Goal: Contribute content: Contribute content

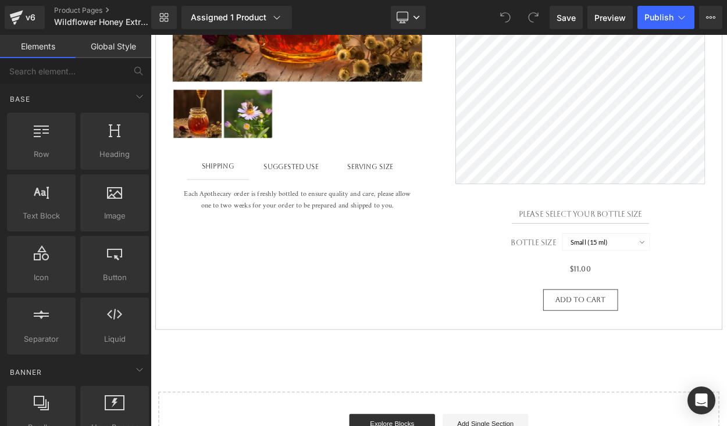
scroll to position [457, 0]
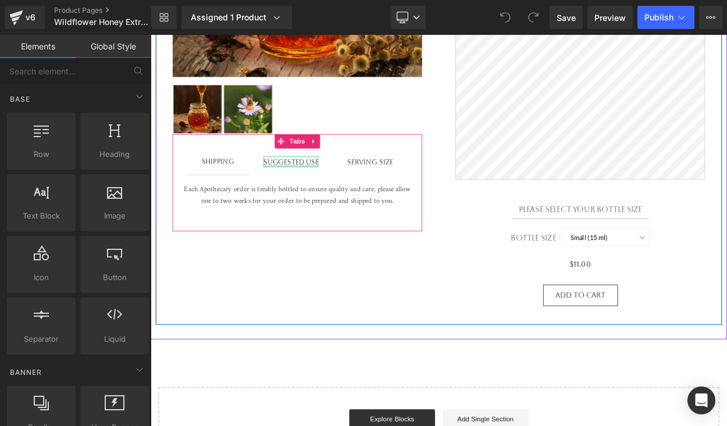
click at [330, 191] on div "Suggested use" at bounding box center [321, 190] width 67 height 13
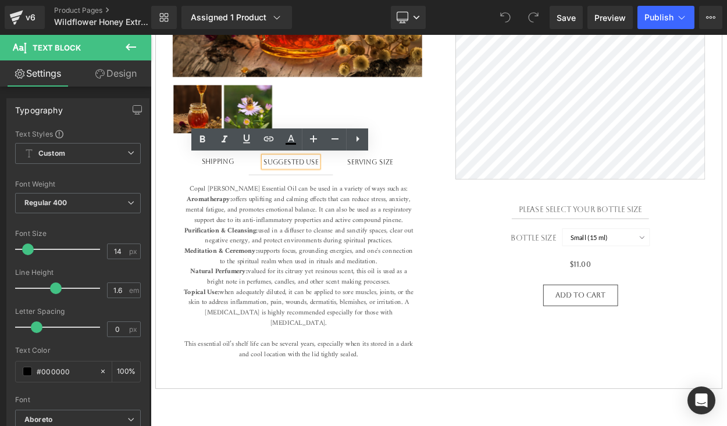
click at [337, 284] on span "used in a diffuser to cleanse and sanctify spaces, clear out negative energy, a…" at bounding box center [331, 287] width 279 height 40
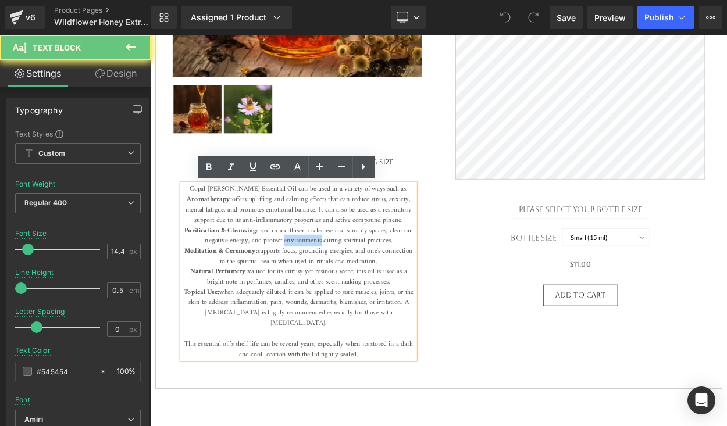
click at [338, 284] on span "used in a diffuser to cleanse and sanctify spaces, clear out negative energy, a…" at bounding box center [331, 287] width 279 height 40
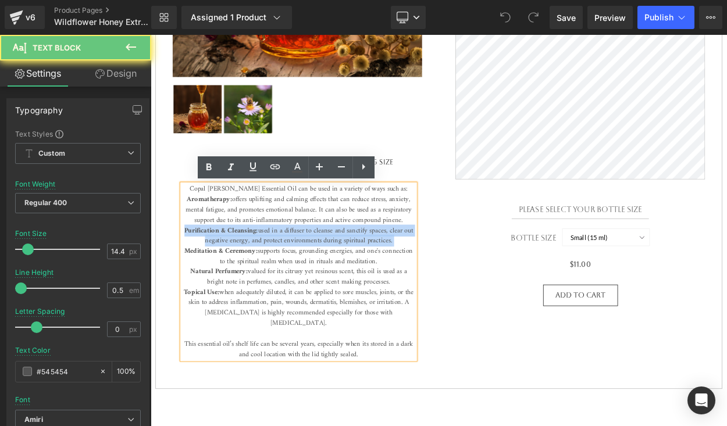
click at [338, 284] on span "used in a diffuser to cleanse and sanctify spaces, clear out negative energy, a…" at bounding box center [331, 287] width 279 height 40
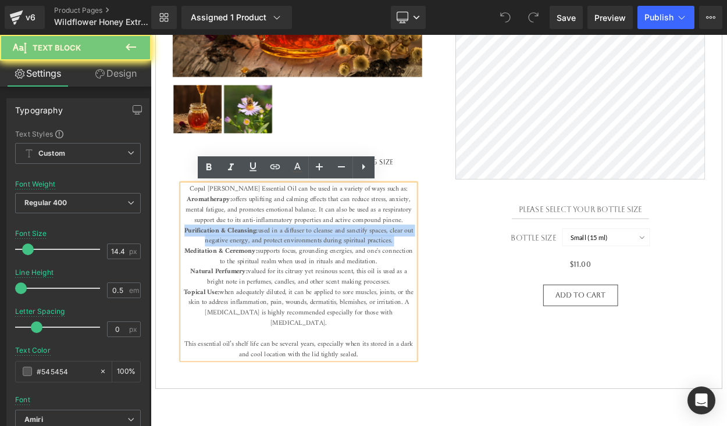
click at [338, 284] on span "used in a diffuser to cleanse and sanctify spaces, clear out negative energy, a…" at bounding box center [331, 287] width 279 height 40
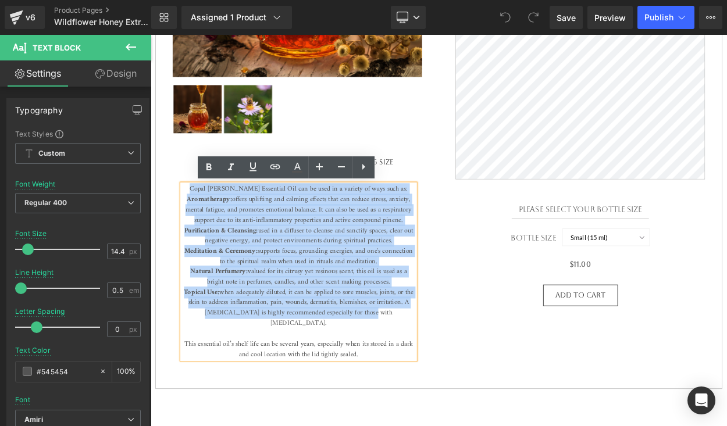
drag, startPoint x: 401, startPoint y: 381, endPoint x: 209, endPoint y: 204, distance: 261.7
click at [209, 204] on div "Shipping Text Block Suggested use Text Block SERVING SIZE Text Block Copal Blan…" at bounding box center [329, 309] width 305 height 270
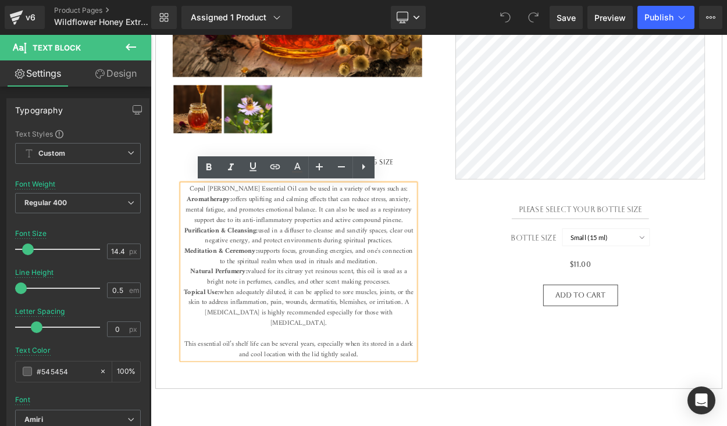
click at [439, 385] on p "Copal [PERSON_NAME] Essential Oil can be used in a variety of ways such as: Aro…" at bounding box center [331, 324] width 284 height 214
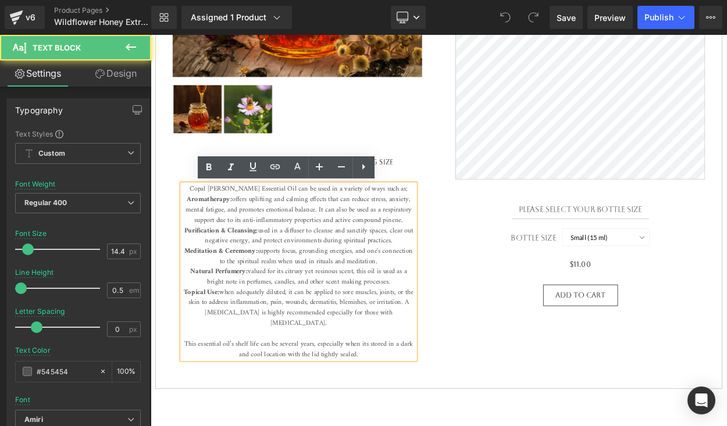
click at [216, 225] on p "Copal [PERSON_NAME] Essential Oil can be used in a variety of ways such as: Aro…" at bounding box center [331, 324] width 284 height 214
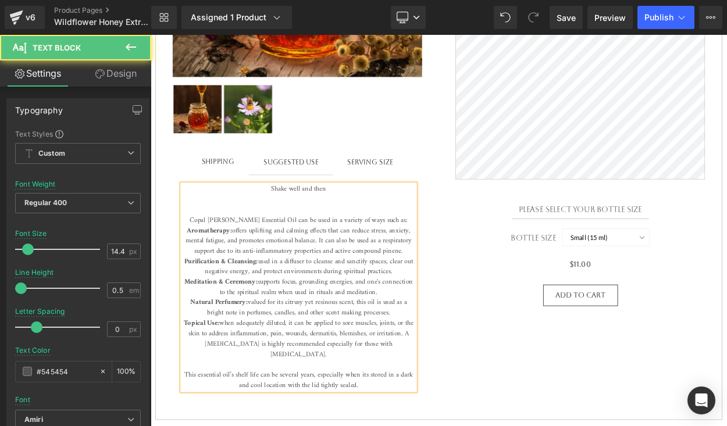
click at [291, 223] on p "Shake well and then Copal Blanco Essential Oil can be used in a variety of ways…" at bounding box center [331, 343] width 284 height 252
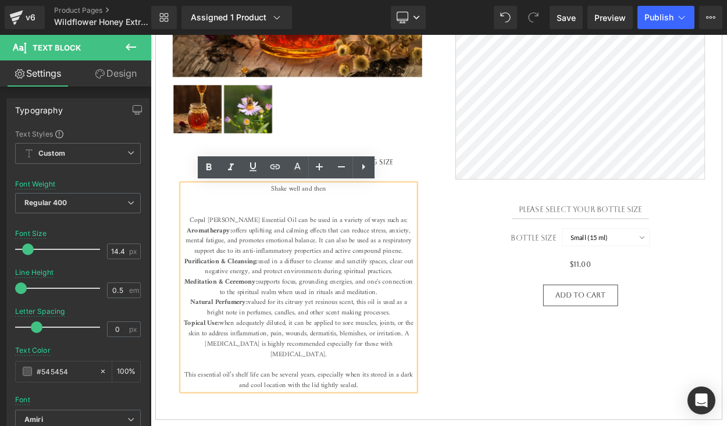
click at [370, 227] on p "Shake well and then Copal Blanco Essential Oil can be used in a variety of ways…" at bounding box center [331, 343] width 284 height 252
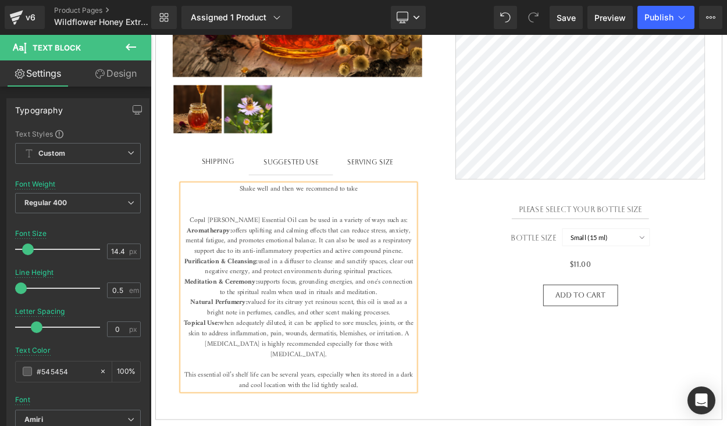
click at [326, 220] on span "Shake well and then we recommend to take Copal Blanco Essential Oil can be used…" at bounding box center [330, 248] width 270 height 65
drag, startPoint x: 297, startPoint y: 225, endPoint x: 362, endPoint y: 225, distance: 65.7
click at [362, 225] on span "Shake well and then add one or two we recommend to take Copal Blanco Essential …" at bounding box center [330, 248] width 270 height 65
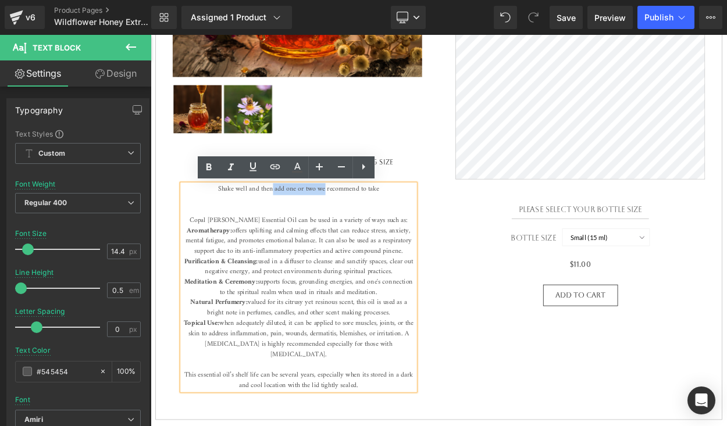
click at [363, 225] on span "Shake well and then add one or two we recommend to take Copal Blanco Essential …" at bounding box center [330, 248] width 270 height 65
drag, startPoint x: 314, startPoint y: 224, endPoint x: 365, endPoint y: 224, distance: 50.6
click at [365, 224] on span "Shake well and then add one or two we recommend to take Copal Blanco Essential …" at bounding box center [330, 248] width 270 height 65
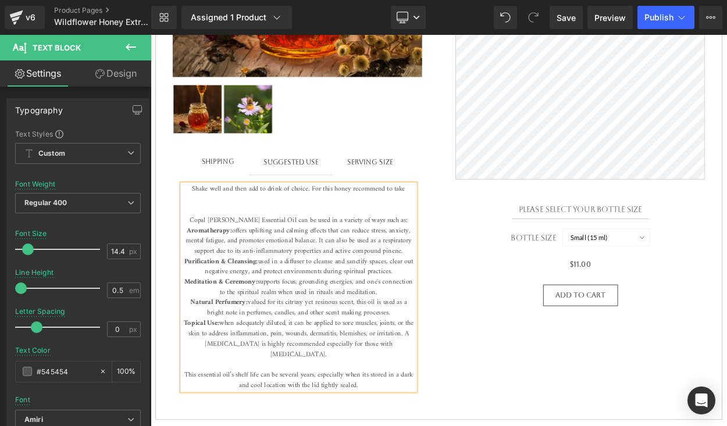
click at [351, 225] on span "Shake well and then add to drink of choice. For this honey recommend to take Co…" at bounding box center [330, 248] width 270 height 65
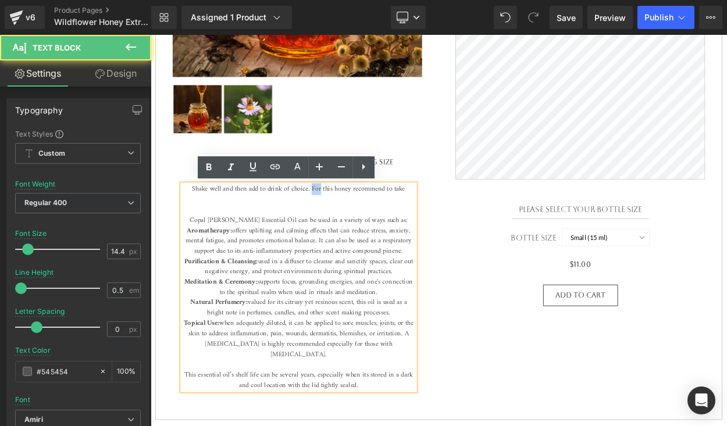
click at [351, 225] on span "Shake well and then add to drink of choice. For this honey recommend to take Co…" at bounding box center [330, 248] width 270 height 65
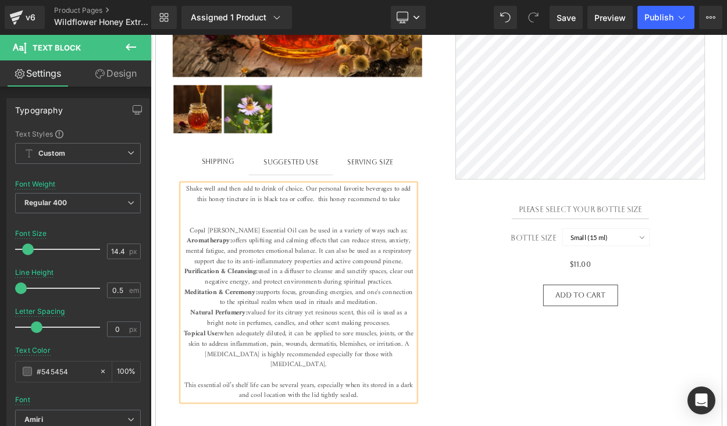
click at [273, 238] on span "Shake well and then add to drink of choice. Our personal favorite beverages to …" at bounding box center [331, 254] width 274 height 77
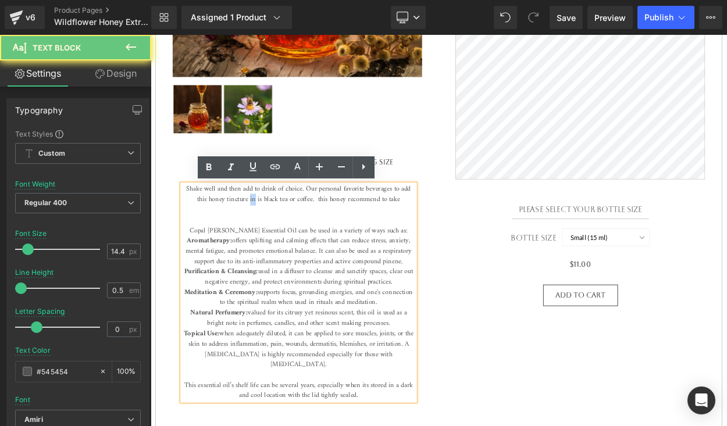
click at [273, 238] on span "Shake well and then add to drink of choice. Our personal favorite beverages to …" at bounding box center [331, 254] width 274 height 77
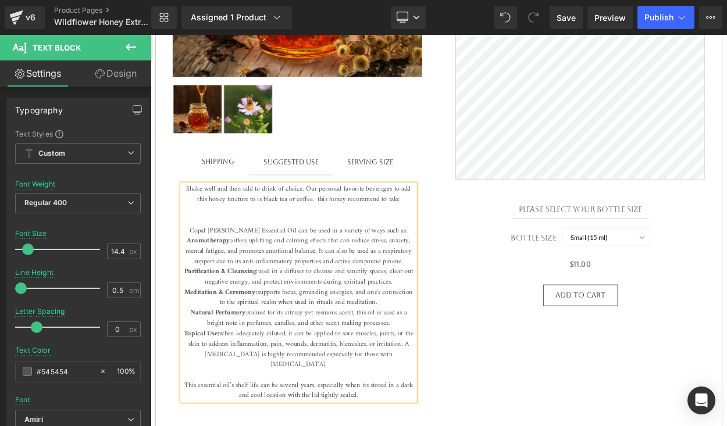
click at [352, 236] on span "Shake well and then add to drink of choice. Our personal favorite beverages to …" at bounding box center [331, 254] width 274 height 77
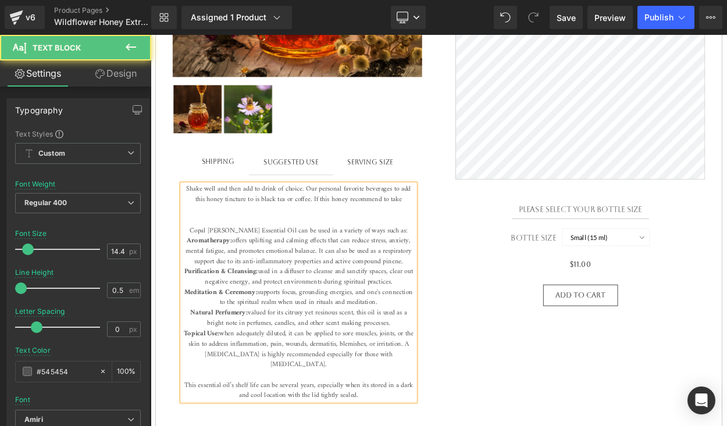
click at [336, 222] on span "Shake well and then add to drink of choice. Our personal favorite beverages to …" at bounding box center [331, 254] width 274 height 77
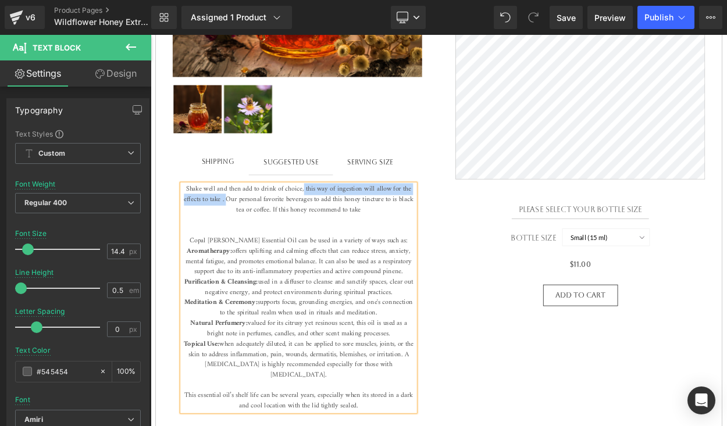
drag, startPoint x: 339, startPoint y: 224, endPoint x: 251, endPoint y: 238, distance: 88.9
click at [251, 238] on span "Shake well and then add to drink of choice, this way of ingestion will allow fo…" at bounding box center [331, 261] width 280 height 90
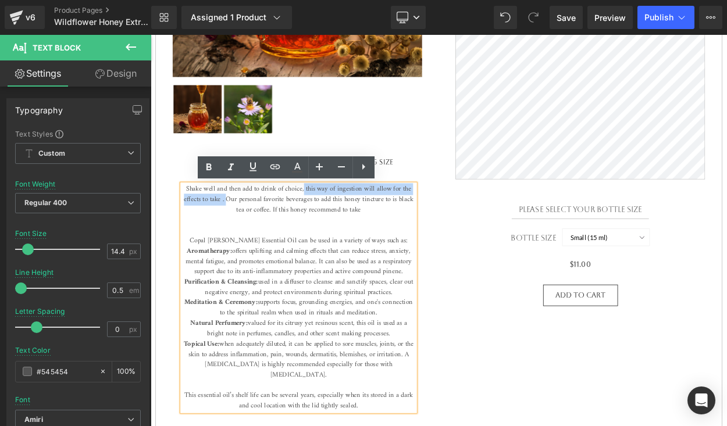
copy span "this way of ingestion will allow for the effects to take ."
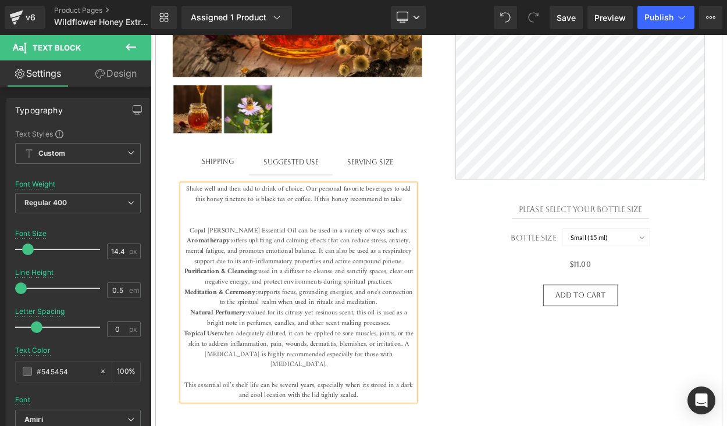
click at [266, 236] on span "Shake well and then add to drink of choice. Our personal favorite beverages to …" at bounding box center [331, 254] width 274 height 77
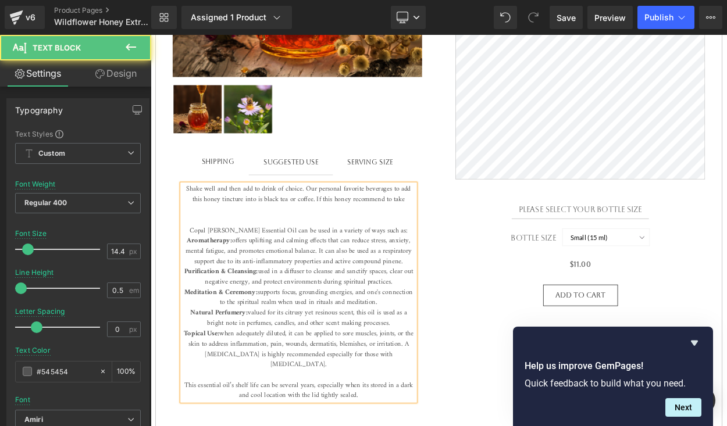
click at [316, 237] on span "Shake well and then add to drink of choice. Our personal favorite beverages to …" at bounding box center [331, 254] width 274 height 77
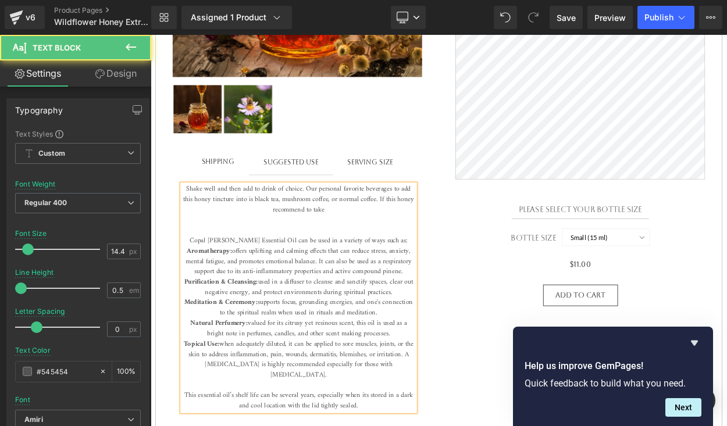
click at [405, 234] on span "Shake well and then add to drink of choice. Our personal favorite beverages to …" at bounding box center [331, 261] width 282 height 90
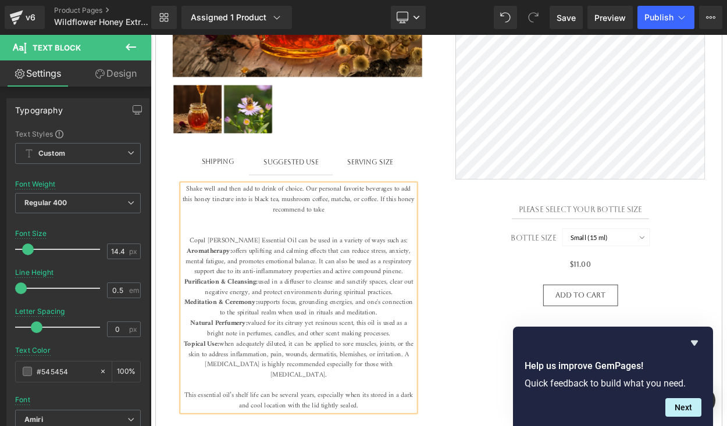
click at [367, 233] on span "Shake well and then add to drink of choice. Our personal favorite beverages to …" at bounding box center [331, 261] width 283 height 90
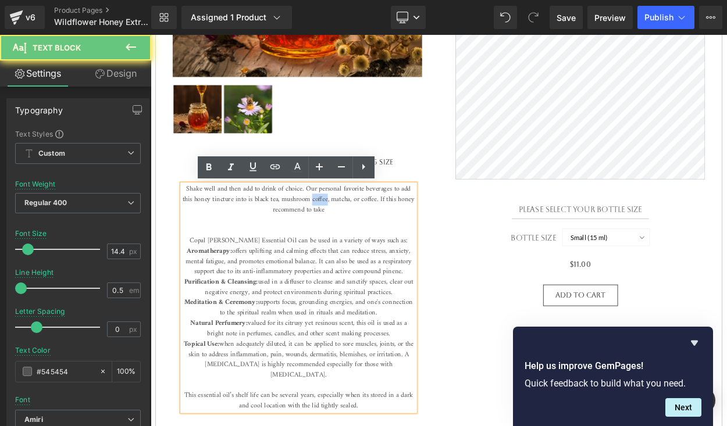
click at [368, 233] on span "Shake well and then add to drink of choice. Our personal favorite beverages to …" at bounding box center [331, 261] width 283 height 90
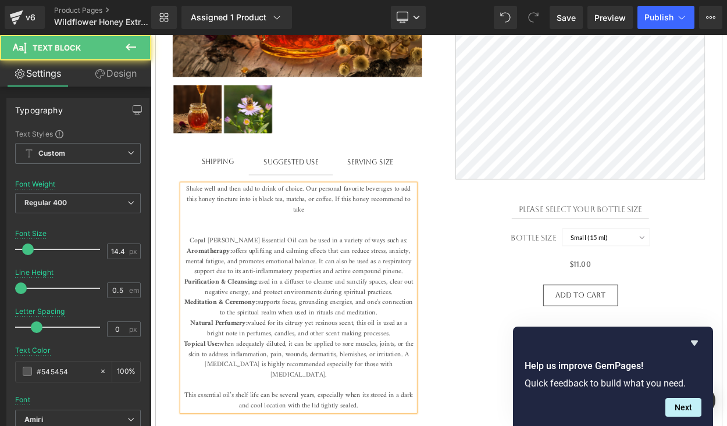
click at [380, 249] on p "Shake well and then add to drink of choice. Our personal favorite beverages to …" at bounding box center [331, 355] width 284 height 277
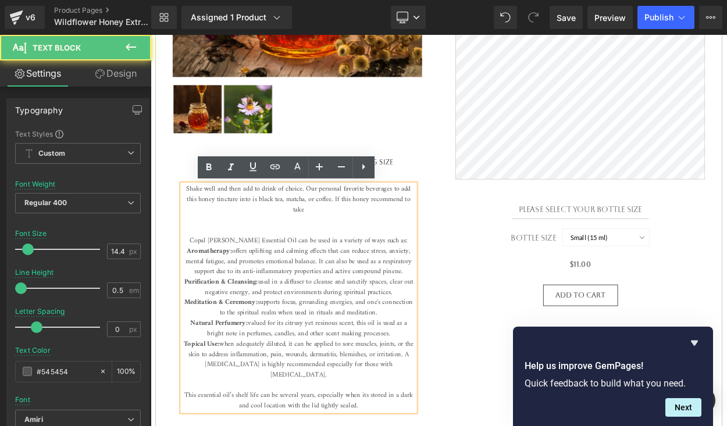
click at [373, 234] on span "Shake well and then add to drink of choice. Our personal favorite beverages to …" at bounding box center [331, 261] width 274 height 90
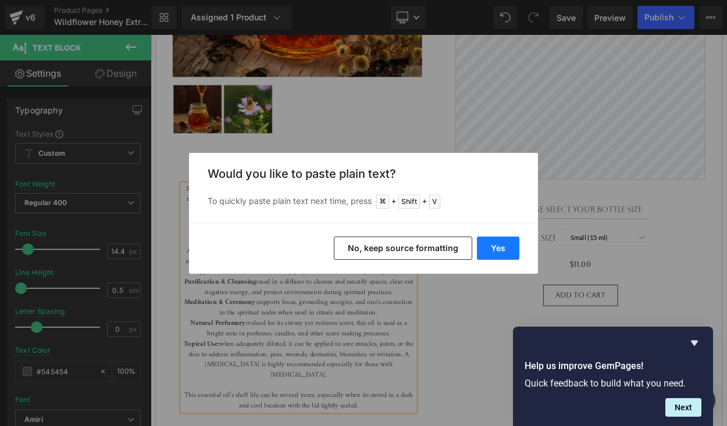
click at [509, 252] on button "Yes" at bounding box center [498, 248] width 42 height 23
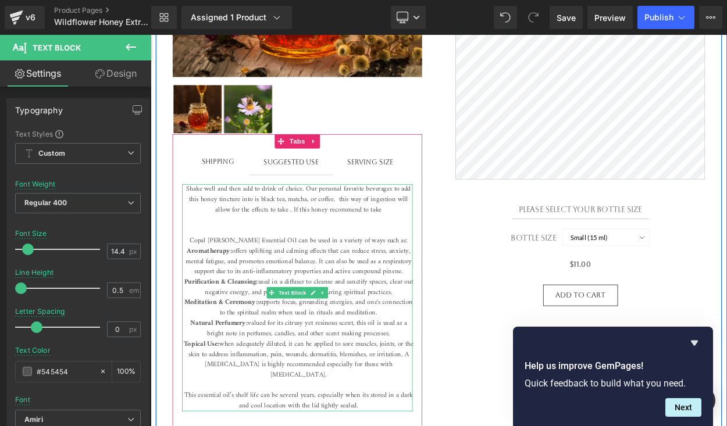
click at [384, 234] on span "Shake well and then add to drink of choice. Our personal favorite beverages to …" at bounding box center [331, 261] width 274 height 90
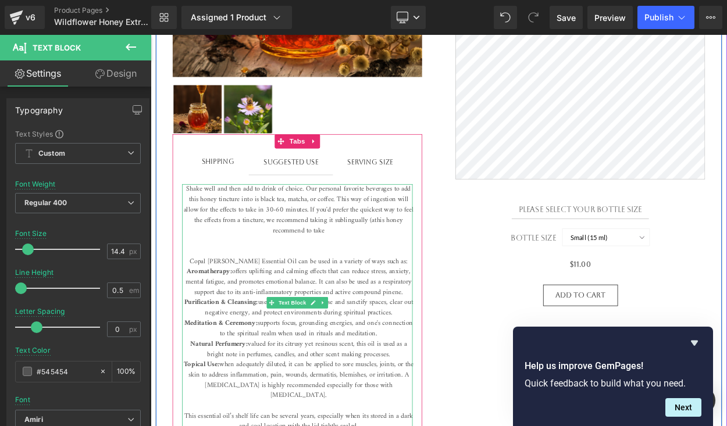
click at [283, 224] on span "Shake well and then add to drink of choice. Our personal favorite beverages to …" at bounding box center [331, 273] width 281 height 115
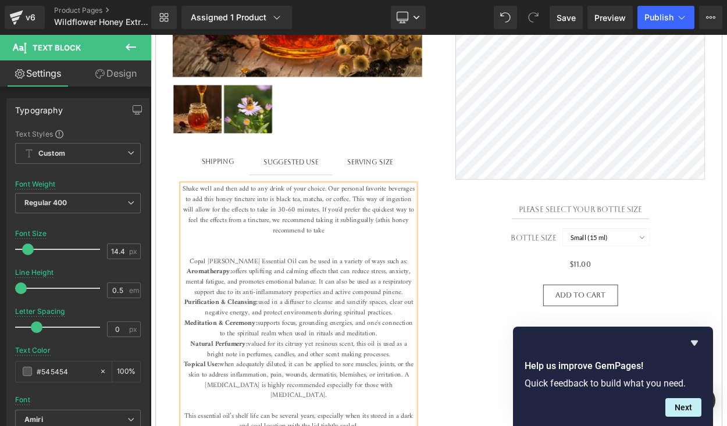
click at [292, 247] on span "Shake well and then add to any drink of your choice. Our personal favorite beve…" at bounding box center [331, 273] width 283 height 115
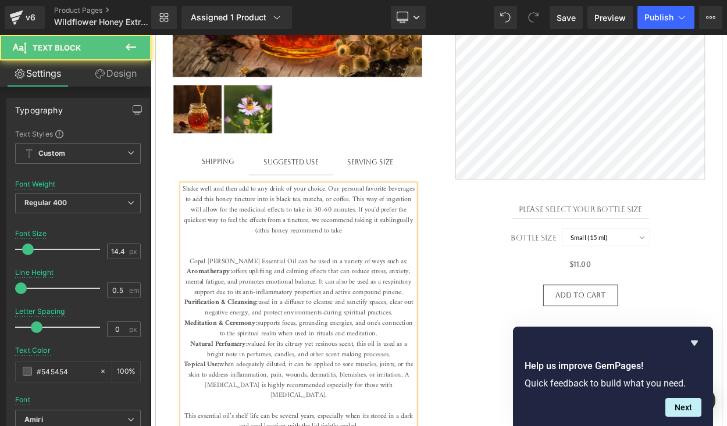
click at [381, 247] on span "Shake well and then add to any drink of your choice. Our personal favorite beve…" at bounding box center [331, 273] width 283 height 115
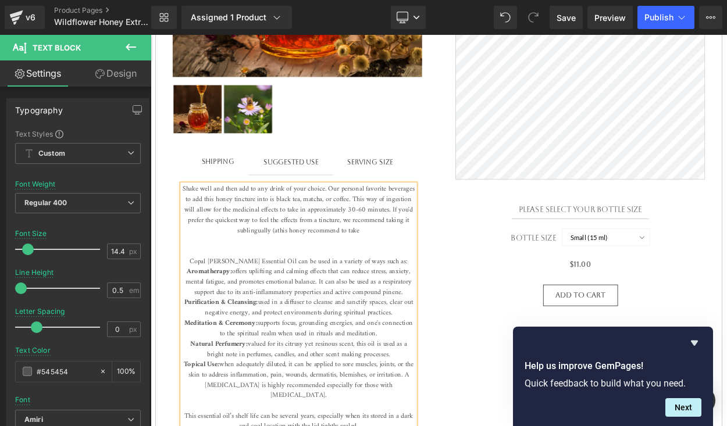
click at [291, 262] on span "Shake well and then add to any drink of your choice. Our personal favorite beve…" at bounding box center [331, 273] width 283 height 115
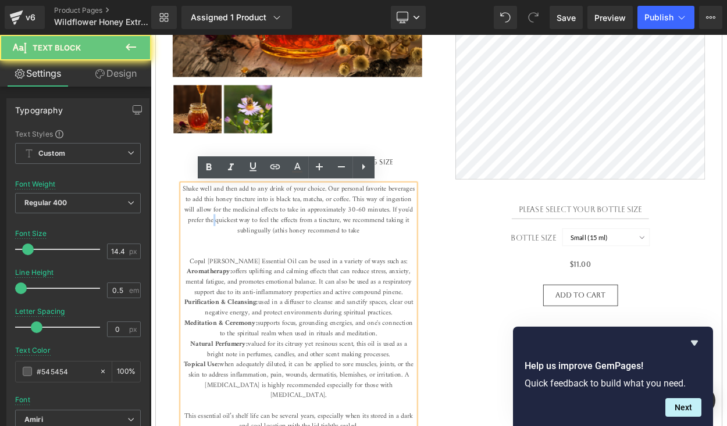
click at [291, 262] on span "Shake well and then add to any drink of your choice. Our personal favorite beve…" at bounding box center [331, 273] width 283 height 115
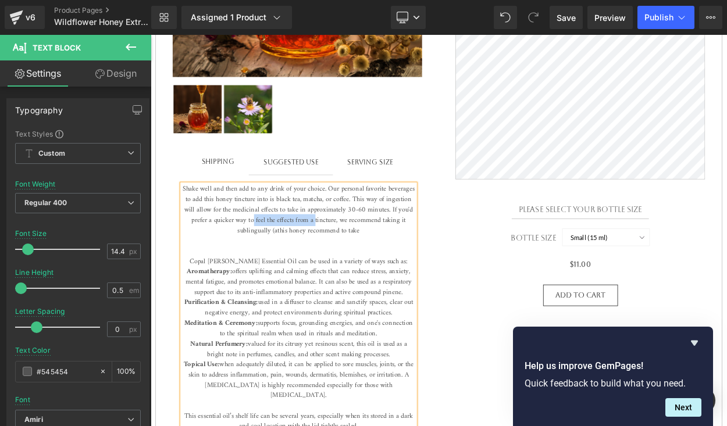
drag, startPoint x: 342, startPoint y: 261, endPoint x: 418, endPoint y: 262, distance: 75.6
click at [418, 262] on span "Shake well and then add to any drink of your choice. Our personal favorite beve…" at bounding box center [331, 273] width 283 height 115
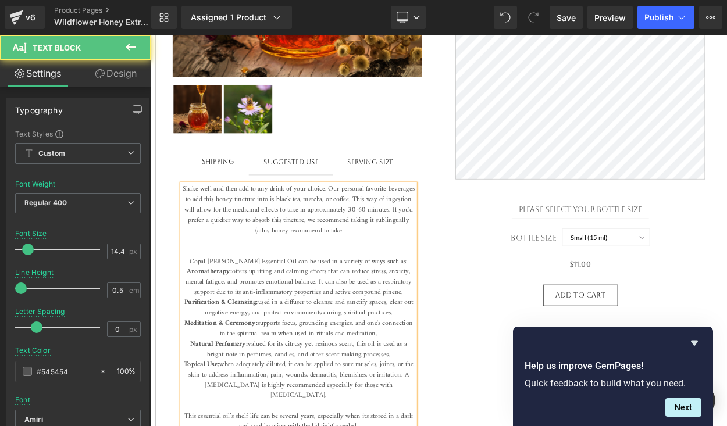
click at [389, 263] on span "Shake well and then add to any drink of your choice. Our personal favorite beve…" at bounding box center [331, 273] width 283 height 115
click at [229, 262] on span "Shake well and then add to any drink of your choice. Our personal favorite beve…" at bounding box center [331, 273] width 283 height 115
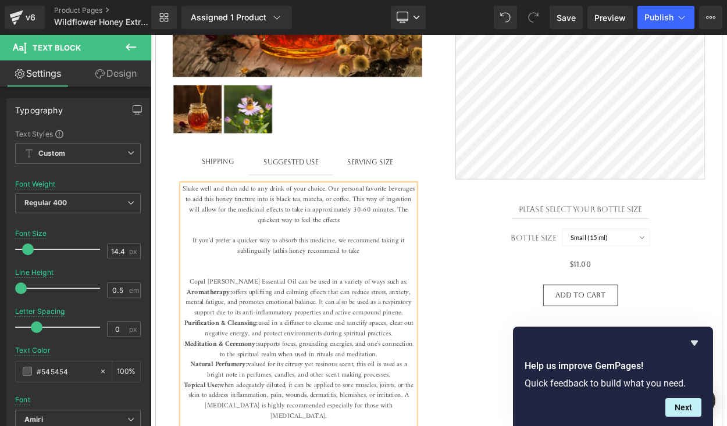
click at [374, 262] on span "Shake well and then add to any drink of your choice. Our personal favorite beve…" at bounding box center [331, 286] width 283 height 141
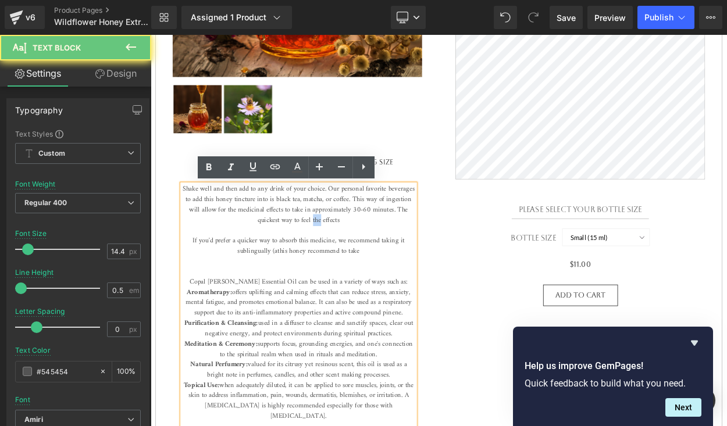
click at [374, 262] on span "Shake well and then add to any drink of your choice. Our personal favorite beve…" at bounding box center [331, 286] width 283 height 141
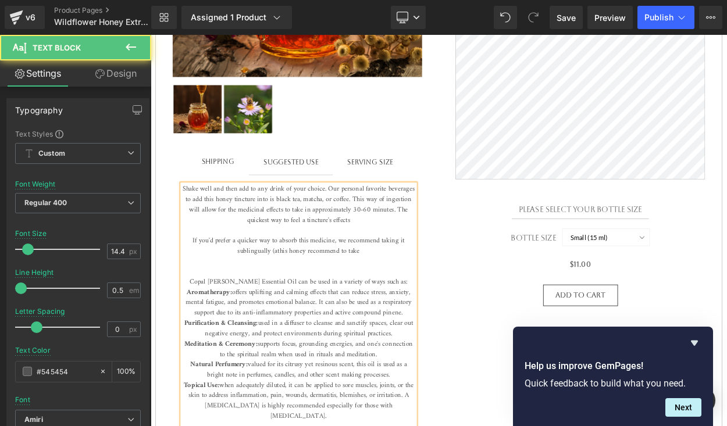
click at [430, 262] on p "Shake well and then add to any drink of your choice. Our personal favorite beve…" at bounding box center [331, 380] width 284 height 327
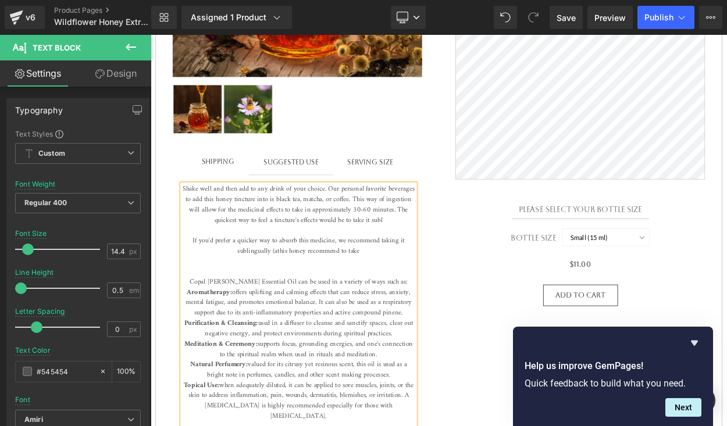
click at [272, 299] on span "Shake well and then add to any drink of your choice. Our personal favorite beve…" at bounding box center [331, 286] width 283 height 141
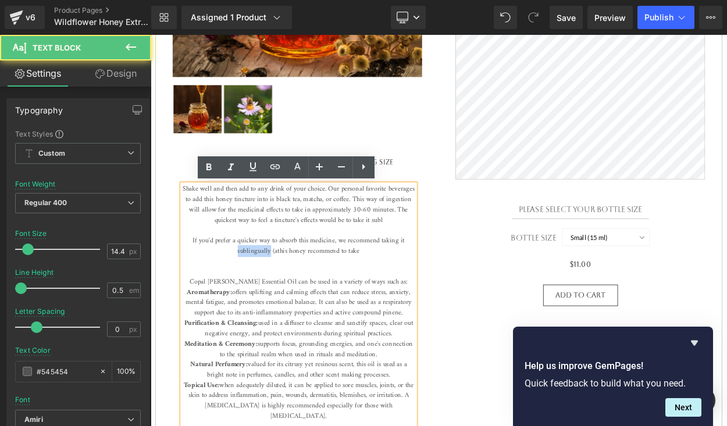
click at [272, 299] on span "Shake well and then add to any drink of your choice. Our personal favorite beve…" at bounding box center [331, 286] width 283 height 141
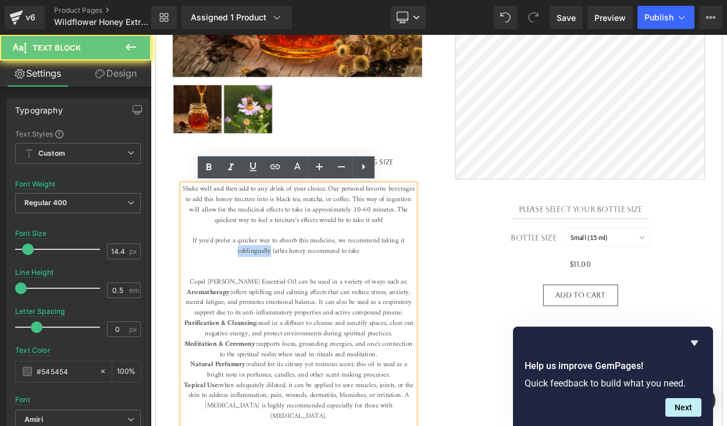
copy span "sublingually"
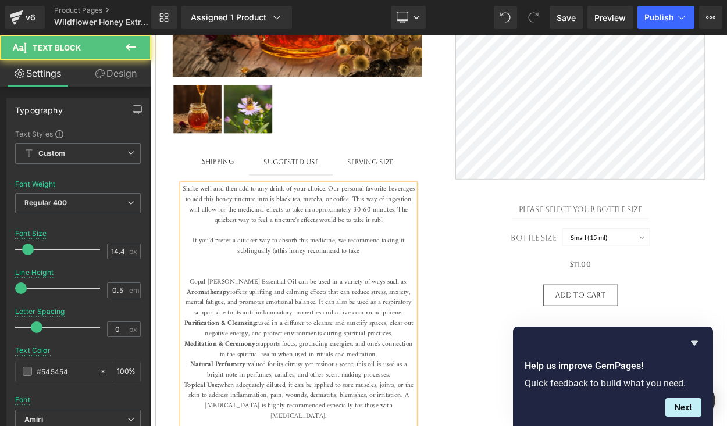
click at [467, 257] on p "Shake well and then add to any drink of your choice. Our personal favorite beve…" at bounding box center [331, 380] width 284 height 327
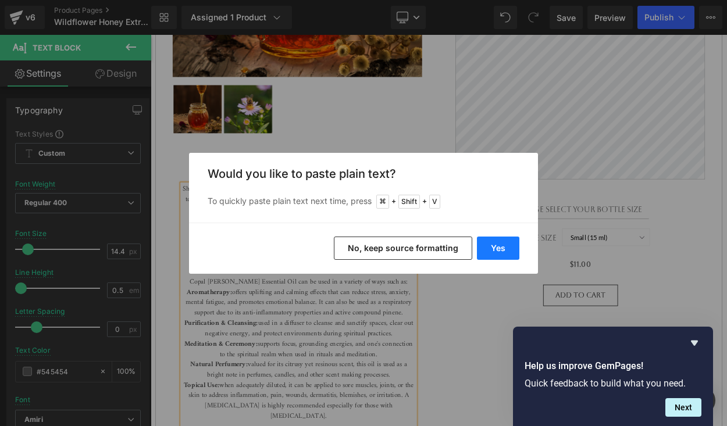
click at [491, 241] on button "Yes" at bounding box center [498, 248] width 42 height 23
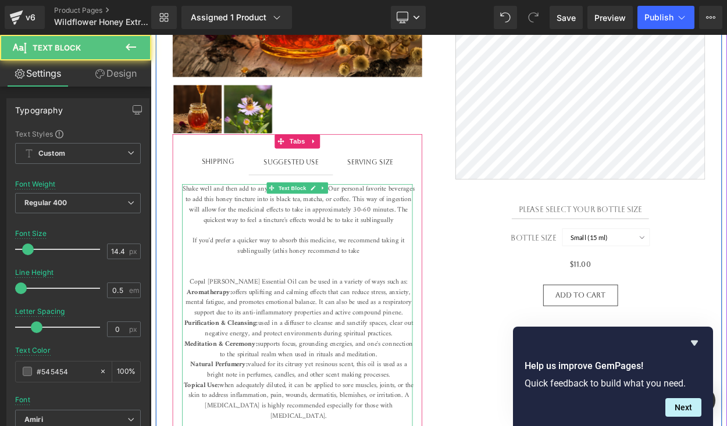
click at [245, 256] on span "Shake well and then add to any drink of your choice. Our personal favorite beve…" at bounding box center [331, 286] width 283 height 141
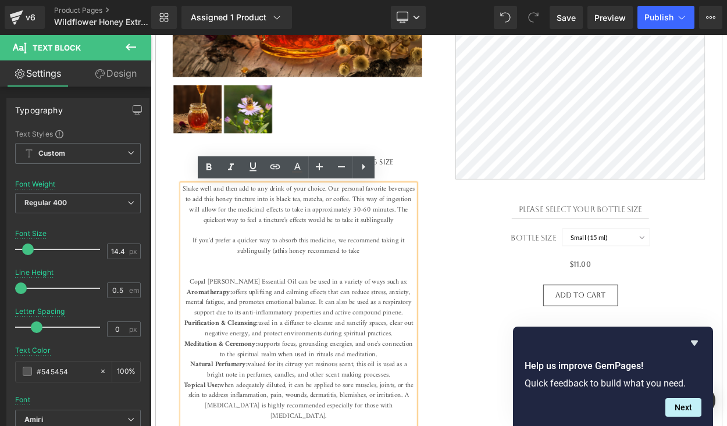
click at [379, 248] on span "Shake well and then add to any drink of your choice. Our personal favorite beve…" at bounding box center [331, 286] width 283 height 141
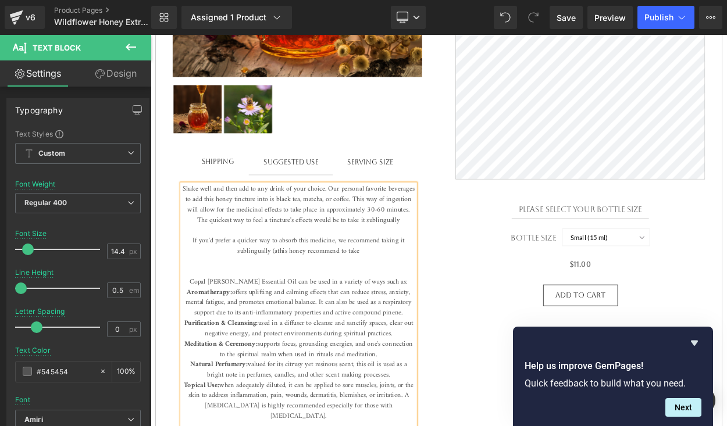
click at [356, 240] on span "Shake well and then add to any drink of your choice. Our personal favorite beve…" at bounding box center [331, 286] width 283 height 141
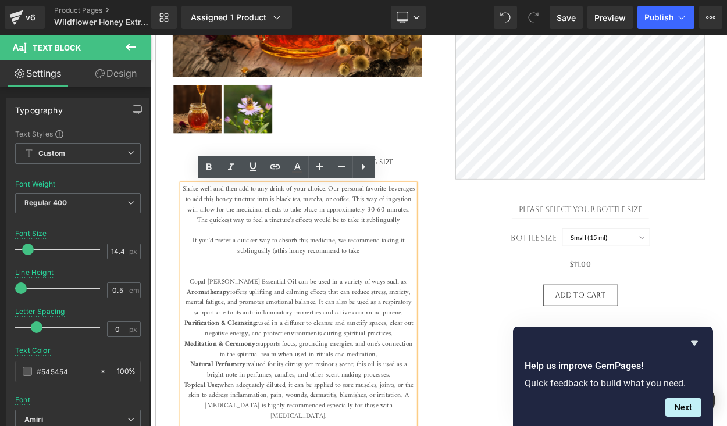
click at [344, 234] on span "Shake well and then add to any drink of your choice. Our personal favorite beve…" at bounding box center [331, 286] width 283 height 141
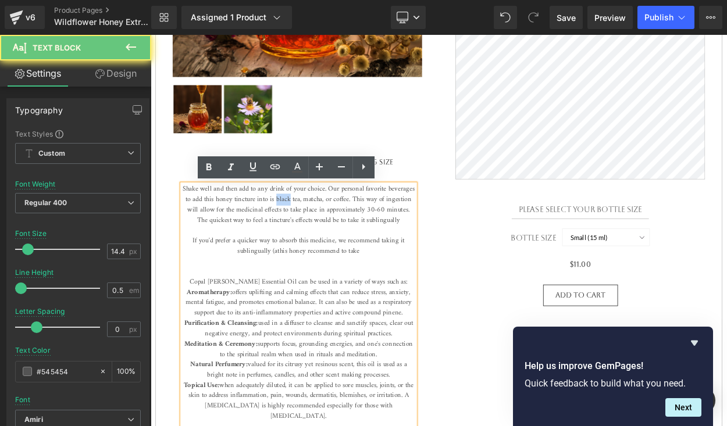
click at [344, 234] on span "Shake well and then add to any drink of your choice. Our personal favorite beve…" at bounding box center [331, 286] width 283 height 141
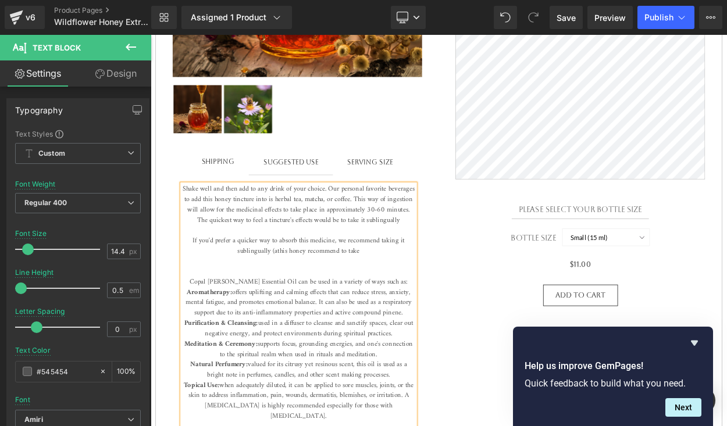
click at [436, 237] on span "Shake well and then add to any drink of your choice. Our personal favorite beve…" at bounding box center [331, 286] width 283 height 141
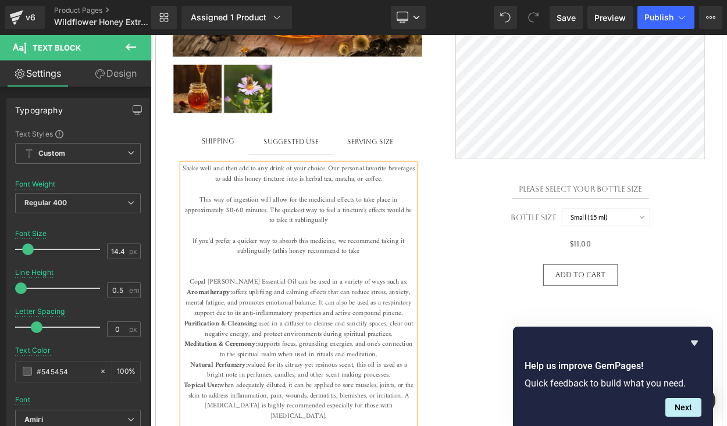
scroll to position [495, 0]
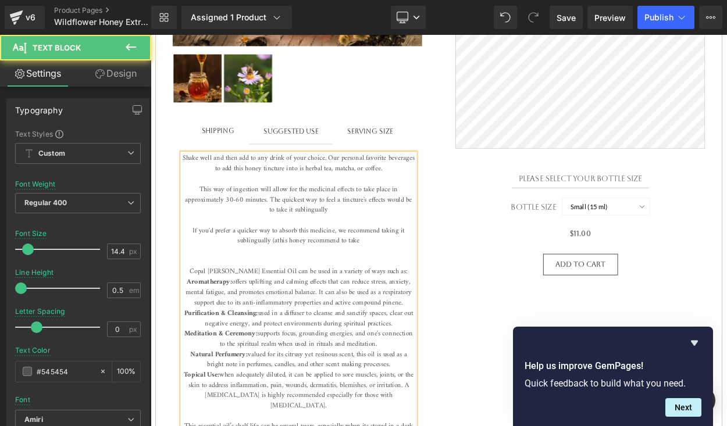
click at [464, 197] on p "Shake well and then add to any drink of your choice. Our personal favorite beve…" at bounding box center [331, 356] width 284 height 352
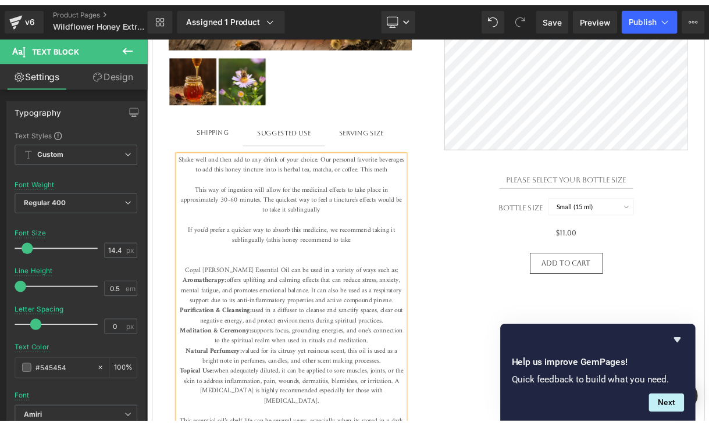
scroll to position [508, 0]
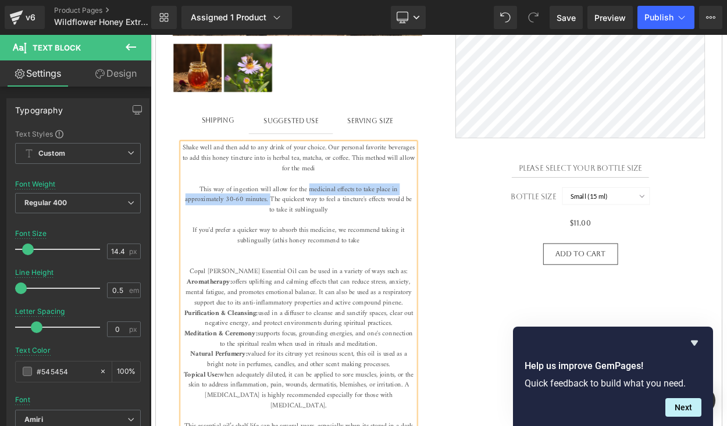
drag, startPoint x: 345, startPoint y: 221, endPoint x: 294, endPoint y: 239, distance: 54.3
click at [294, 239] on span "Shake well and then add to any drink of your choice. Our personal favorite beve…" at bounding box center [331, 255] width 283 height 179
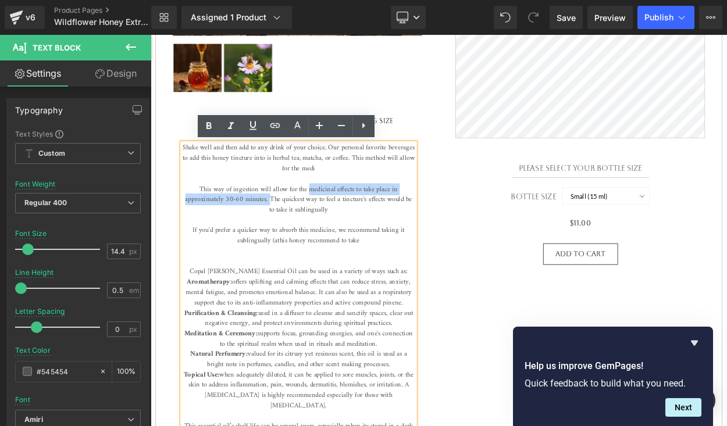
copy span "medicinal effects to take place in approximately 30-60 minutes."
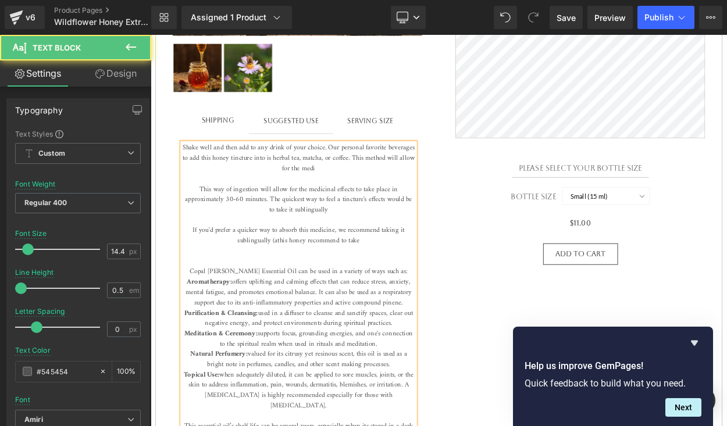
click at [394, 201] on p "Shake well and then add to any drink of your choice. Our personal favorite beve…" at bounding box center [331, 349] width 284 height 365
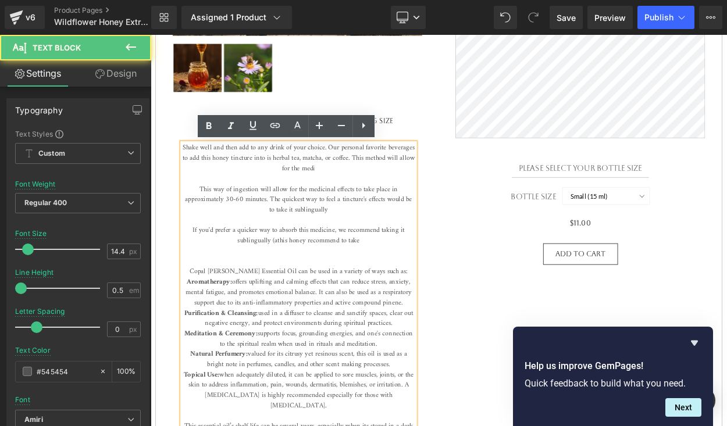
click at [375, 194] on span "Shake well and then add to any drink of your choice. Our personal favorite beve…" at bounding box center [331, 255] width 283 height 179
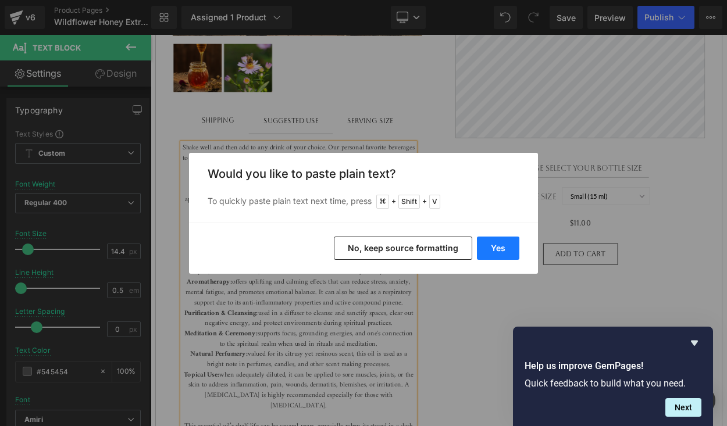
click at [486, 247] on button "Yes" at bounding box center [498, 248] width 42 height 23
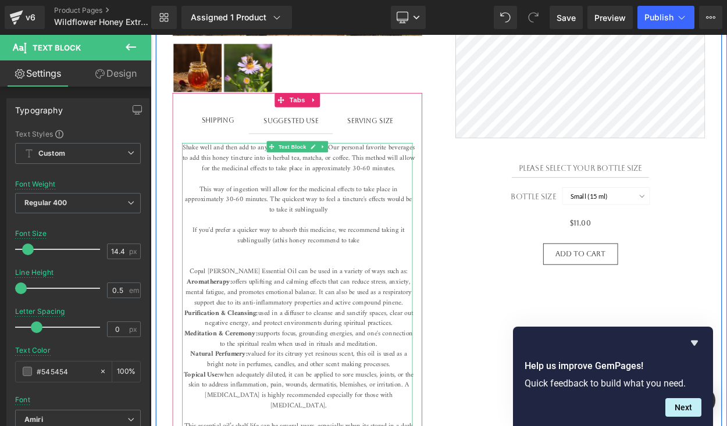
click at [393, 208] on p "Shake well and then add to any drink of your choice. Our personal favorite beve…" at bounding box center [331, 349] width 284 height 365
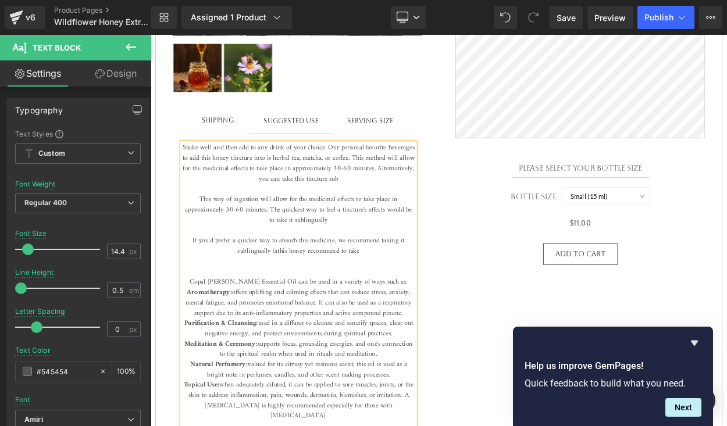
click at [342, 261] on span "Shake well and then add to any drink of your choice. Our personal favorite beve…" at bounding box center [331, 261] width 283 height 191
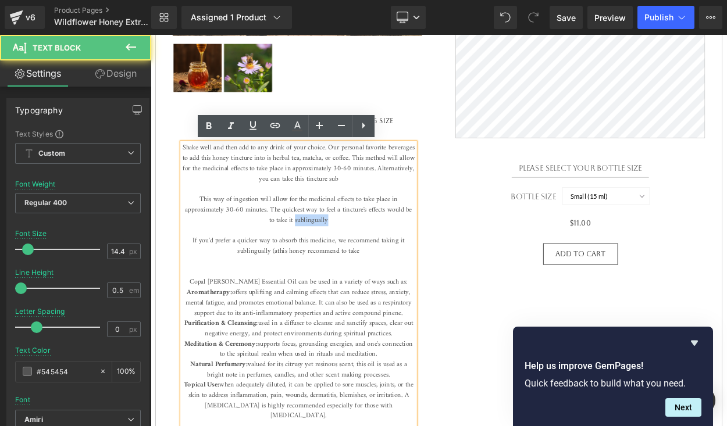
click at [343, 261] on span "Shake well and then add to any drink of your choice. Our personal favorite beve…" at bounding box center [331, 261] width 283 height 191
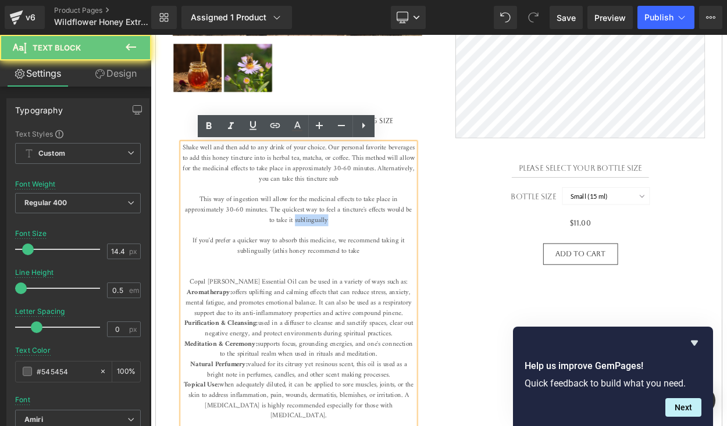
copy span "sublingually"
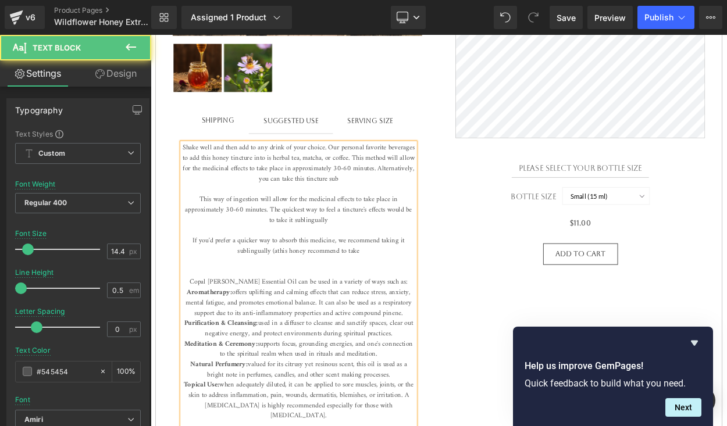
click at [443, 207] on p "Shake well and then add to any drink of your choice. Our personal favorite beve…" at bounding box center [331, 356] width 284 height 378
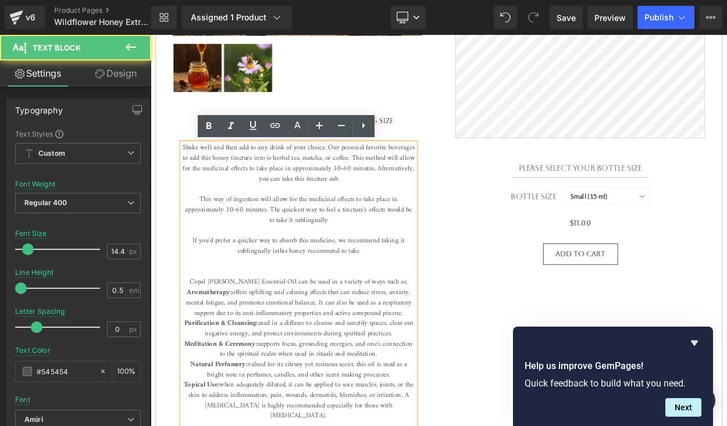
click at [418, 211] on span "Shake well and then add to any drink of your choice. Our personal favorite beve…" at bounding box center [331, 261] width 283 height 191
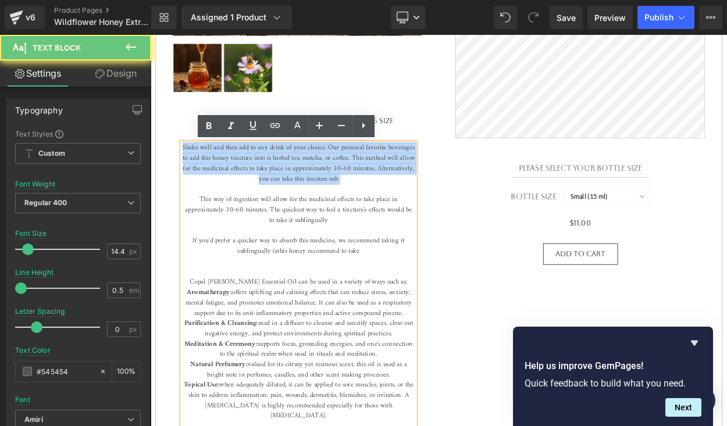
click at [418, 211] on span "Shake well and then add to any drink of your choice. Our personal favorite beve…" at bounding box center [331, 261] width 283 height 191
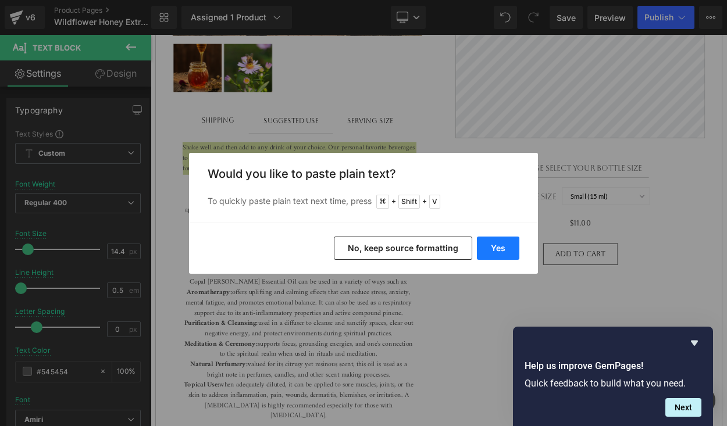
click at [497, 245] on button "Yes" at bounding box center [498, 248] width 42 height 23
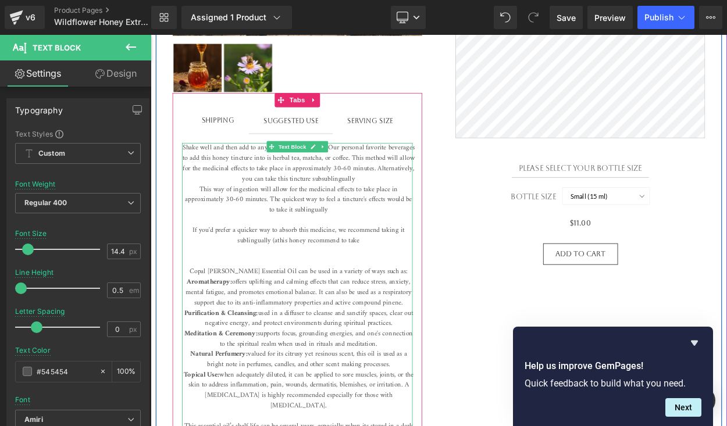
click at [384, 243] on span "Shake well and then add to any drink of your choice. Our personal favorite beve…" at bounding box center [331, 255] width 283 height 179
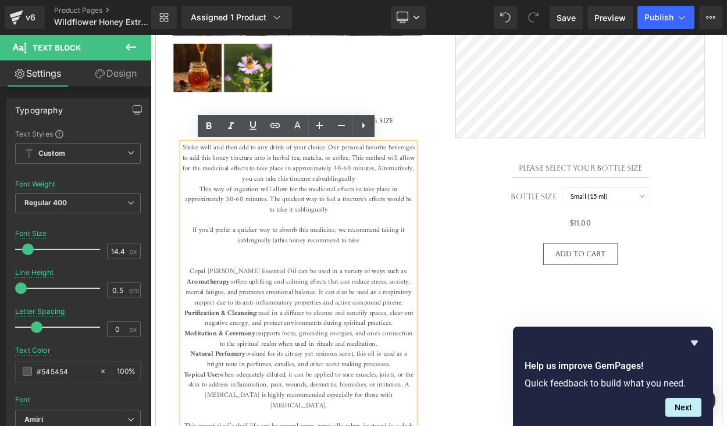
click at [377, 253] on p "Shake well and then add to any drink of your choice. Our personal favorite beve…" at bounding box center [331, 349] width 284 height 365
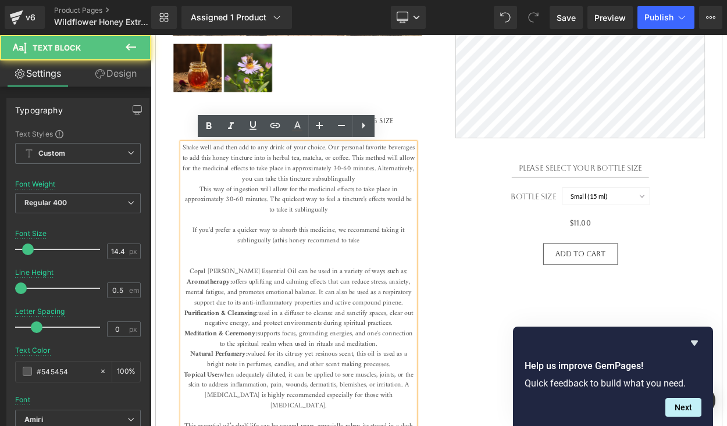
click at [448, 215] on p "Shake well and then add to any drink of your choice. Our personal favorite beve…" at bounding box center [331, 349] width 284 height 365
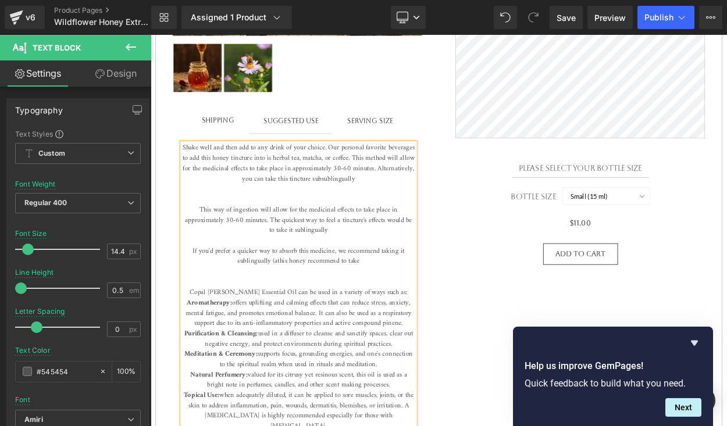
click at [423, 207] on span "Shake well and then add to any drink of your choice. Our personal favorite beve…" at bounding box center [331, 268] width 283 height 204
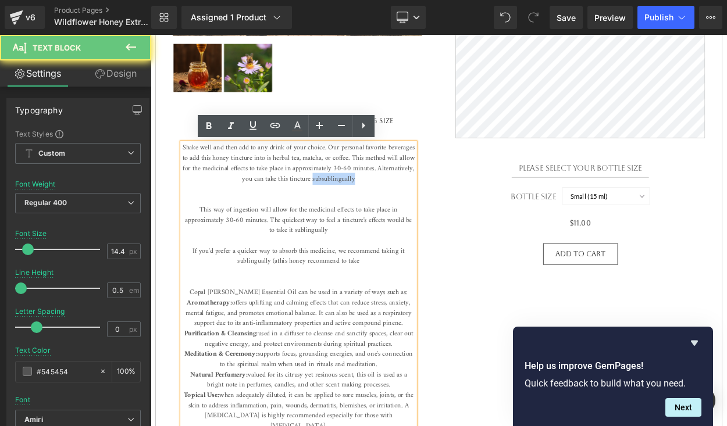
click at [423, 207] on span "Shake well and then add to any drink of your choice. Our personal favorite beve…" at bounding box center [331, 268] width 283 height 204
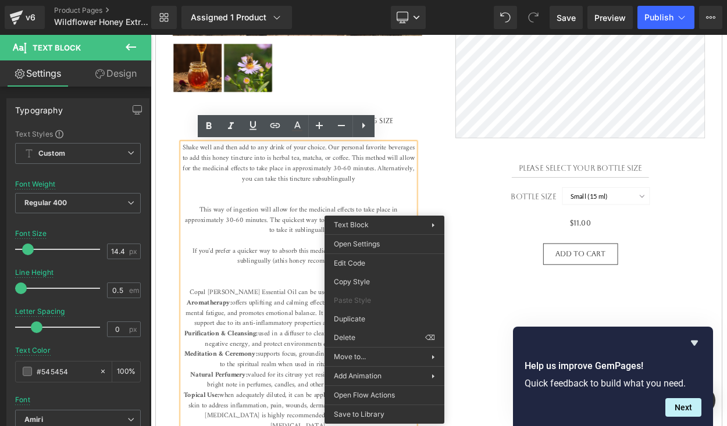
click at [418, 204] on span "Shake well and then add to any drink of your choice. Our personal favorite beve…" at bounding box center [331, 268] width 283 height 204
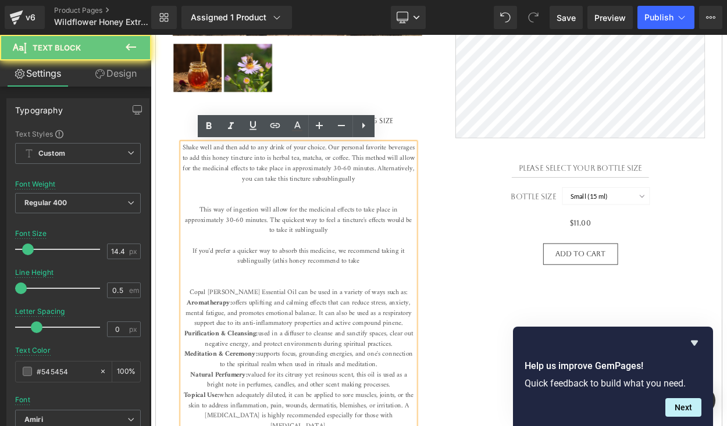
click at [397, 215] on span "Shake well and then add to any drink of your choice. Our personal favorite beve…" at bounding box center [331, 268] width 283 height 204
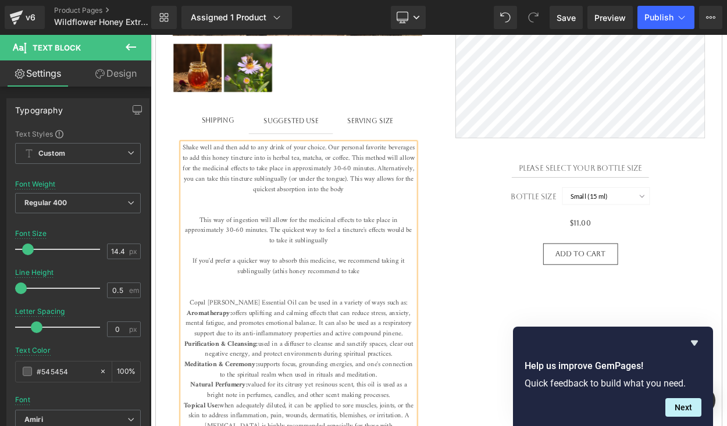
click at [311, 220] on span "Shake well and then add to any drink of your choice. Our personal favorite beve…" at bounding box center [331, 274] width 283 height 216
click at [462, 221] on p "Shake well and then add to any drink of your choice. Our personal favorite beve…" at bounding box center [331, 368] width 284 height 403
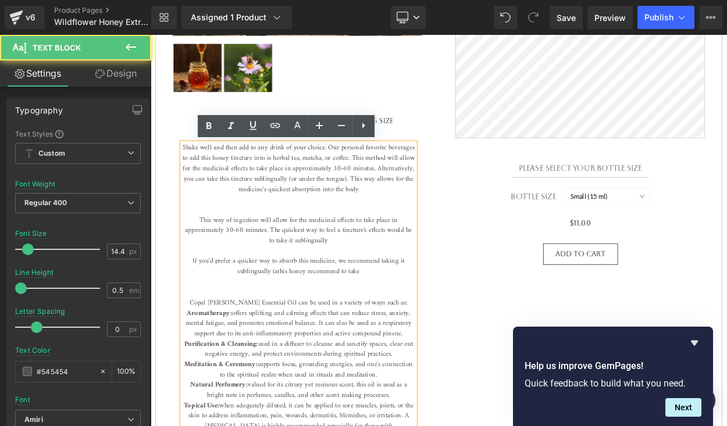
click at [236, 220] on span "Shake well and then add to any drink of your choice. Our personal favorite beve…" at bounding box center [331, 274] width 283 height 216
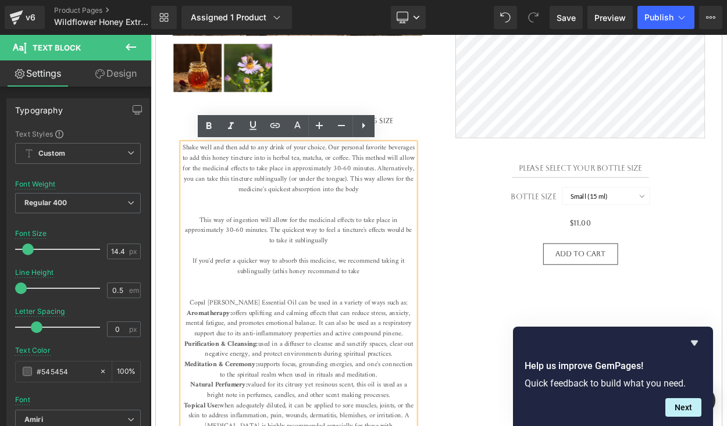
click at [267, 184] on span "Shake well and then add to any drink of your choice. Our personal favorite beve…" at bounding box center [331, 274] width 283 height 216
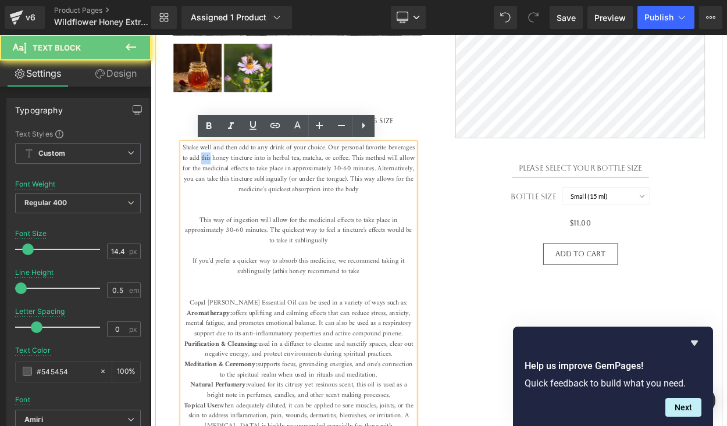
click at [267, 184] on span "Shake well and then add to any drink of your choice. Our personal favorite beve…" at bounding box center [331, 274] width 283 height 216
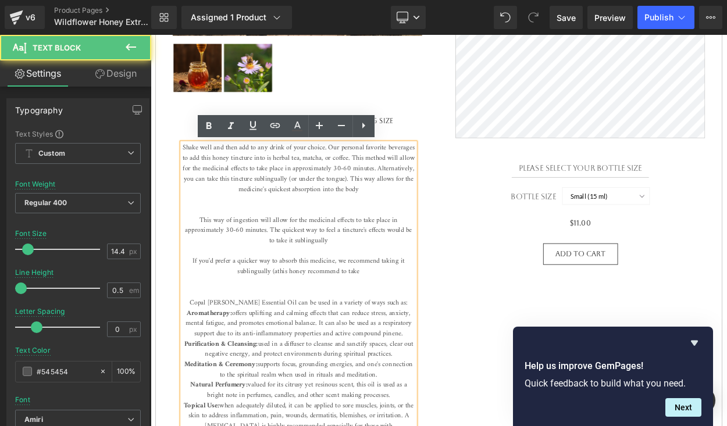
click at [241, 222] on span "Shake well and then add to any drink of your choice. Our personal favorite beve…" at bounding box center [331, 274] width 283 height 216
click at [453, 222] on p "Shake well and then add to any drink of your choice. Our personal favorite beve…" at bounding box center [331, 368] width 284 height 403
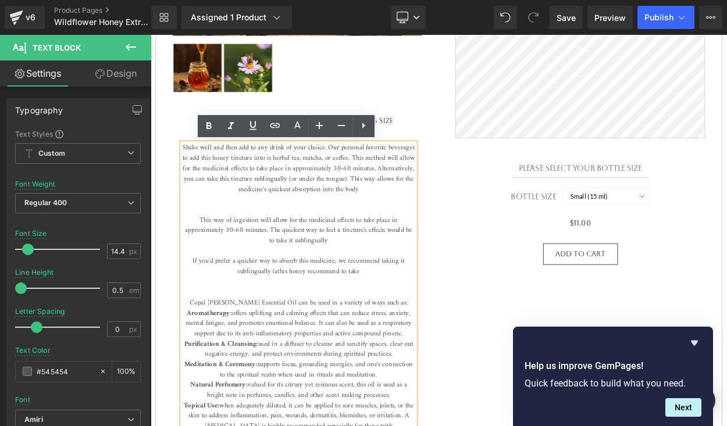
click at [248, 222] on span "Shake well and then add to any drink of your choice. Our personal favorite beve…" at bounding box center [331, 274] width 283 height 216
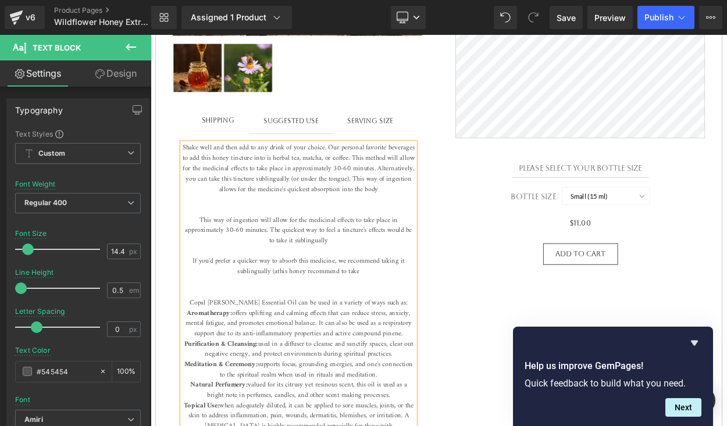
click at [468, 223] on span "Shake well and then add to any drink of your choice. Our personal favorite beve…" at bounding box center [331, 274] width 283 height 216
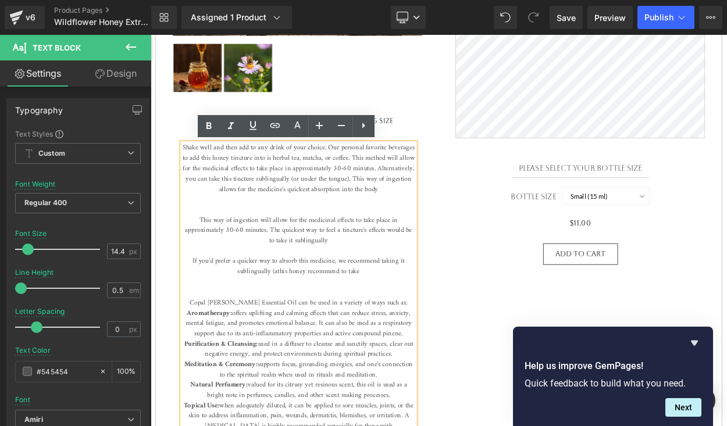
click at [381, 223] on span "Shake well and then add to any drink of your choice. Our personal favorite beve…" at bounding box center [331, 274] width 283 height 216
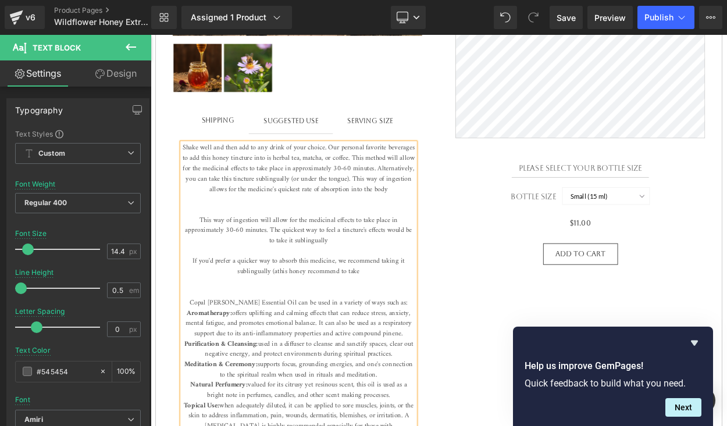
click at [401, 235] on p "Shake well and then add to any drink of your choice. Our personal favorite beve…" at bounding box center [331, 368] width 284 height 403
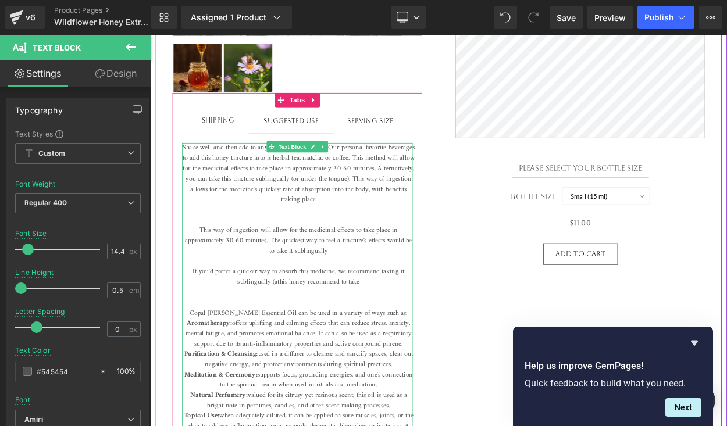
click at [351, 235] on span "Shake well and then add to any drink of your choice. Our personal favorite beve…" at bounding box center [331, 280] width 283 height 229
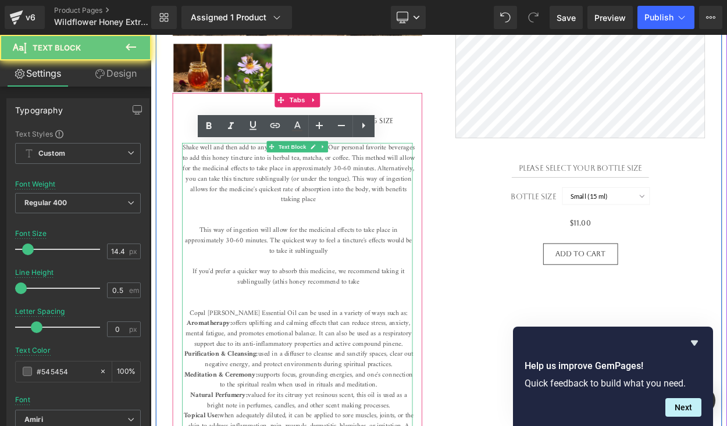
click at [351, 235] on span "Shake well and then add to any drink of your choice. Our personal favorite beve…" at bounding box center [331, 280] width 283 height 229
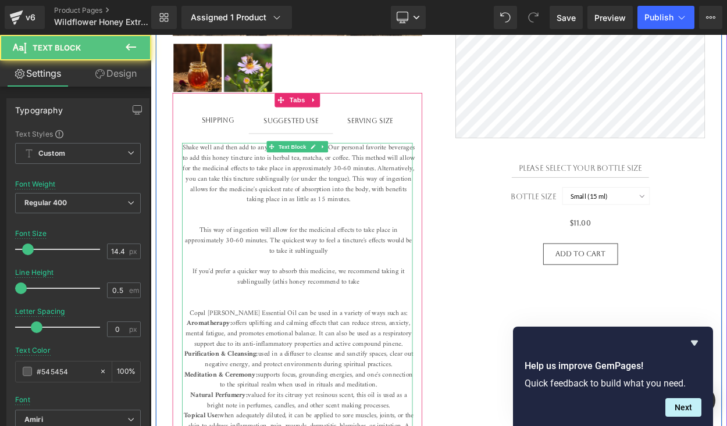
drag, startPoint x: 415, startPoint y: 342, endPoint x: 205, endPoint y: 266, distance: 223.1
click at [205, 266] on p "Shake well and then add to any drink of your choice. Our personal favorite beve…" at bounding box center [331, 375] width 284 height 416
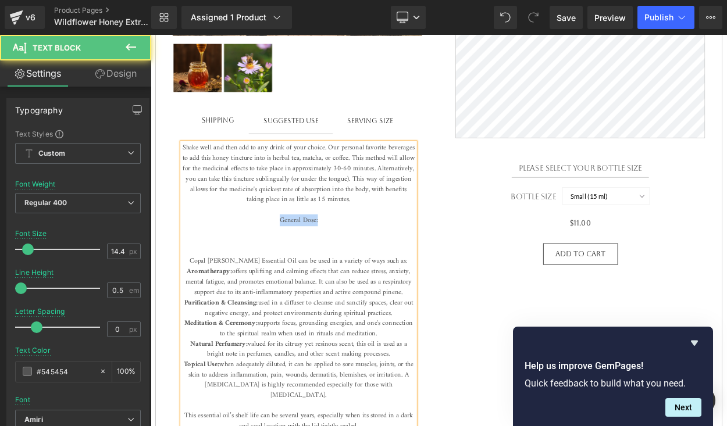
drag, startPoint x: 362, startPoint y: 267, endPoint x: 304, endPoint y: 263, distance: 58.9
click at [304, 263] on p "General Dose: Copal Blanco Essential Oil can be used in a variety of ways such …" at bounding box center [331, 387] width 284 height 265
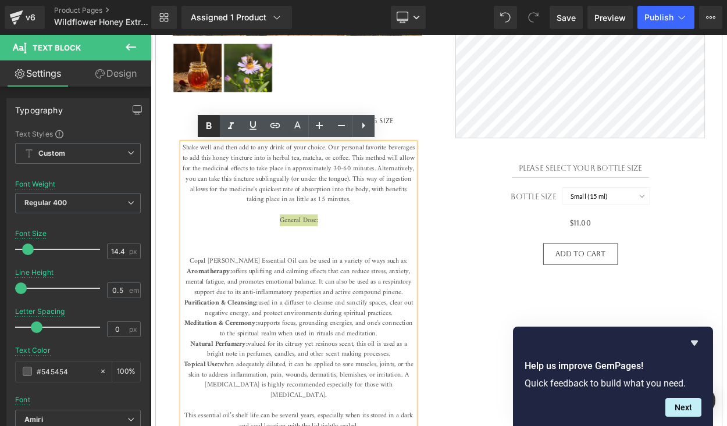
click at [209, 129] on icon at bounding box center [209, 126] width 14 height 14
click at [380, 258] on p "General Dose: Copal Blanco Essential Oil can be used in a variety of ways such …" at bounding box center [331, 387] width 284 height 265
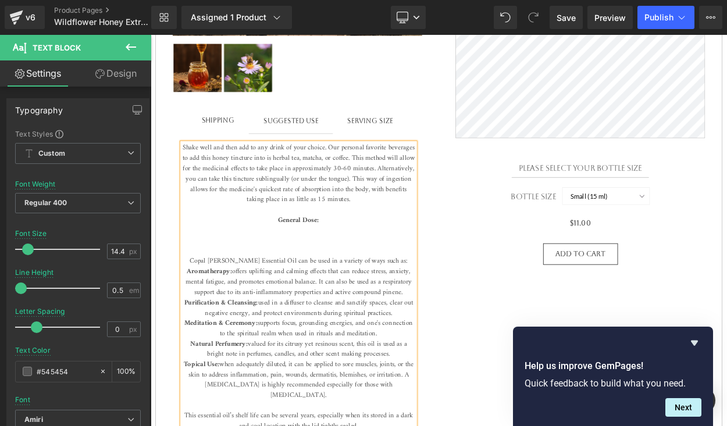
click at [361, 263] on p "General Dose: Copal Blanco Essential Oil can be used in a variety of ways such …" at bounding box center [331, 387] width 284 height 265
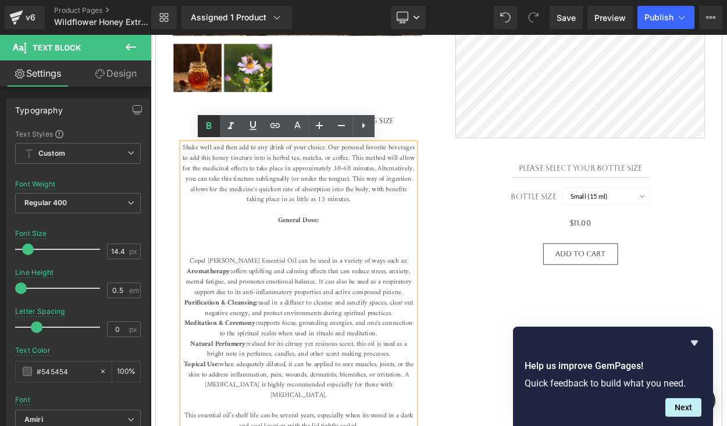
click at [208, 130] on icon at bounding box center [209, 126] width 14 height 14
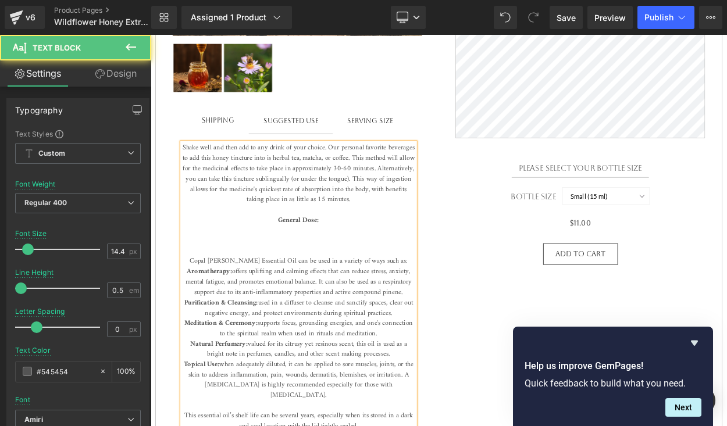
click at [372, 260] on p "General Dose: Copal Blanco Essential Oil can be used in a variety of ways such …" at bounding box center [331, 387] width 284 height 265
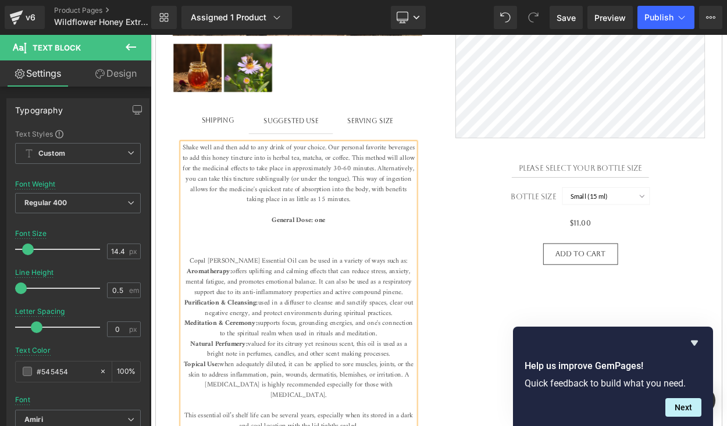
click at [354, 267] on strong "General Dose: one" at bounding box center [331, 261] width 65 height 15
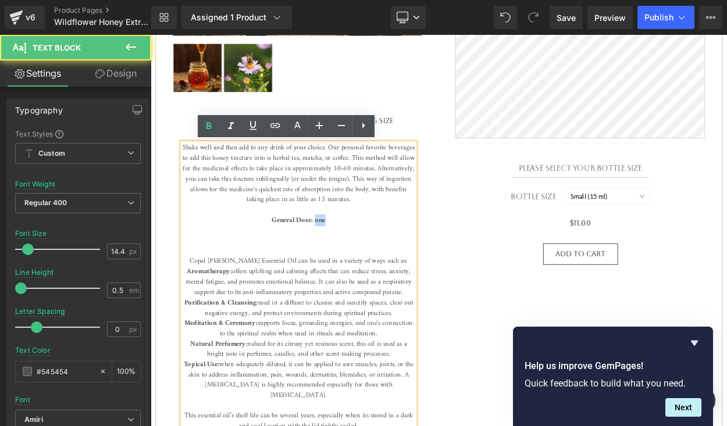
click at [354, 267] on strong "General Dose: one" at bounding box center [331, 261] width 65 height 15
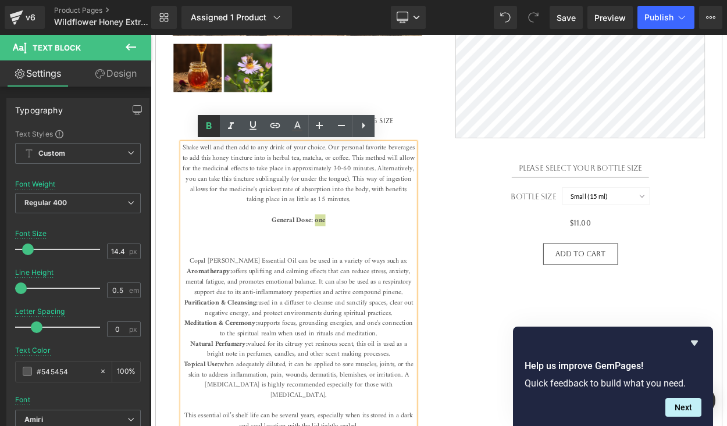
click at [212, 126] on icon at bounding box center [209, 126] width 14 height 14
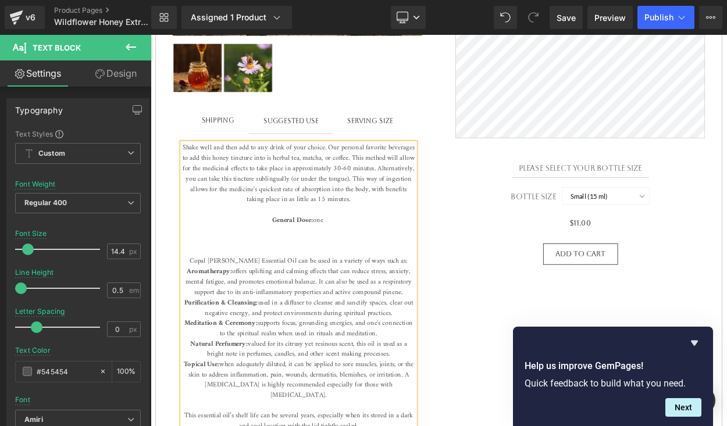
click at [363, 266] on strong at bounding box center [362, 261] width 2 height 15
click at [358, 261] on span "General Dose: one Copal Blanco Essential Oil can be used in a variety of ways s…" at bounding box center [330, 292] width 270 height 77
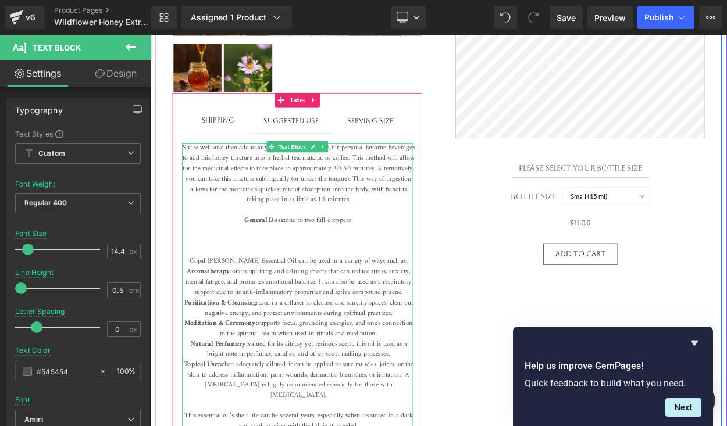
click at [316, 261] on span "General Dose: one to two full droppers Copal Blanco Essential Oil can be used i…" at bounding box center [330, 292] width 270 height 77
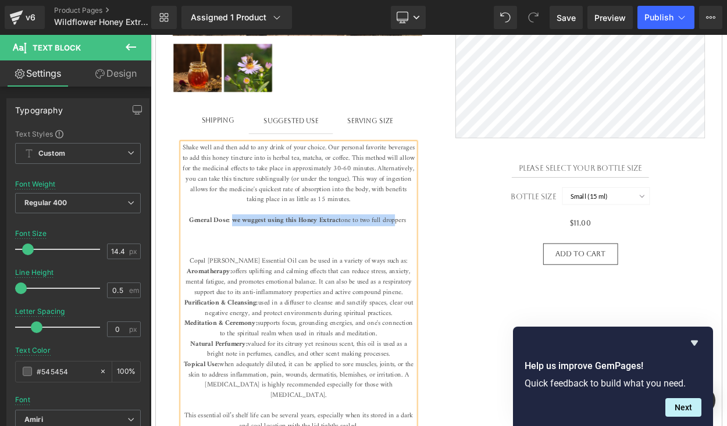
drag, startPoint x: 249, startPoint y: 263, endPoint x: 443, endPoint y: 255, distance: 193.8
click at [447, 258] on span "General Dose: we wuggest using this Honey Extract one to two full droppers Copa…" at bounding box center [330, 292] width 270 height 77
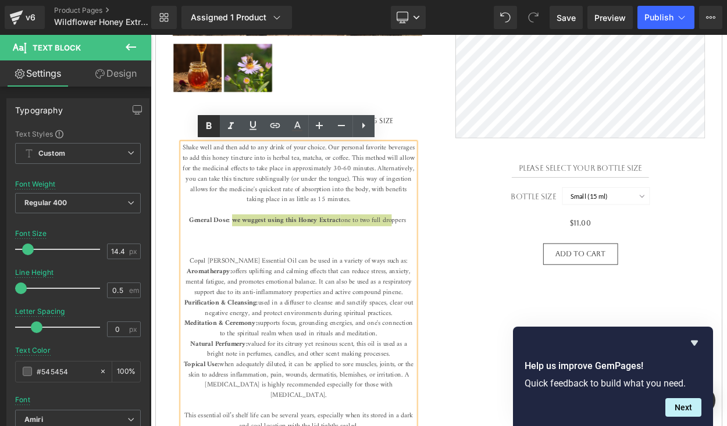
click at [212, 124] on icon at bounding box center [209, 126] width 14 height 14
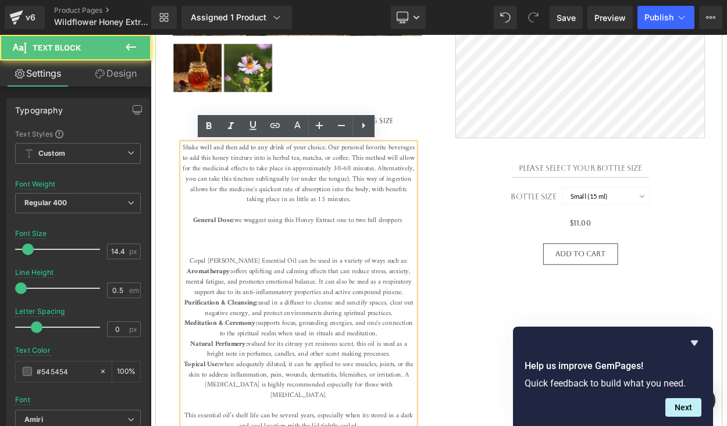
click at [283, 266] on span "General Dose: we wuggest using this Honey Extract one to two full droppers Copa…" at bounding box center [330, 292] width 270 height 77
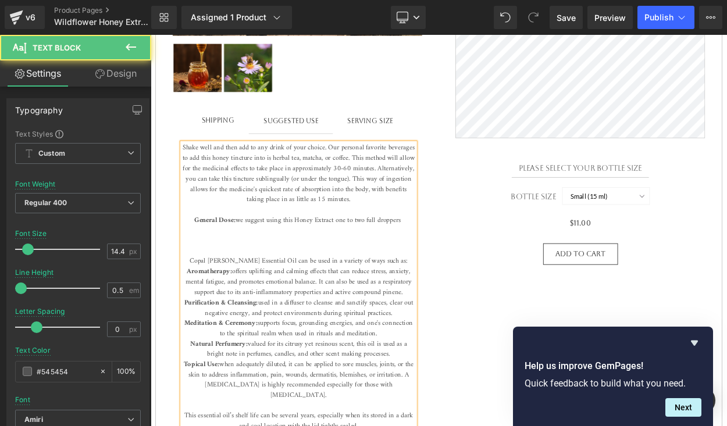
click at [376, 262] on span "General Dose: we suggest using this Honey Extract one to two full droppers Copa…" at bounding box center [330, 292] width 270 height 77
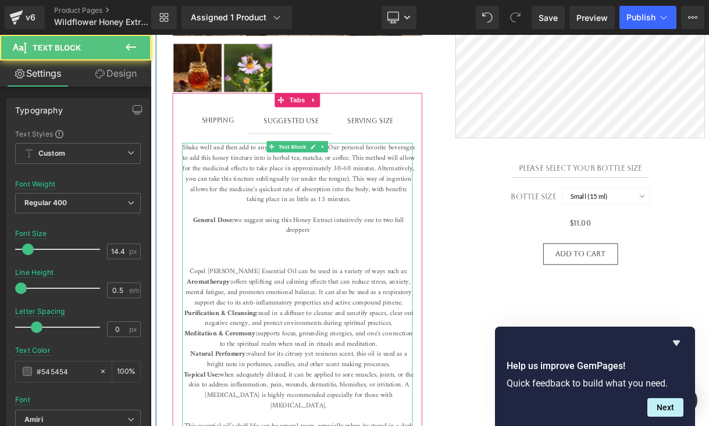
click at [294, 262] on span "General Dose: we suggest using this Honey Extract intuitively one to two full d…" at bounding box center [330, 299] width 270 height 90
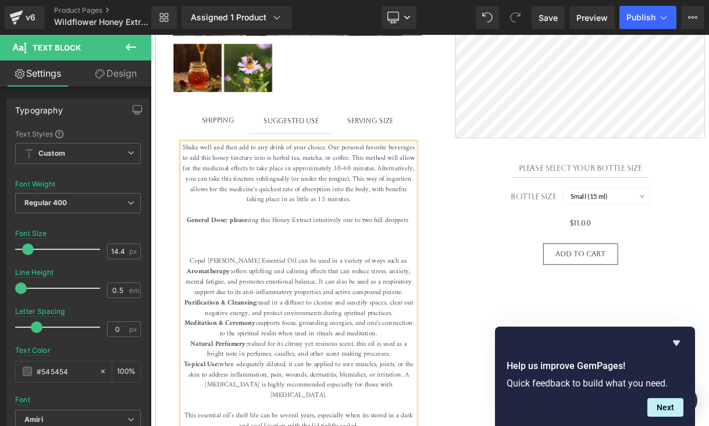
click at [247, 258] on strong "General Dose: please" at bounding box center [232, 261] width 74 height 15
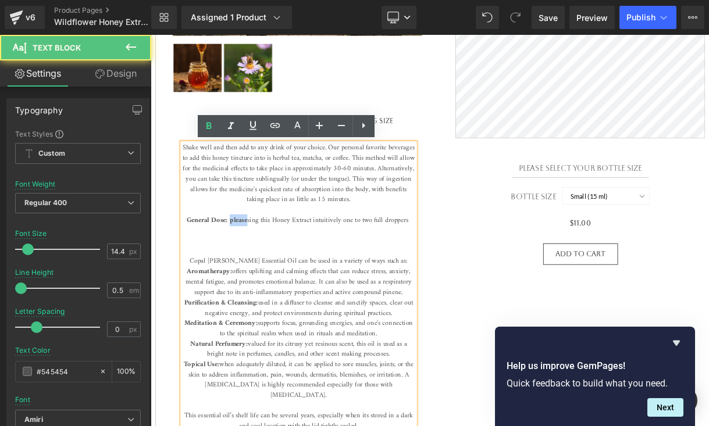
click at [247, 258] on strong "General Dose: please" at bounding box center [232, 261] width 74 height 15
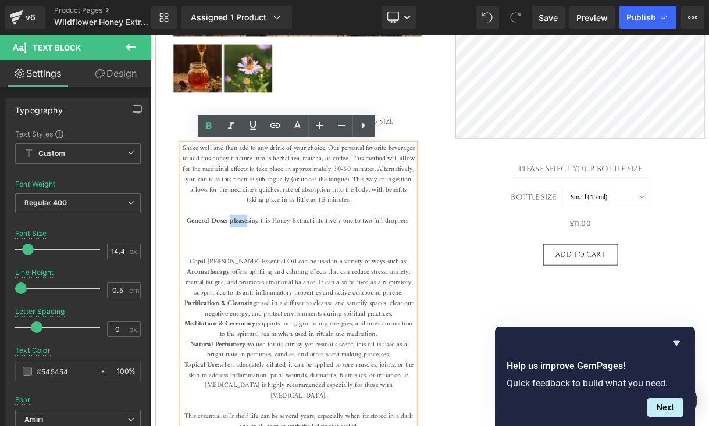
scroll to position [506, 0]
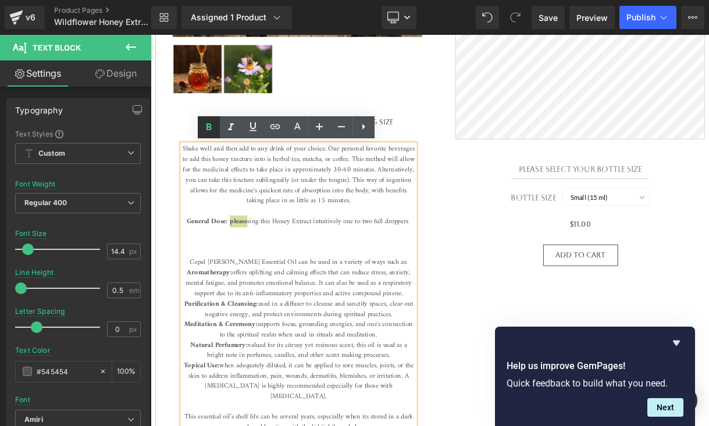
click at [206, 127] on icon at bounding box center [208, 126] width 5 height 7
click at [267, 259] on span "General Dose: please sing this Honey Extract intuitively one to two full droppe…" at bounding box center [331, 294] width 272 height 77
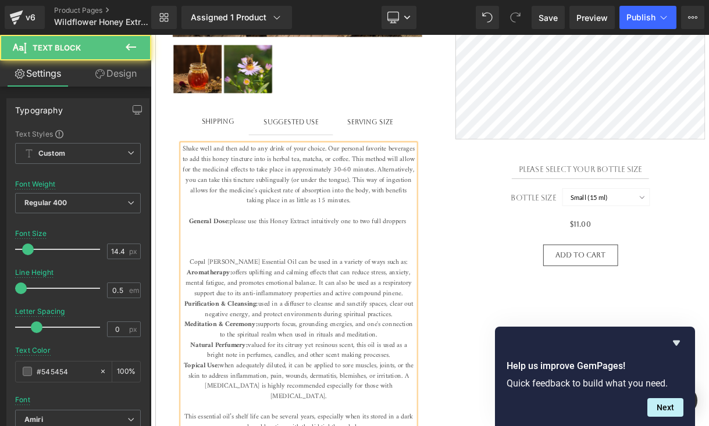
click at [377, 263] on span "General Dose: please use this Honey Extract intuitively one to two full dropper…" at bounding box center [330, 294] width 270 height 77
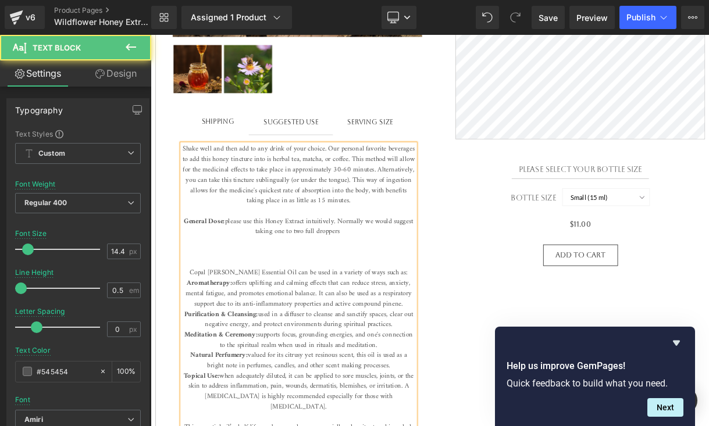
click at [409, 280] on p "General Dose: please use this Honey Extract intuitively. Normally we would sugg…" at bounding box center [331, 395] width 284 height 277
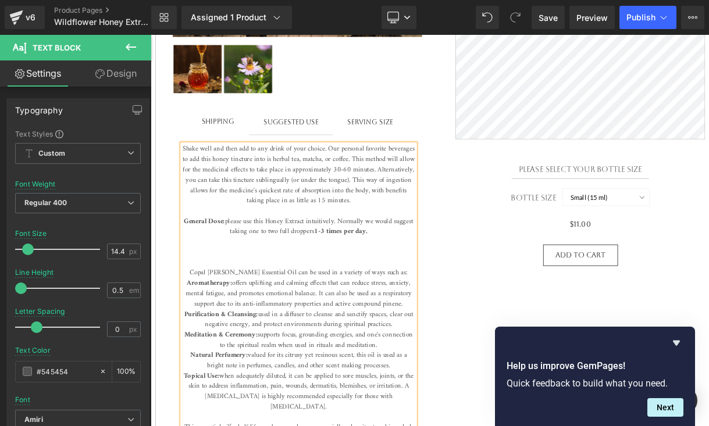
drag, startPoint x: 442, startPoint y: 280, endPoint x: 365, endPoint y: 287, distance: 77.6
click at [362, 282] on p "General Dose: please use this Honey Extract intuitively. Normally we would sugg…" at bounding box center [331, 395] width 284 height 277
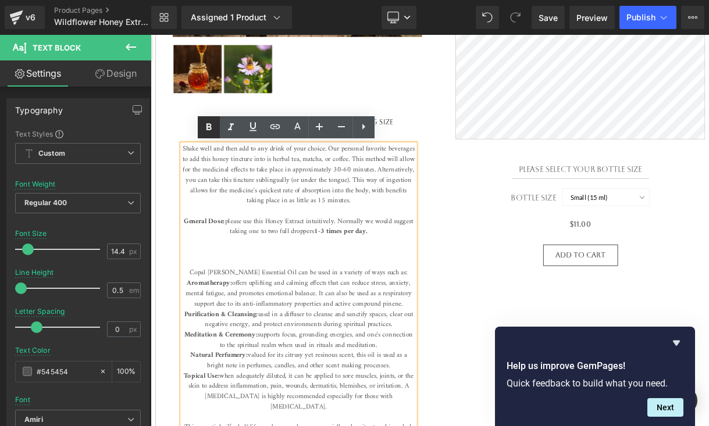
click at [206, 129] on icon at bounding box center [208, 126] width 5 height 7
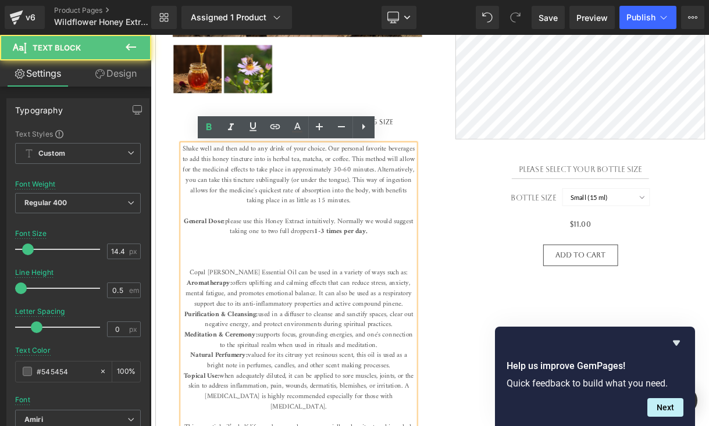
drag, startPoint x: 437, startPoint y: 277, endPoint x: 353, endPoint y: 276, distance: 83.8
click at [353, 276] on p "General Dose: please use this Honey Extract intuitively. Normally we would sugg…" at bounding box center [331, 395] width 284 height 277
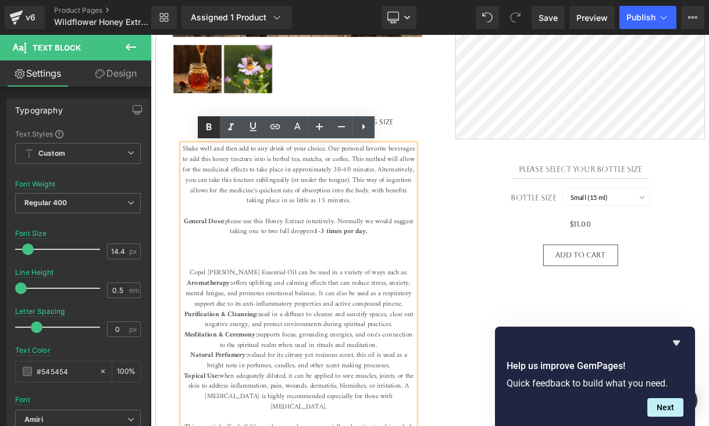
click at [207, 126] on icon at bounding box center [208, 126] width 5 height 7
click at [206, 126] on icon at bounding box center [208, 126] width 5 height 7
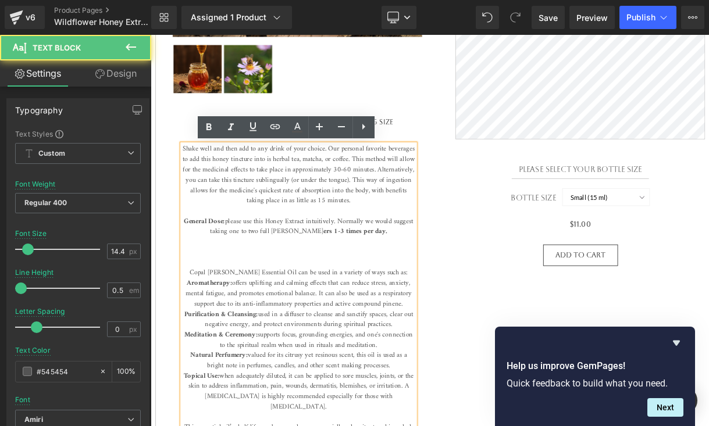
drag, startPoint x: 352, startPoint y: 276, endPoint x: 463, endPoint y: 276, distance: 111.1
click at [463, 276] on p "General Dose: please use this Honey Extract intuitively. Normally we would sugg…" at bounding box center [331, 395] width 284 height 277
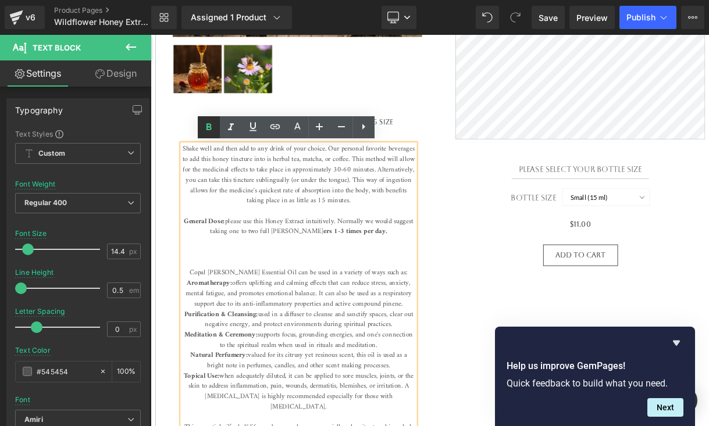
click at [210, 120] on icon at bounding box center [209, 127] width 14 height 14
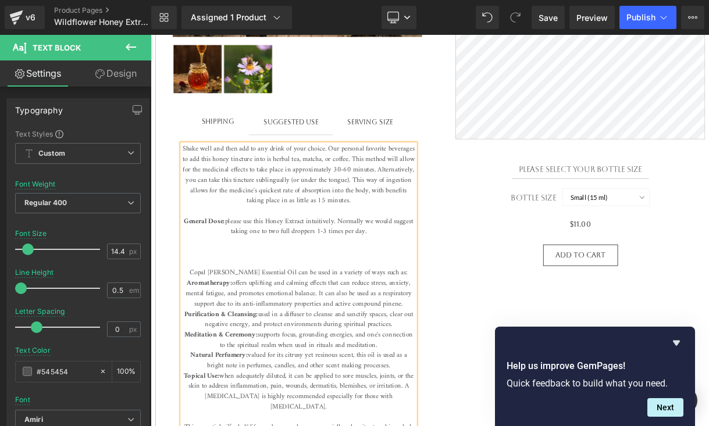
click at [426, 279] on span "General Dose: please use this Honey Extract intuitively. Normally we would sugg…" at bounding box center [331, 301] width 280 height 90
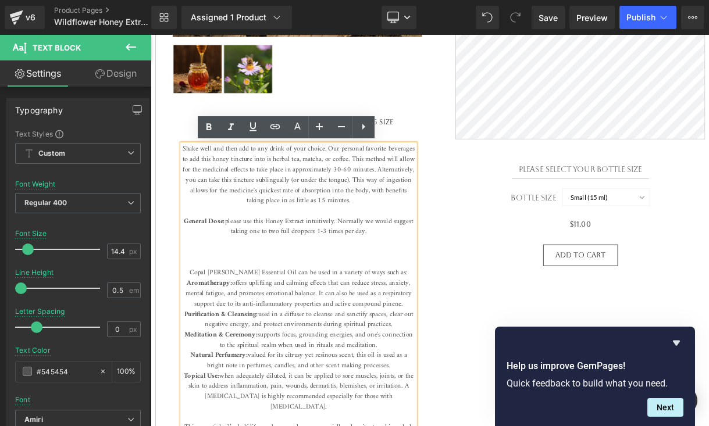
click at [390, 265] on span "General Dose: please use this Honey Extract intuitively. Normally we would sugg…" at bounding box center [331, 301] width 280 height 90
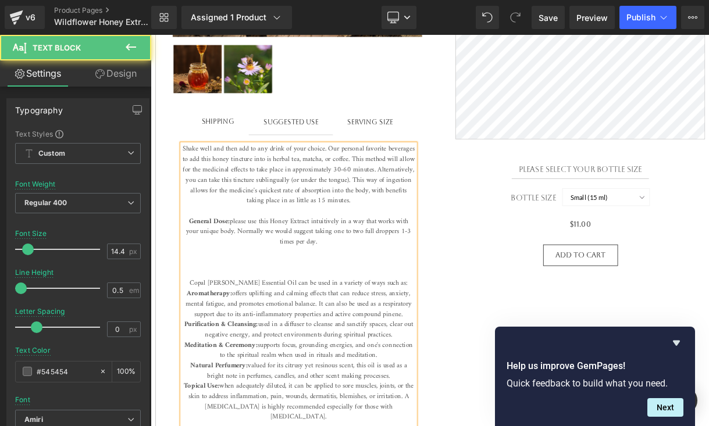
click at [251, 261] on span "General Dose: please use this Honey Extract intuitively in a way that works wit…" at bounding box center [331, 307] width 275 height 103
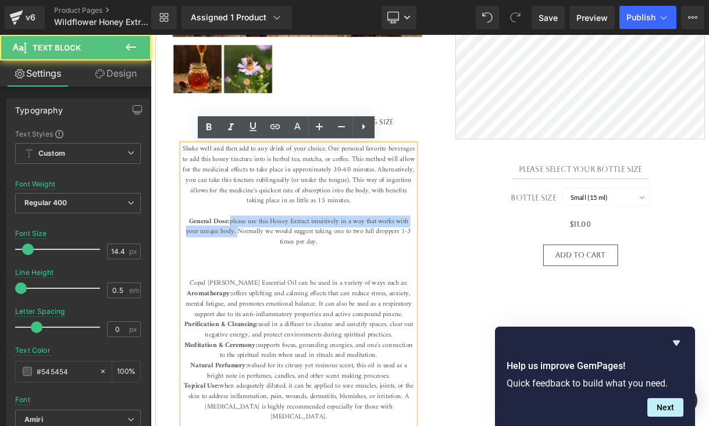
drag, startPoint x: 258, startPoint y: 276, endPoint x: 245, endPoint y: 262, distance: 18.1
click at [245, 263] on span "General Dose: please use this Honey Extract intuitively in a way that works wit…" at bounding box center [331, 307] width 275 height 103
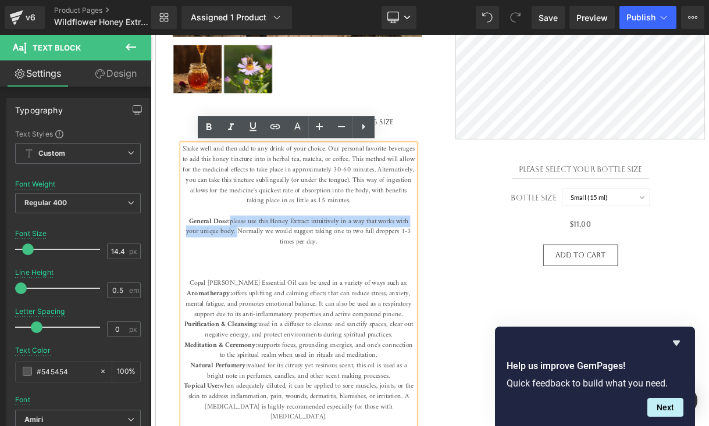
copy span "please use this Honey Extract intuitively in a way that works with your unique …"
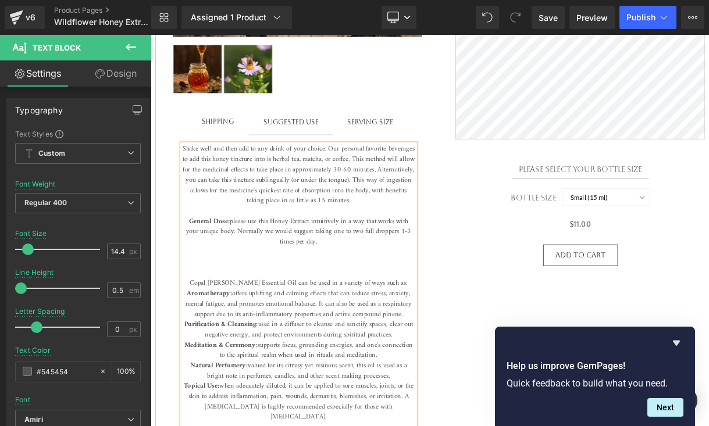
click at [374, 282] on span "General Dose: please use this Honey Extract intuitively in a way that works wit…" at bounding box center [331, 307] width 275 height 103
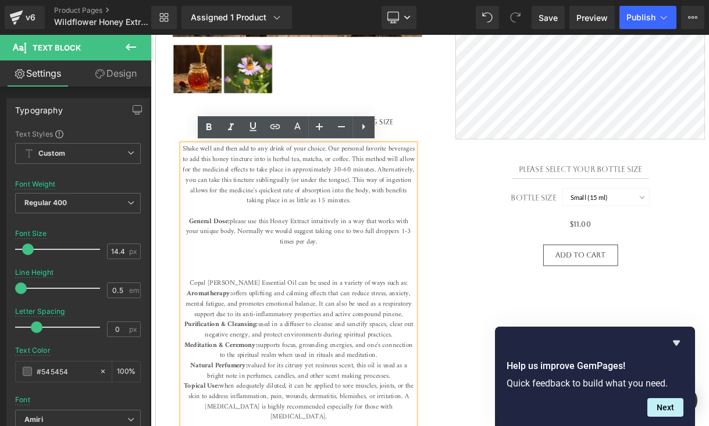
click at [374, 287] on p "General Dose: please use this Honey Extract intuitively in a way that works wit…" at bounding box center [331, 402] width 284 height 290
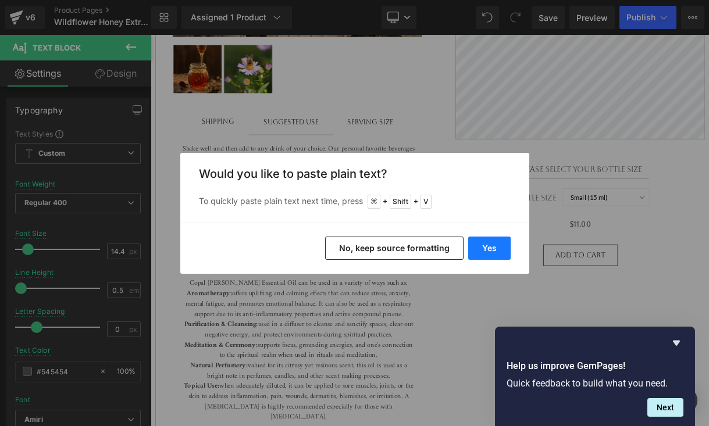
click at [490, 248] on button "Yes" at bounding box center [489, 248] width 42 height 23
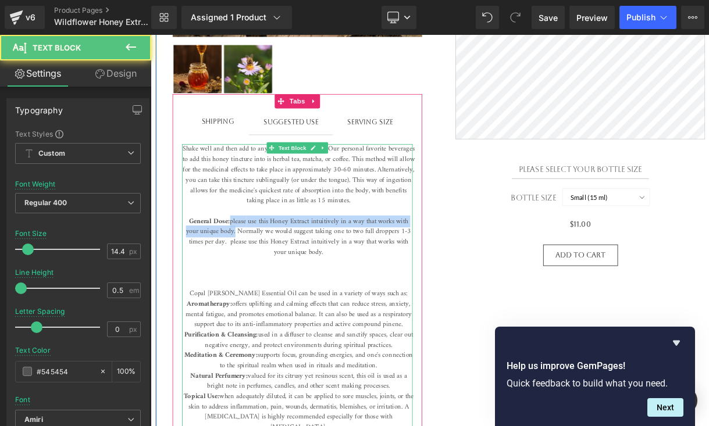
drag, startPoint x: 254, startPoint y: 274, endPoint x: 248, endPoint y: 261, distance: 14.6
click at [248, 261] on span "General Dose: please use this Honey Extract intuitively in a way that works wit…" at bounding box center [331, 313] width 275 height 115
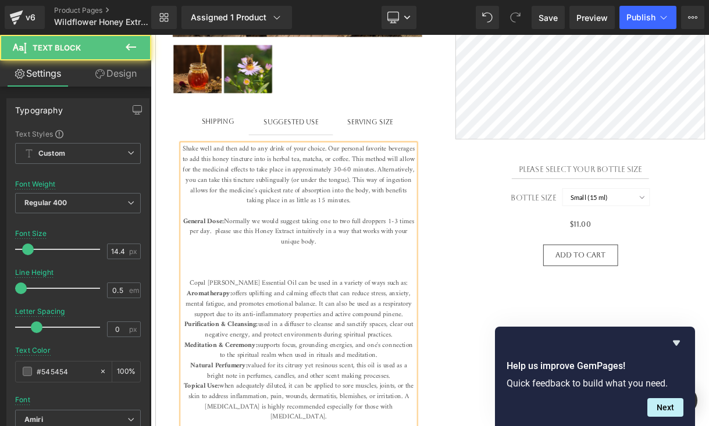
click at [239, 273] on span "General Dose: Normally we would suggest taking one to two full droppers 1-3 tim…" at bounding box center [331, 307] width 282 height 103
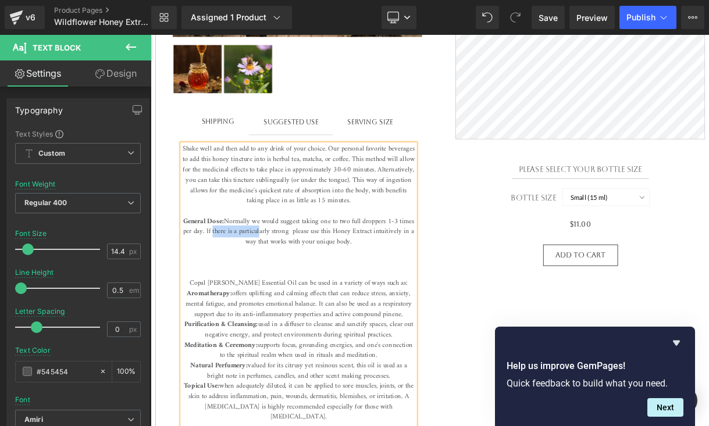
drag, startPoint x: 260, startPoint y: 273, endPoint x: 315, endPoint y: 278, distance: 55.4
click at [318, 279] on span "General Dose: Normally we would suggest taking one to two full droppers 1-3 tim…" at bounding box center [331, 307] width 282 height 103
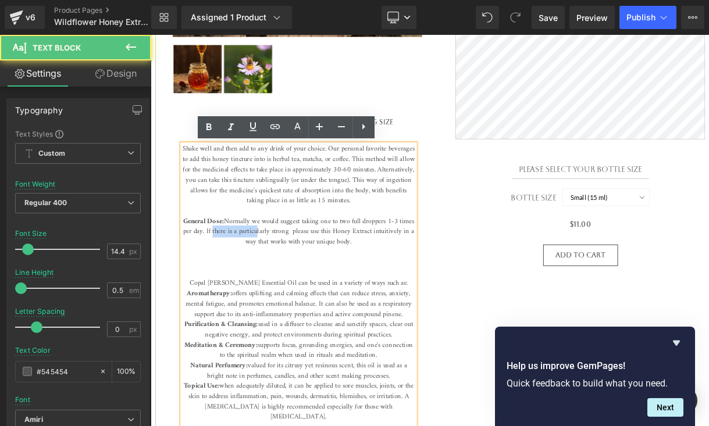
click at [311, 277] on span "General Dose: Normally we would suggest taking one to two full droppers 1-3 tim…" at bounding box center [331, 307] width 282 height 103
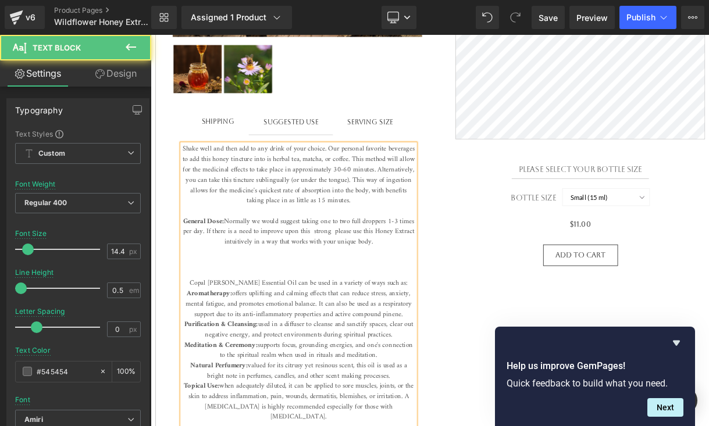
click at [251, 276] on span "General Dose: Normally we would suggest taking one to two full droppers 1-3 tim…" at bounding box center [331, 307] width 282 height 103
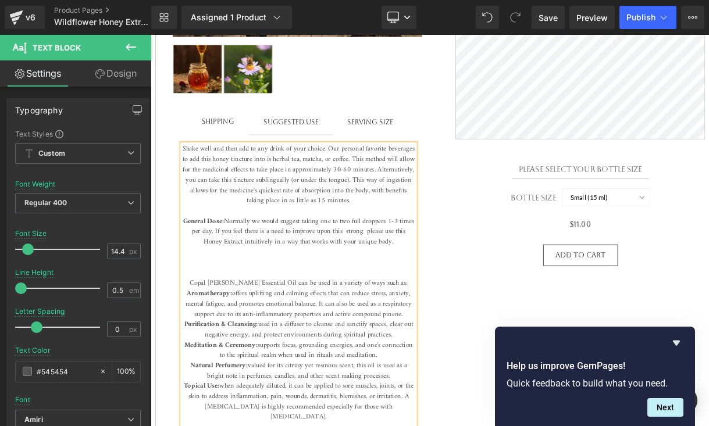
click at [409, 275] on span "General Dose: Normally we would suggest taking one to two full droppers 1-3 tim…" at bounding box center [331, 307] width 282 height 103
click at [240, 276] on span "General Dose: Normally we would suggest taking one to two full droppers 1-3 tim…" at bounding box center [331, 307] width 282 height 103
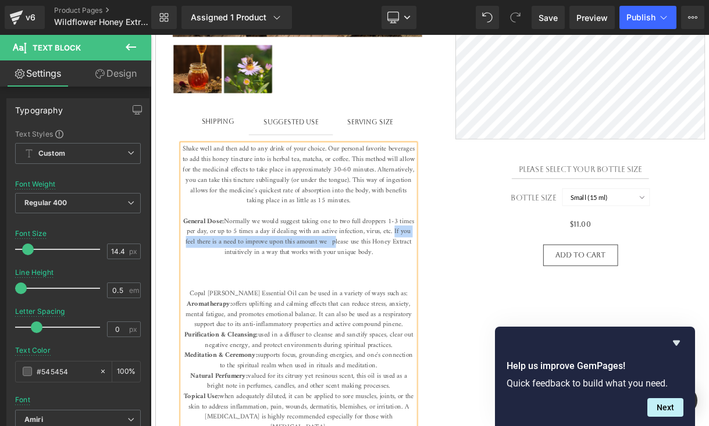
drag, startPoint x: 397, startPoint y: 289, endPoint x: 468, endPoint y: 273, distance: 72.1
click at [468, 273] on span "General Dose: Normally we would suggest taking one to two full droppers 1-3 tim…" at bounding box center [331, 313] width 282 height 115
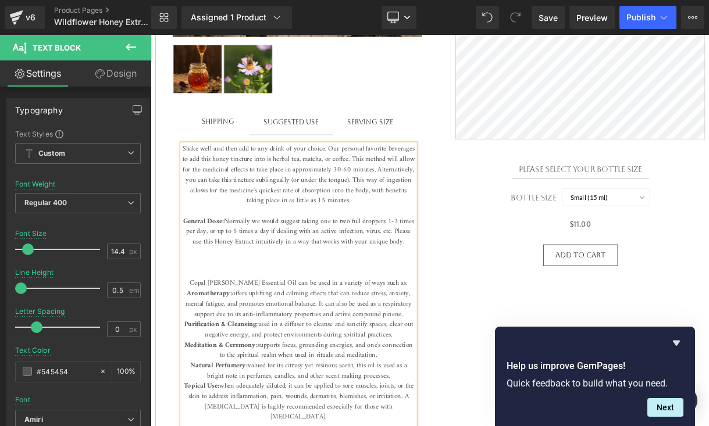
click at [241, 276] on span "General Dose: Normally we would suggest taking one to two full droppers 1-3 tim…" at bounding box center [331, 307] width 282 height 103
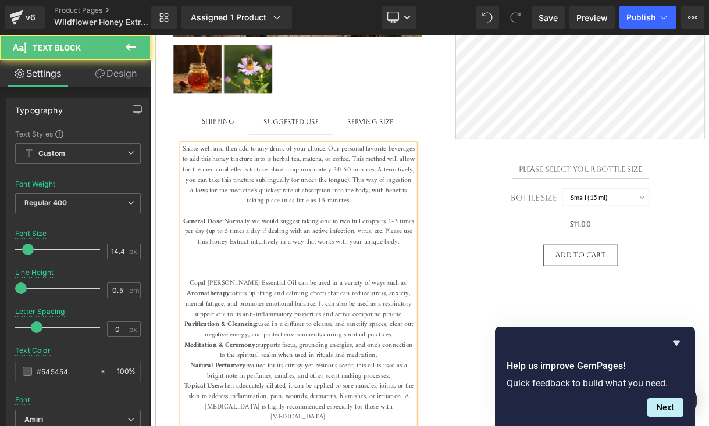
click at [463, 273] on span "General Dose: Normally we would suggest taking one to two full droppers 1-3 tim…" at bounding box center [331, 307] width 282 height 103
click at [247, 275] on span "General Dose: Normally we would suggest taking one to two full droppers 1-3 tim…" at bounding box center [331, 307] width 282 height 103
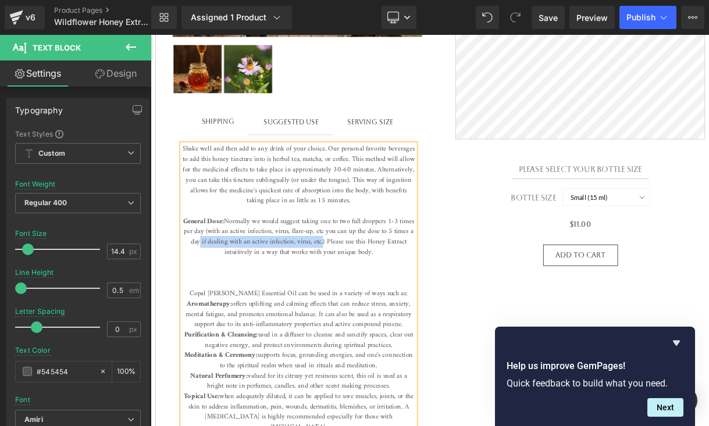
drag, startPoint x: 386, startPoint y: 288, endPoint x: 237, endPoint y: 286, distance: 148.9
click at [236, 286] on span "General Dose: Normally we would suggest taking one to two full droppers 1-3 tim…" at bounding box center [331, 313] width 282 height 115
click at [242, 276] on span "General Dose: Normally we would suggest taking one to two full droppers 1-3 tim…" at bounding box center [331, 313] width 282 height 115
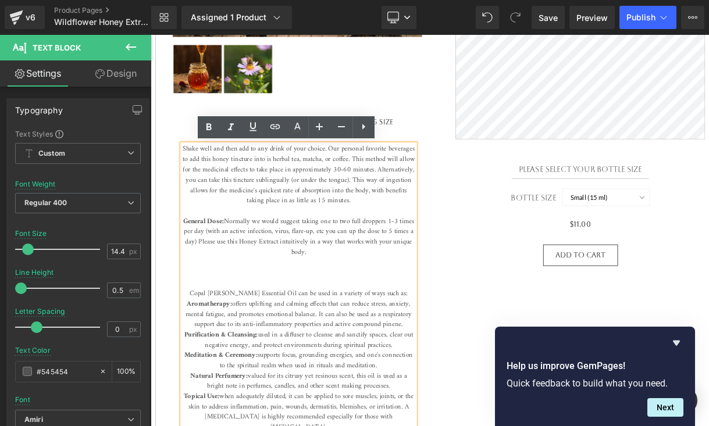
click at [418, 274] on span "General Dose: Normally we would suggest taking one to two full droppers 1-3 tim…" at bounding box center [331, 313] width 282 height 115
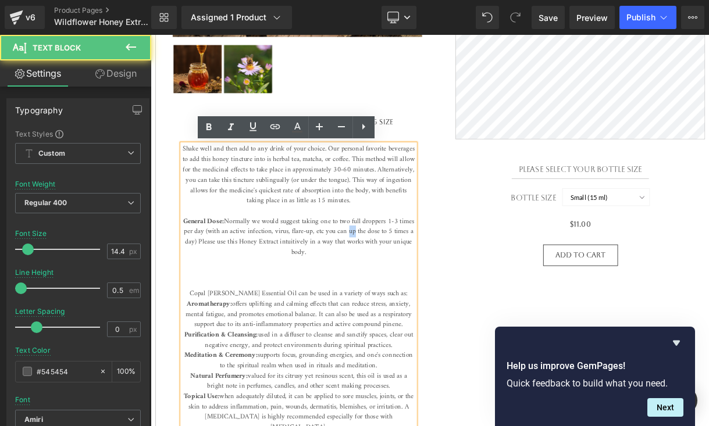
click at [418, 274] on span "General Dose: Normally we would suggest taking one to two full droppers 1-3 tim…" at bounding box center [331, 313] width 282 height 115
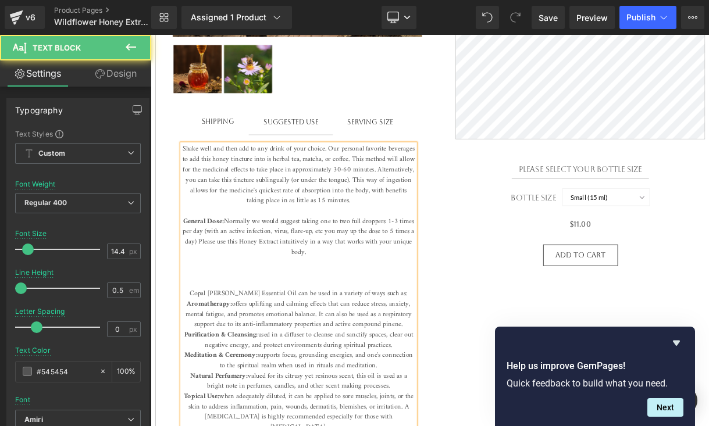
click at [229, 290] on span "General Dose: Normally we would suggest taking one to two full droppers 1-3 tim…" at bounding box center [331, 313] width 283 height 115
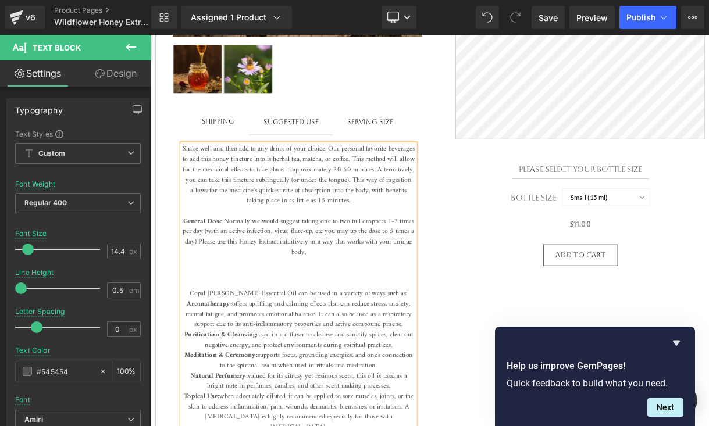
click at [240, 277] on span "General Dose: Normally we would suggest taking one to two full droppers 1-3 tim…" at bounding box center [331, 313] width 283 height 115
click at [291, 277] on span "General Dose: Normally we would suggest taking one to two full droppers 1-3 tim…" at bounding box center [331, 313] width 282 height 115
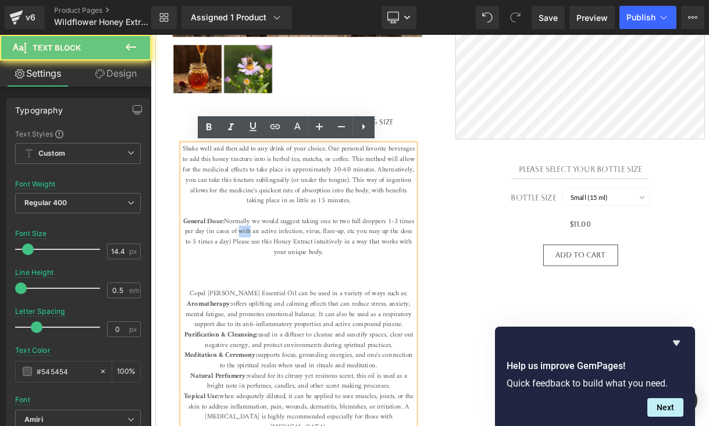
click at [291, 276] on span "General Dose: Normally we would suggest taking one to two full droppers 1-3 tim…" at bounding box center [331, 313] width 282 height 115
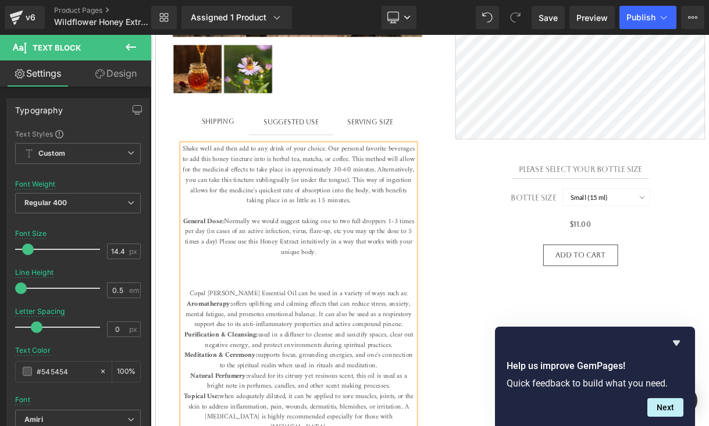
click at [366, 301] on span "General Dose: Normally we would suggest taking one to two full droppers 1-3 tim…" at bounding box center [331, 313] width 282 height 115
click at [205, 175] on span "Shake well and then add to any drink of your choice. Our personal favorite beve…" at bounding box center [331, 205] width 283 height 77
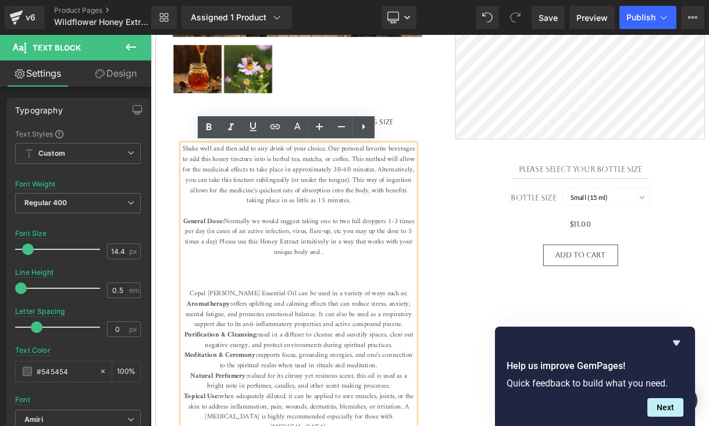
click at [398, 309] on p "General Dose: Normally we would suggest taking one to two full droppers 1-3 tim…" at bounding box center [331, 408] width 284 height 302
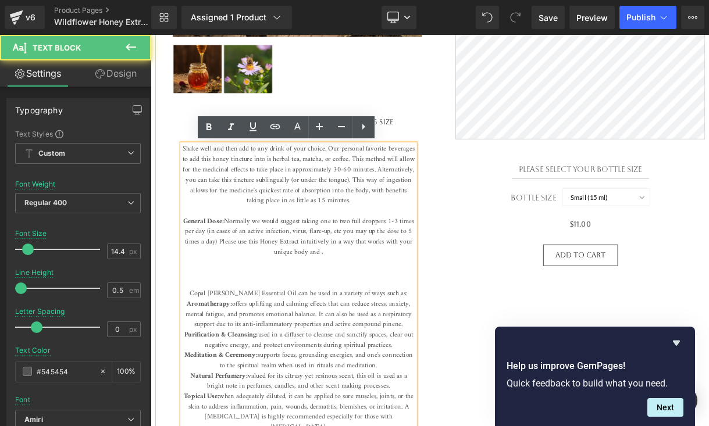
click at [393, 295] on p "General Dose: Normally we would suggest taking one to two full droppers 1-3 tim…" at bounding box center [331, 408] width 284 height 302
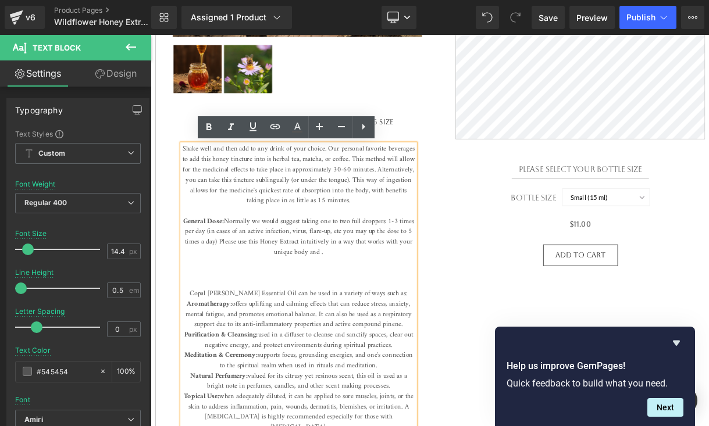
click at [376, 301] on span "General Dose: Normally we would suggest taking one to two full droppers 1-3 tim…" at bounding box center [331, 313] width 282 height 115
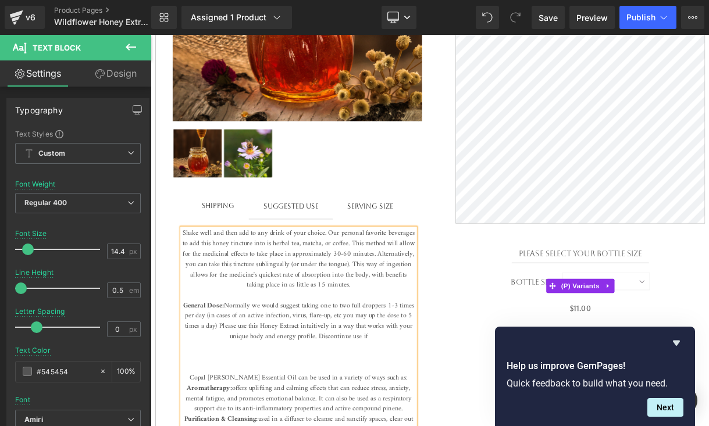
scroll to position [402, 0]
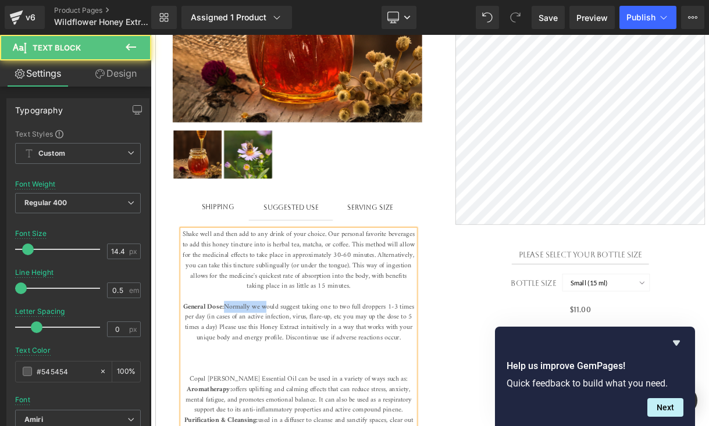
drag, startPoint x: 299, startPoint y: 368, endPoint x: 251, endPoint y: 368, distance: 48.8
click at [251, 368] on span "General Dose: Normally we would suggest taking one to two full droppers 1-3 tim…" at bounding box center [331, 417] width 282 height 115
click at [470, 377] on span "General Dose: We suggest taking one to two full droppers 1-3 times per day (in …" at bounding box center [331, 417] width 284 height 115
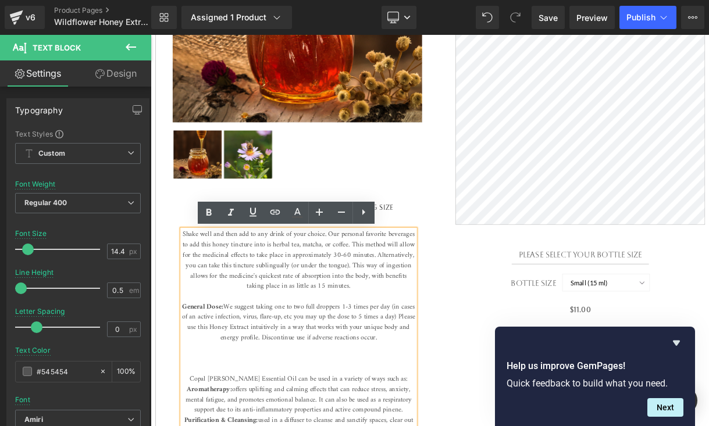
click at [457, 369] on span "General Dose: We suggest taking one to two full droppers 1-3 times per day (in …" at bounding box center [331, 417] width 284 height 115
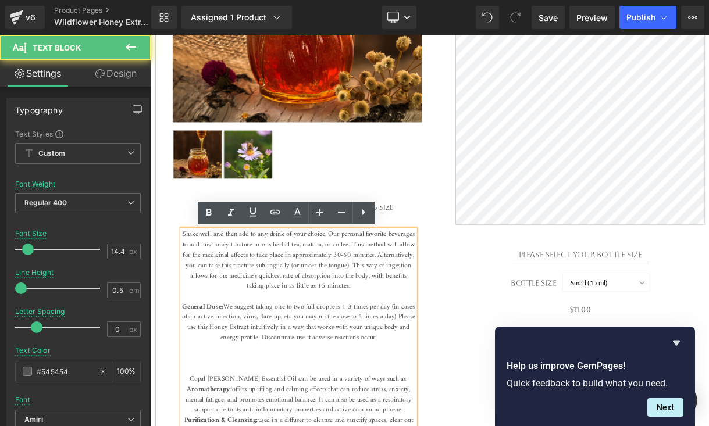
click at [470, 379] on span "General Dose: We suggest taking one to two full droppers 1-3 times per day (in …" at bounding box center [331, 417] width 284 height 115
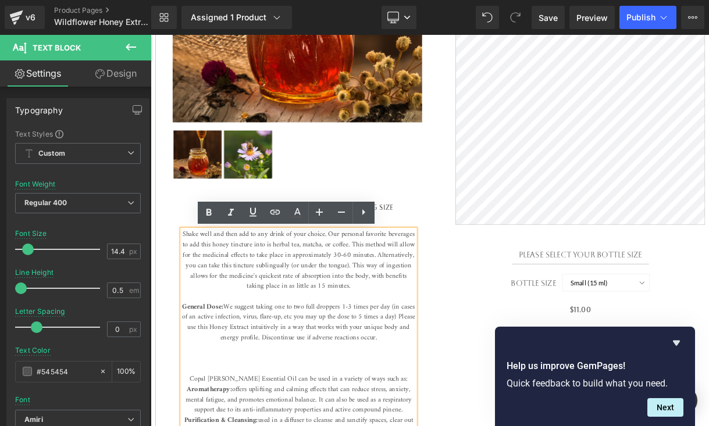
click at [394, 370] on span "General Dose: We suggest taking one to two full droppers 1-3 times per day (in …" at bounding box center [331, 417] width 284 height 115
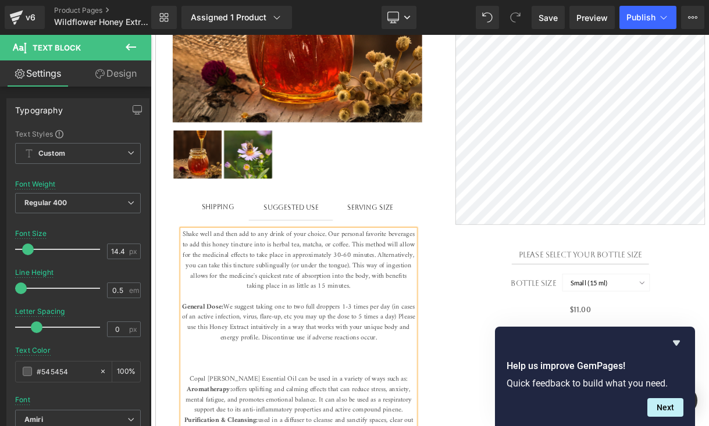
click at [470, 381] on span "General Dose: We suggest taking one to two full droppers 1-3 times per day (in …" at bounding box center [331, 417] width 284 height 115
click at [252, 393] on span "General Dose: We suggest taking one to two full droppers 1-3 times per day (in …" at bounding box center [332, 424] width 284 height 128
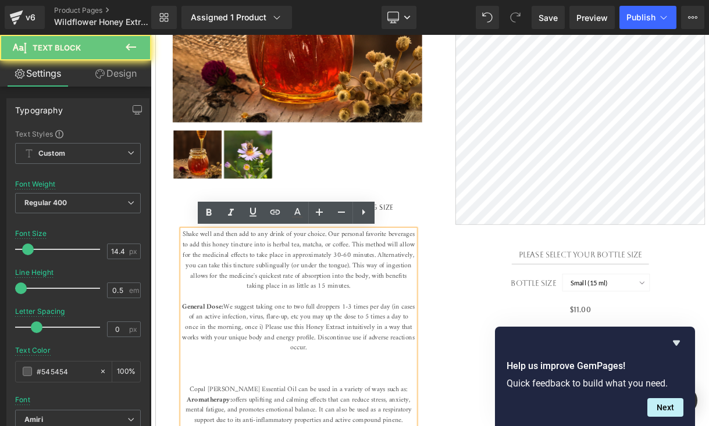
click at [252, 393] on span "General Dose: We suggest taking one to two full droppers 1-3 times per day (in …" at bounding box center [332, 424] width 284 height 128
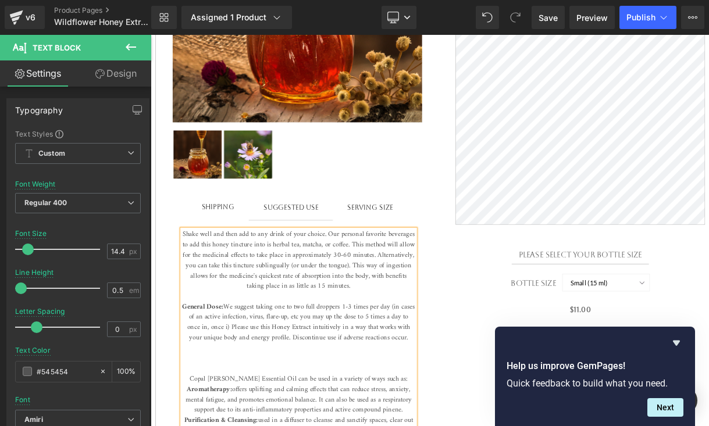
click at [459, 370] on span "General Dose: We suggest taking one to two full droppers 1-3 times per day (in …" at bounding box center [332, 417] width 284 height 115
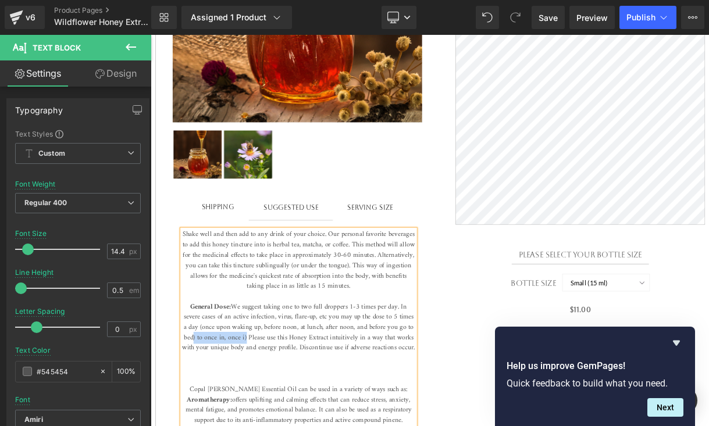
drag, startPoint x: 288, startPoint y: 403, endPoint x: 226, endPoint y: 405, distance: 62.8
click at [224, 404] on span "General Dose: We suggest taking one to two full droppers 1-3 times per day. In …" at bounding box center [332, 424] width 284 height 128
click at [299, 392] on span "General Dose: We suggest taking one to two full droppers 1-3 times per day. In …" at bounding box center [331, 424] width 281 height 128
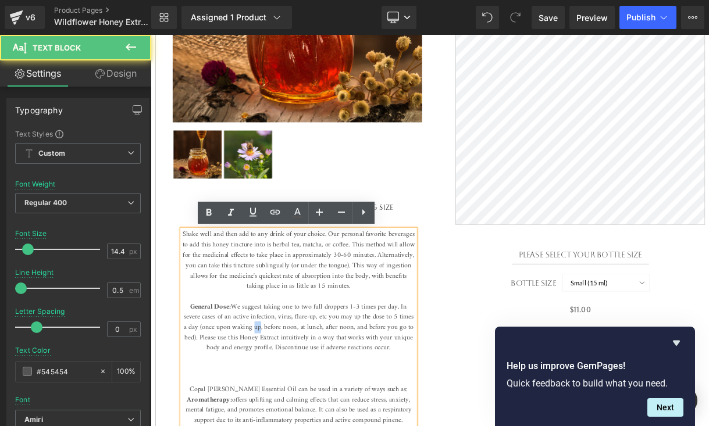
click at [299, 392] on span "General Dose: We suggest taking one to two full droppers 1-3 times per day. In …" at bounding box center [331, 424] width 281 height 128
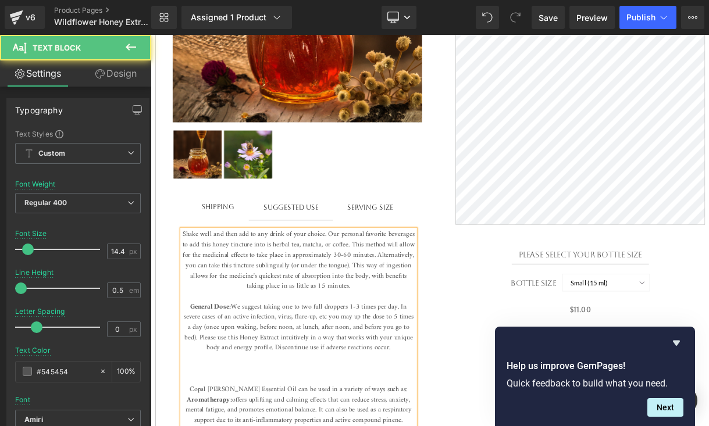
click at [296, 392] on span "General Dose: We suggest taking one to two full droppers 1-3 times per day. In …" at bounding box center [331, 424] width 281 height 128
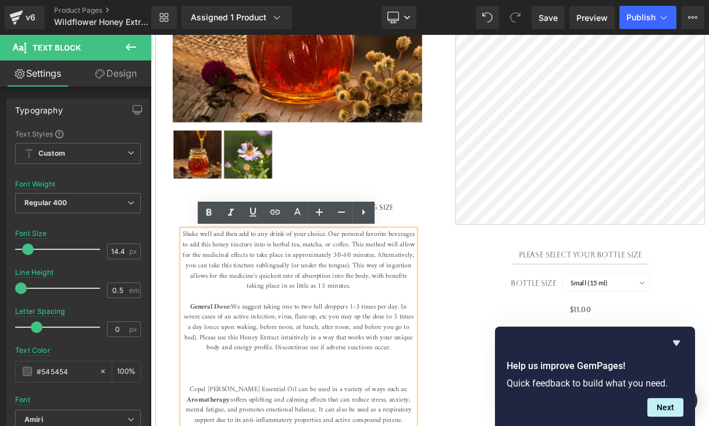
click at [247, 393] on span "General Dose: We suggest taking one to two full droppers 1-3 times per day. In …" at bounding box center [331, 424] width 281 height 128
drag, startPoint x: 251, startPoint y: 393, endPoint x: 233, endPoint y: 394, distance: 18.1
click at [233, 394] on span "General Dose: We suggest taking one to two full droppers 1-3 times per day. In …" at bounding box center [331, 424] width 281 height 128
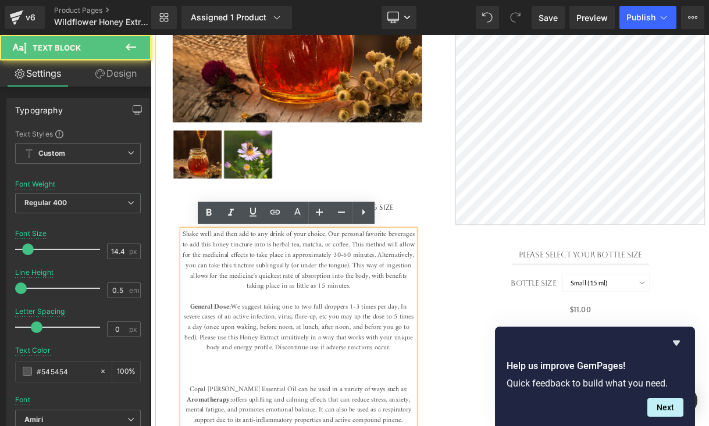
click at [211, 392] on span "General Dose: We suggest taking one to two full droppers 1-3 times per day. In …" at bounding box center [331, 424] width 281 height 128
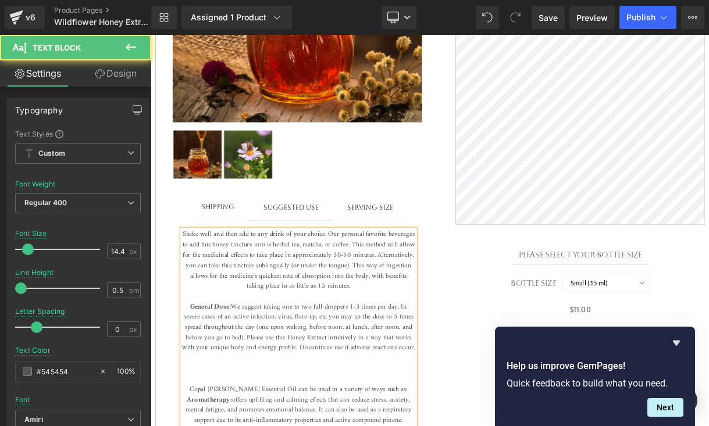
click at [373, 391] on span "General Dose: We suggest taking one to two full droppers 1-3 times per day. In …" at bounding box center [332, 424] width 284 height 128
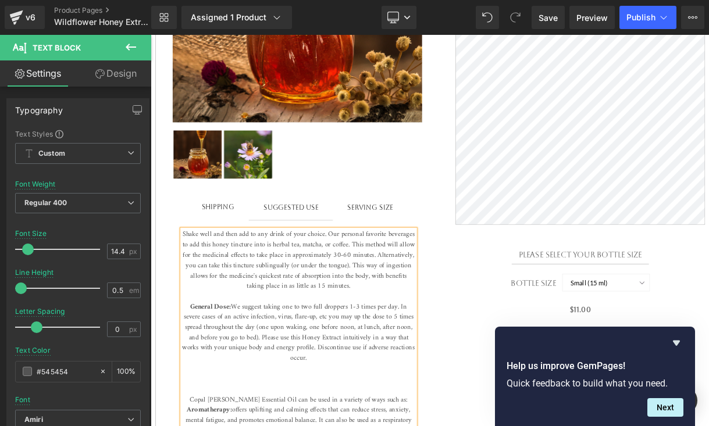
click at [424, 392] on span "General Dose: We suggest taking one to two full droppers 1-3 times per day. In …" at bounding box center [332, 430] width 284 height 141
click at [441, 405] on span "General Dose: We suggest taking one to two full droppers 1-3 times per day. In …" at bounding box center [331, 430] width 281 height 141
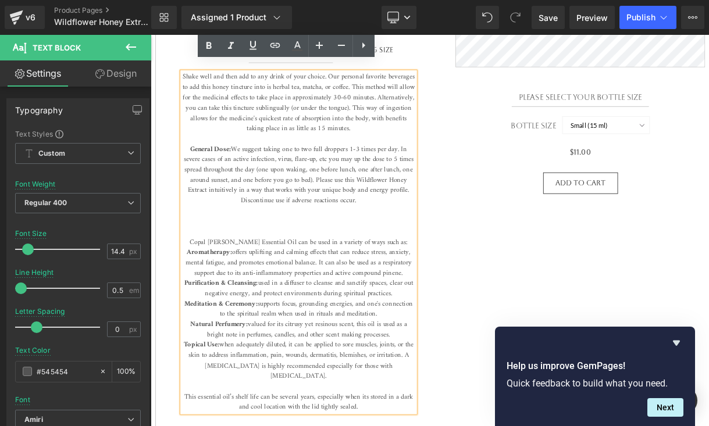
scroll to position [615, 0]
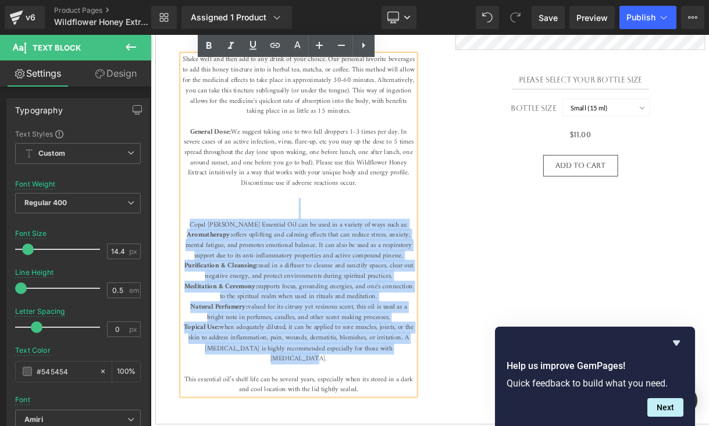
drag, startPoint x: 466, startPoint y: 418, endPoint x: 215, endPoint y: 259, distance: 297.2
click at [215, 259] on p "General Dose: We suggest taking one to two full droppers 1-3 times per day. In …" at bounding box center [331, 311] width 284 height 327
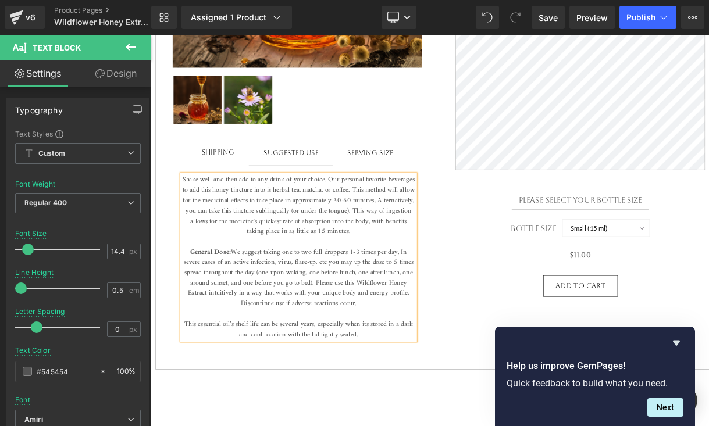
scroll to position [468, 0]
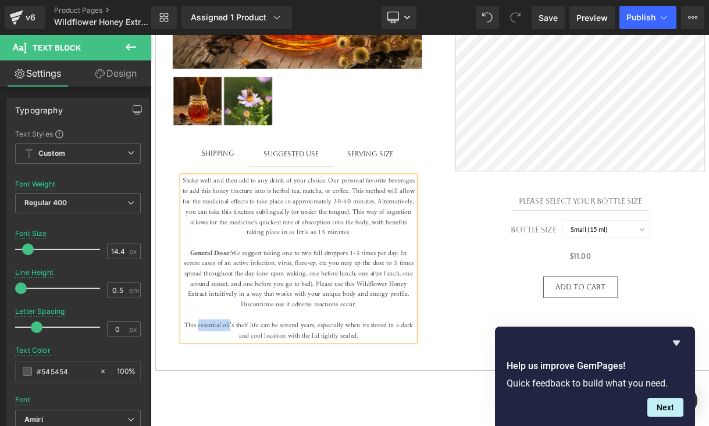
drag, startPoint x: 245, startPoint y: 391, endPoint x: 208, endPoint y: 393, distance: 37.2
click at [208, 393] on span "This essential oil’s shelf life can be several years, especially when its store…" at bounding box center [331, 395] width 279 height 27
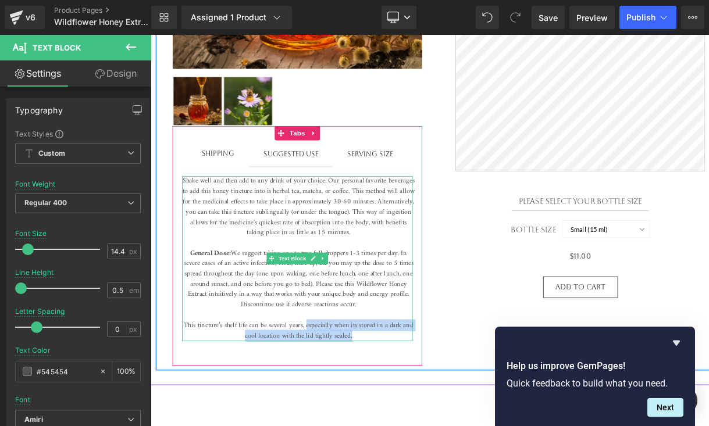
drag, startPoint x: 340, startPoint y: 388, endPoint x: 406, endPoint y: 402, distance: 67.7
click at [406, 402] on p "General Dose: We suggest taking one to two full droppers 1-3 times per day. In …" at bounding box center [331, 351] width 284 height 113
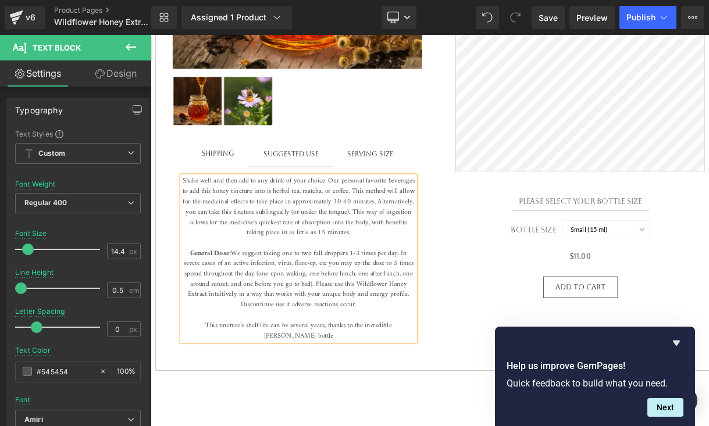
click at [412, 393] on span "This tincture’s shelf life can be several years, thanks to the incredible viole…" at bounding box center [330, 395] width 227 height 27
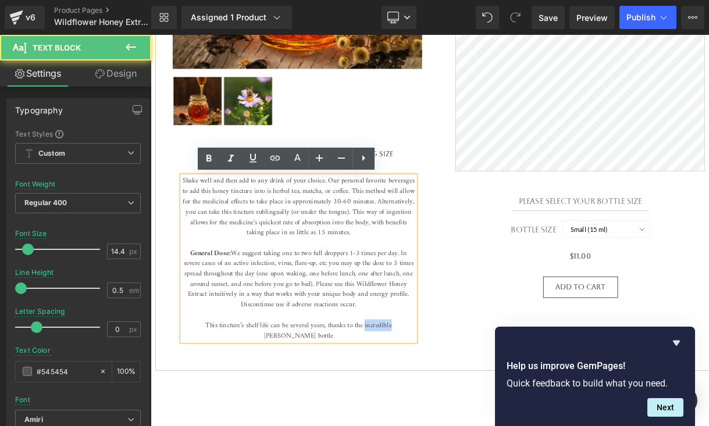
click at [412, 393] on span "This tincture’s shelf life can be several years, thanks to the incredible viole…" at bounding box center [330, 395] width 227 height 27
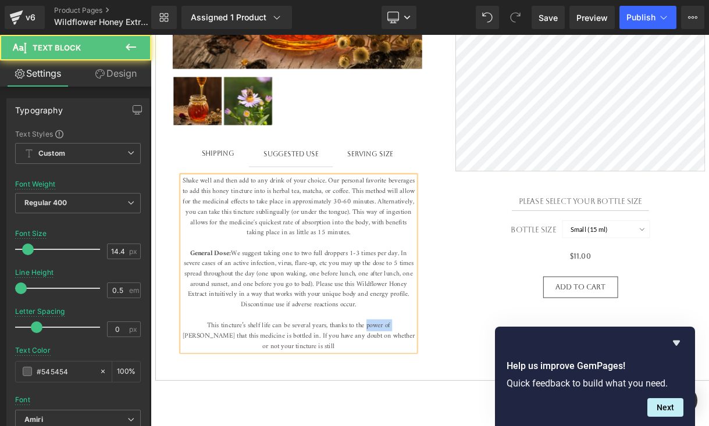
drag, startPoint x: 419, startPoint y: 390, endPoint x: 388, endPoint y: 391, distance: 31.4
click at [388, 391] on span "This tincture’s shelf life can be several years, thanks to the power of violet …" at bounding box center [331, 402] width 283 height 40
click at [461, 390] on span "This tincture’s shelf life can be several years, thanks to the violet glass tha…" at bounding box center [331, 402] width 278 height 40
click at [460, 390] on span "This tincture’s shelf life can be several years, thanks to the violet glass tha…" at bounding box center [331, 402] width 278 height 40
click at [394, 389] on span "This tincture’s shelf life can be several years, thanks to the violet glass tha…" at bounding box center [331, 402] width 278 height 40
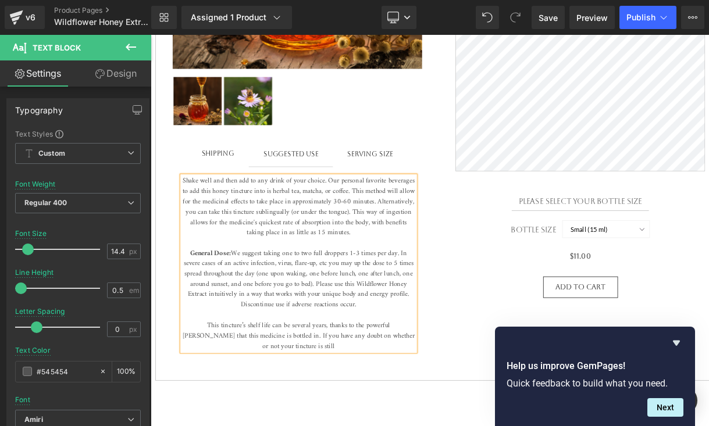
click at [396, 388] on span "This tincture’s shelf life can be several years, thanks to the powerful violet …" at bounding box center [331, 402] width 283 height 40
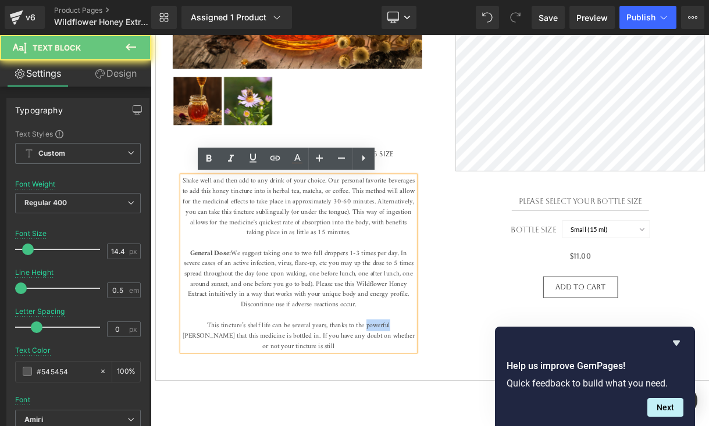
click at [396, 388] on span "This tincture’s shelf life can be several years, thanks to the powerful violet …" at bounding box center [331, 402] width 283 height 40
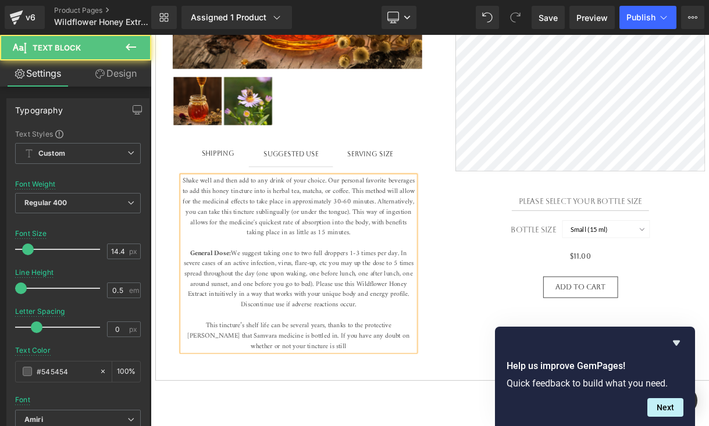
click at [204, 399] on span "This tincture’s shelf life can be several years, thanks to the protective viole…" at bounding box center [331, 402] width 271 height 40
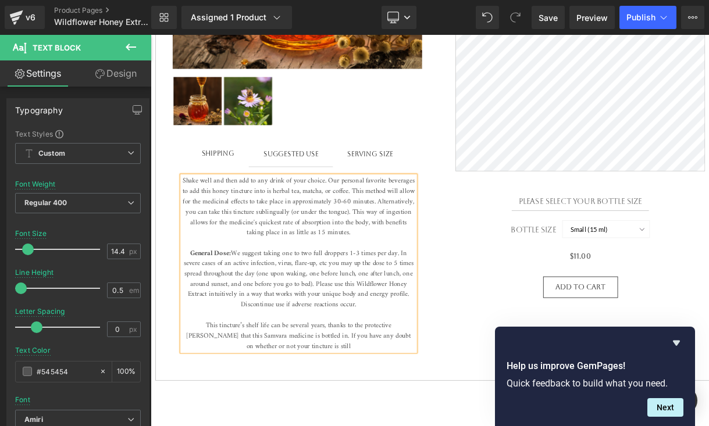
click at [398, 408] on span "This tincture’s shelf life can be several years, thanks to the protective viole…" at bounding box center [331, 402] width 274 height 40
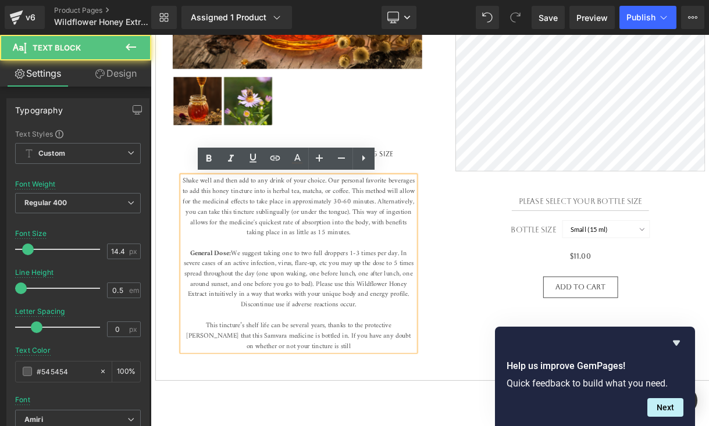
click at [384, 415] on p "General Dose: We suggest taking one to two full droppers 1-3 times per day. In …" at bounding box center [331, 358] width 284 height 126
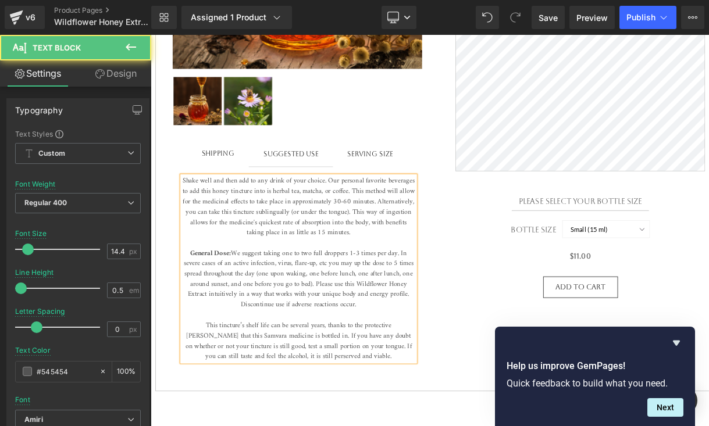
click at [430, 389] on span "This tincture’s shelf life can be several years, thanks to the protective viole…" at bounding box center [331, 408] width 276 height 52
click at [455, 391] on span "This tincture’s shelf life can be several years, thanks to the protective bioph…" at bounding box center [331, 408] width 276 height 52
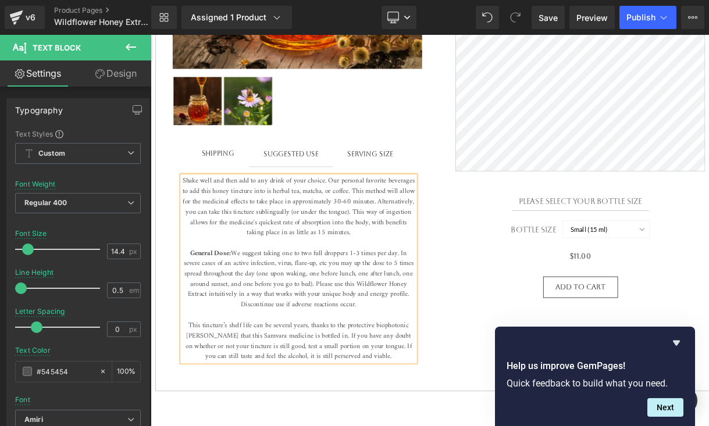
click at [400, 411] on span "This tincture’s shelf life can be several years, thanks to the protective bioph…" at bounding box center [331, 408] width 276 height 52
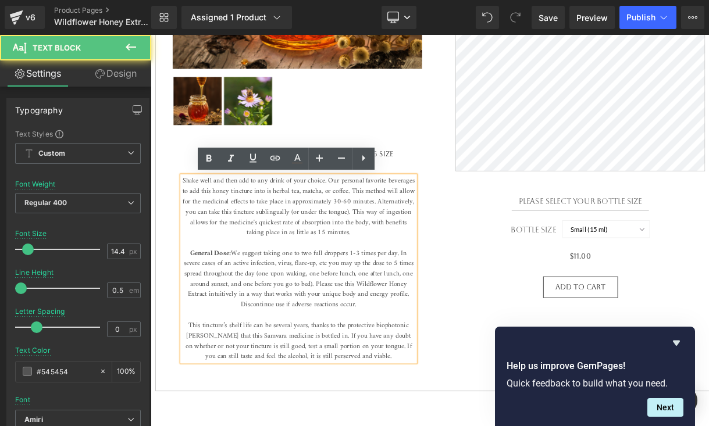
click at [413, 387] on span "This tincture’s shelf life can be several years, thanks to the protective bioph…" at bounding box center [331, 408] width 276 height 52
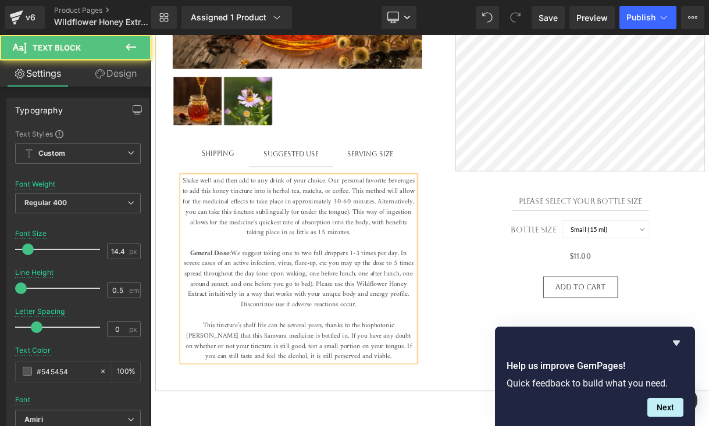
click at [456, 389] on span "This tincture’s shelf life can be several years, thanks to the biophotonic viol…" at bounding box center [331, 408] width 276 height 52
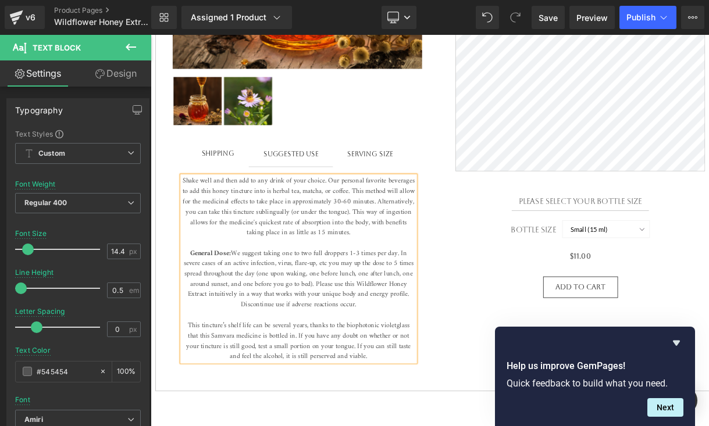
click at [390, 390] on span "This tincture’s shelf life can be several years, thanks to the biophotonic viol…" at bounding box center [331, 408] width 274 height 52
click at [380, 415] on span "This tincture’s shelf life can be several years, thanks to the protective bioph…" at bounding box center [332, 408] width 284 height 52
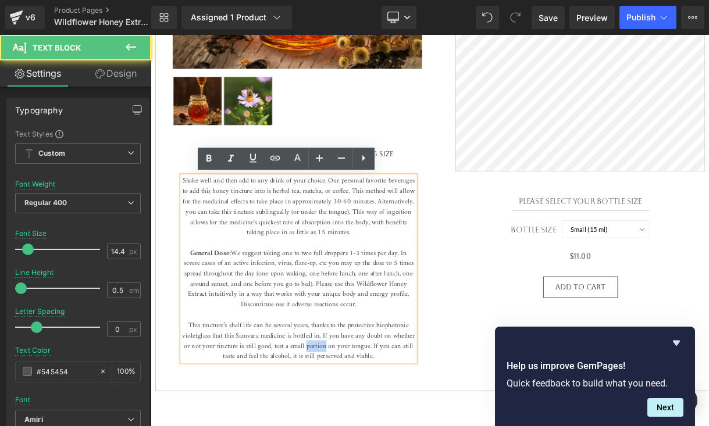
click at [380, 416] on span "This tincture’s shelf life can be several years, thanks to the protective bioph…" at bounding box center [332, 408] width 284 height 52
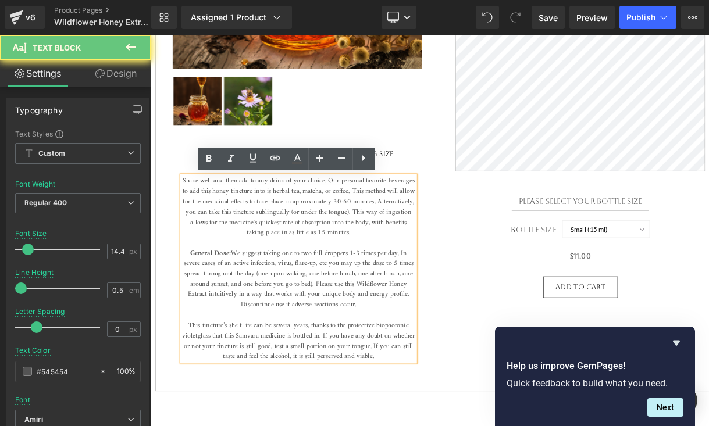
click at [355, 415] on span "This tincture’s shelf life can be several years, thanks to the protective bioph…" at bounding box center [332, 408] width 284 height 52
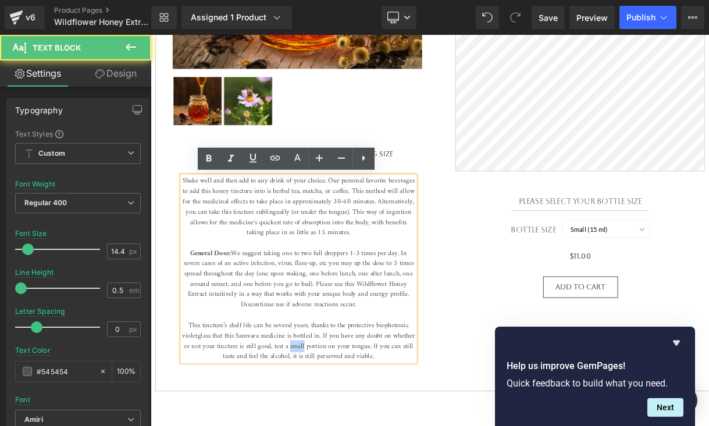
click at [355, 415] on span "This tincture’s shelf life can be several years, thanks to the protective bioph…" at bounding box center [332, 408] width 284 height 52
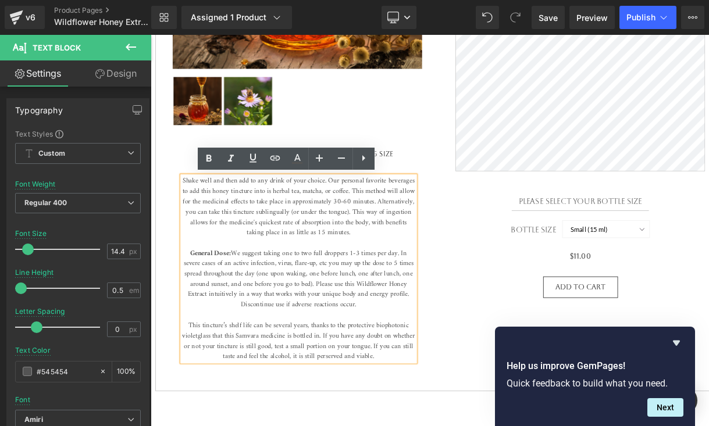
click at [388, 415] on span "This tincture’s shelf life can be several years, thanks to the protective bioph…" at bounding box center [332, 408] width 284 height 52
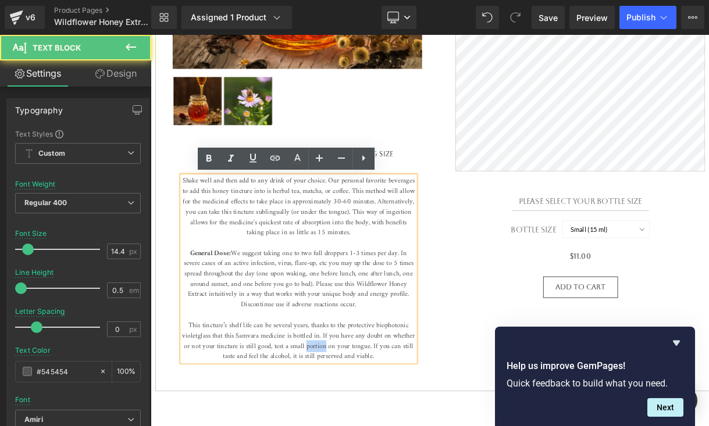
click at [388, 415] on span "This tincture’s shelf life can be several years, thanks to the protective bioph…" at bounding box center [332, 408] width 284 height 52
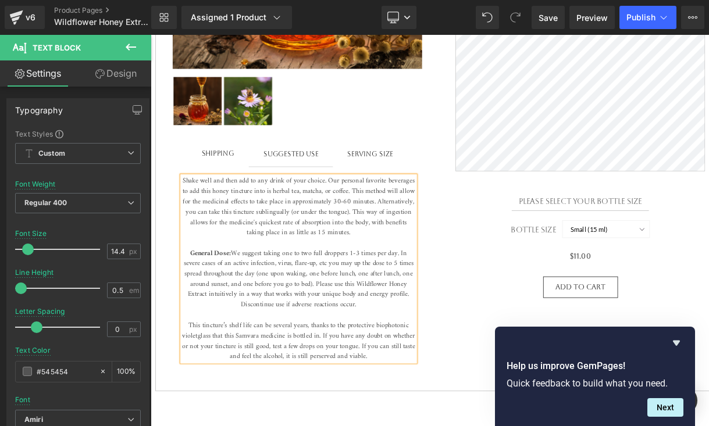
click at [382, 426] on span "This tincture’s shelf life can be several years, thanks to the protective bioph…" at bounding box center [331, 408] width 284 height 52
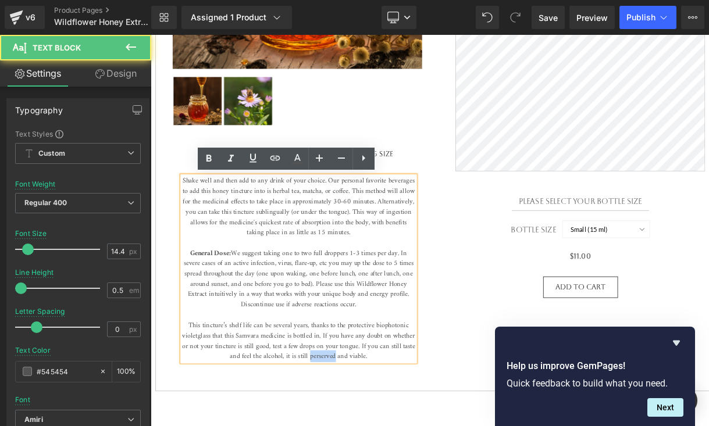
click at [383, 426] on span "This tincture’s shelf life can be several years, thanks to the protective bioph…" at bounding box center [331, 408] width 284 height 52
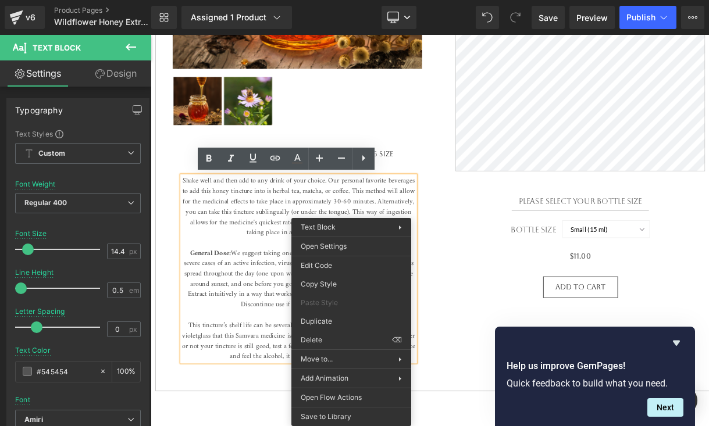
click at [312, 411] on span "This tincture’s shelf life can be several years, thanks to the protective bioph…" at bounding box center [331, 408] width 284 height 52
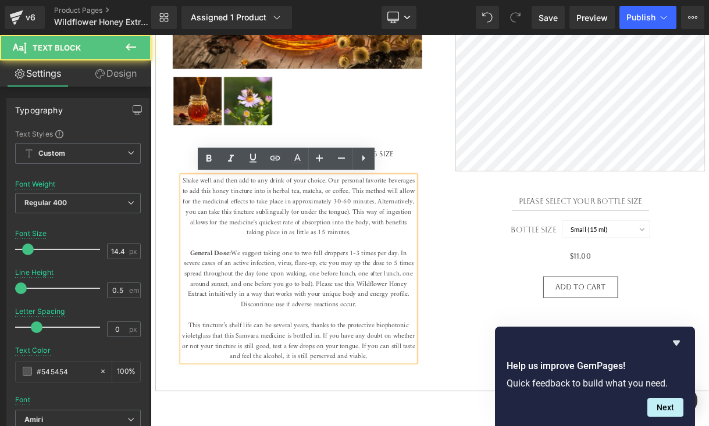
click at [386, 422] on span "This tincture’s shelf life can be several years, thanks to the protective bioph…" at bounding box center [331, 408] width 284 height 52
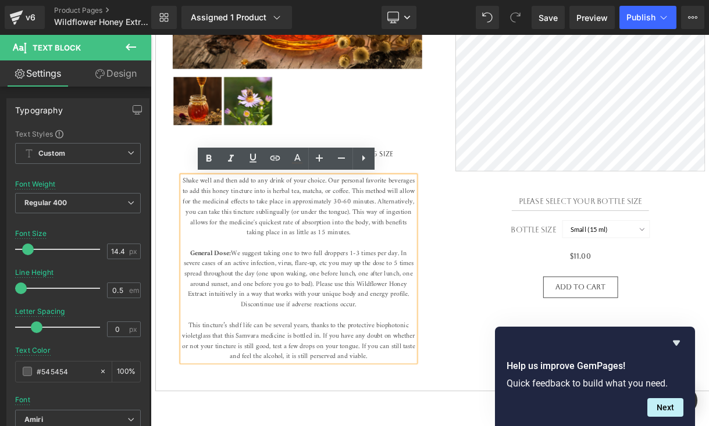
click at [356, 424] on span "This tincture’s shelf life can be several years, thanks to the protective bioph…" at bounding box center [331, 408] width 284 height 52
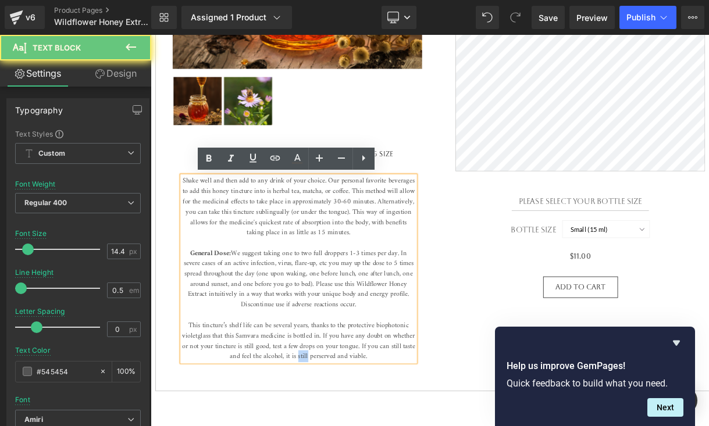
click at [356, 424] on span "This tincture’s shelf life can be several years, thanks to the protective bioph…" at bounding box center [331, 408] width 284 height 52
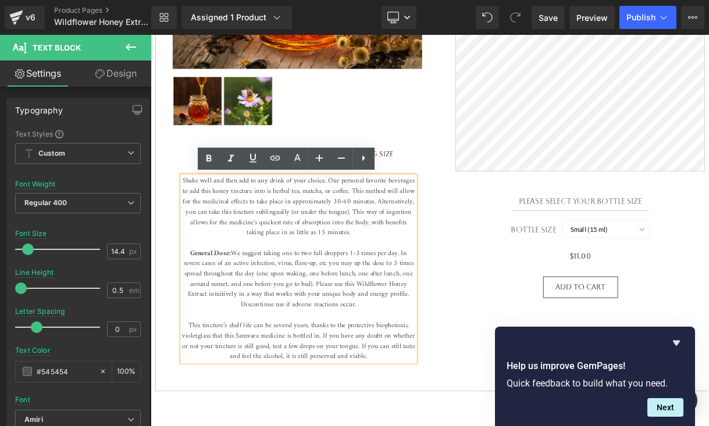
click at [369, 423] on span "This tincture’s shelf life can be several years, thanks to the protective bioph…" at bounding box center [331, 408] width 284 height 52
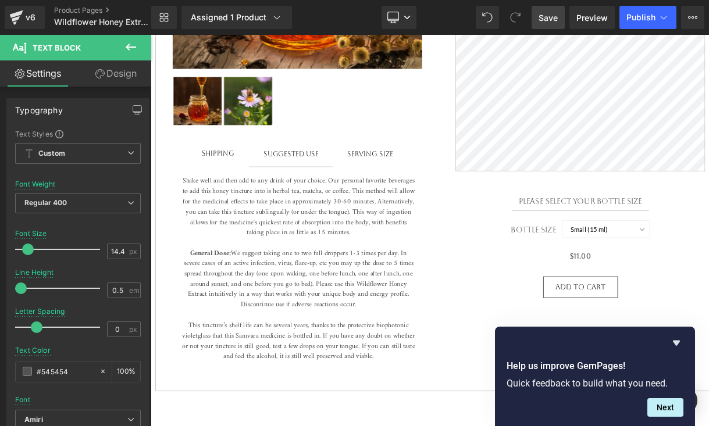
click at [549, 13] on span "Save" at bounding box center [547, 18] width 19 height 12
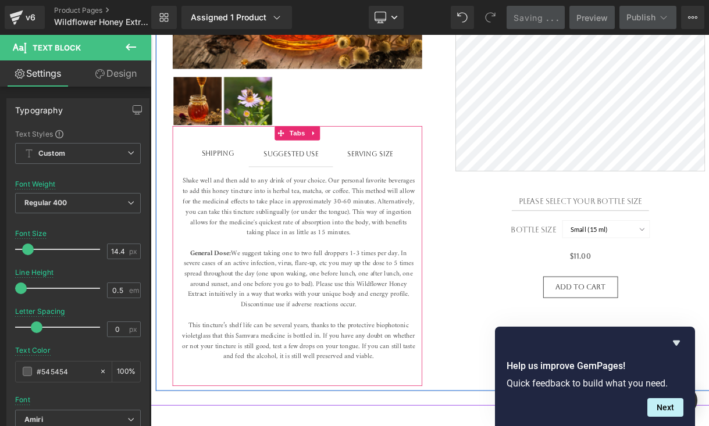
click at [229, 179] on div "Shipping" at bounding box center [233, 179] width 40 height 13
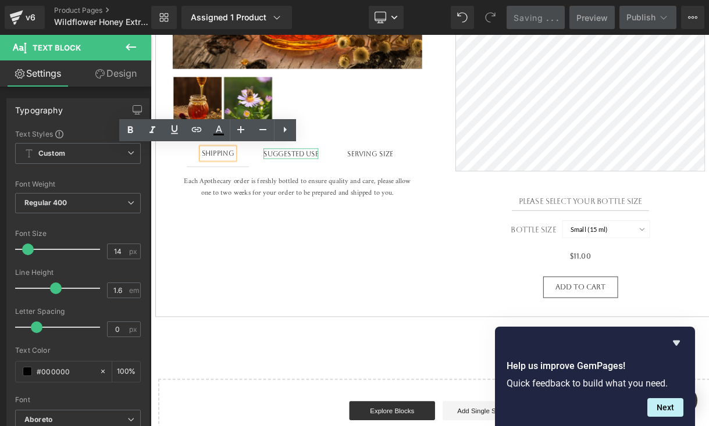
click at [343, 178] on div "Suggested use" at bounding box center [321, 179] width 67 height 13
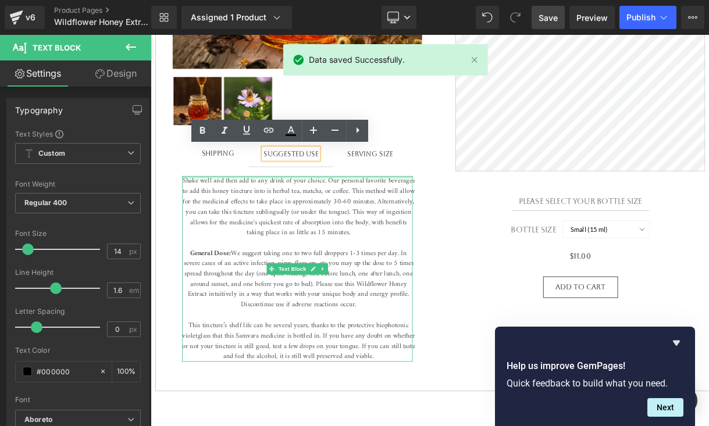
click at [202, 211] on p "Shake well and then add to any drink of your choice. Our personal favorite beve…" at bounding box center [331, 245] width 284 height 76
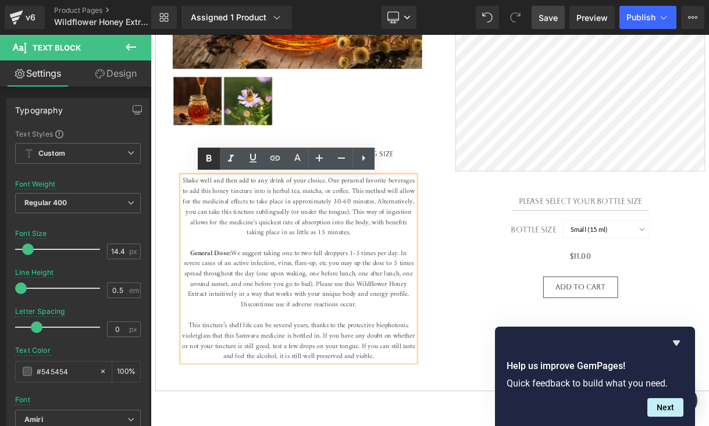
click at [212, 160] on icon at bounding box center [209, 159] width 14 height 14
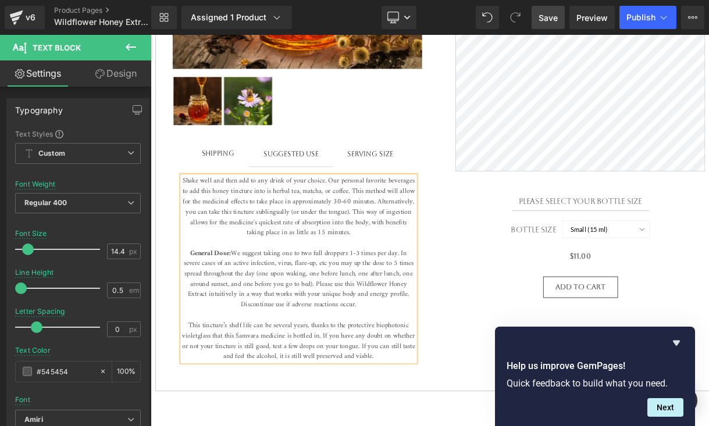
click at [202, 216] on p "Shake well and then add to any drink of your choice. Our personal favorite beve…" at bounding box center [331, 245] width 284 height 76
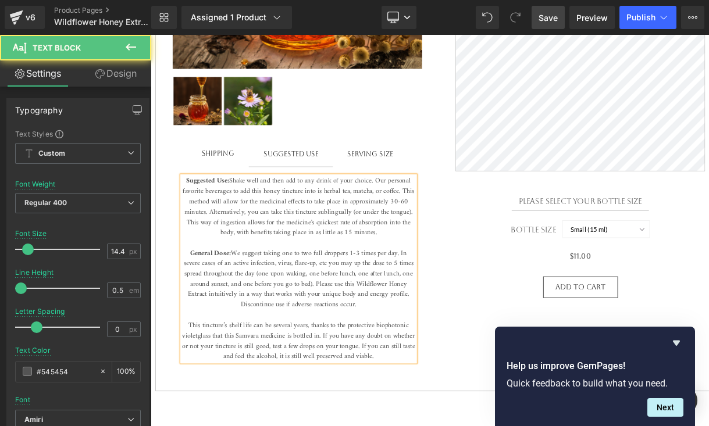
click at [195, 386] on span "This tincture’s shelf life can be several years, thanks to the protective bioph…" at bounding box center [331, 408] width 284 height 52
drag, startPoint x: 231, startPoint y: 391, endPoint x: 195, endPoint y: 391, distance: 35.5
click at [195, 391] on p "General Dose: We suggest taking one to two full droppers 1-3 times per day. In …" at bounding box center [331, 364] width 284 height 138
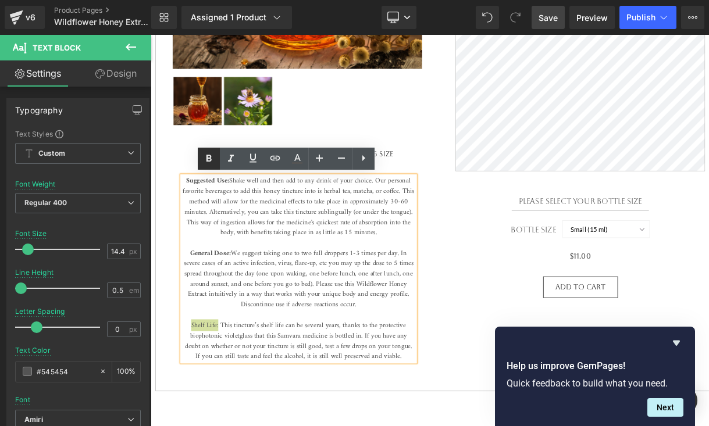
click at [211, 151] on link at bounding box center [209, 159] width 22 height 22
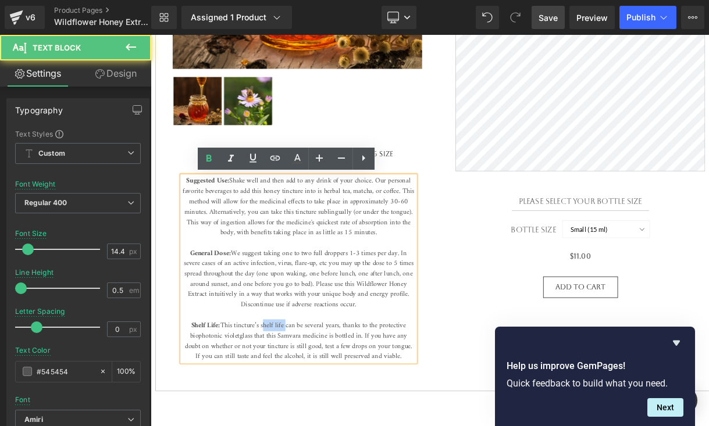
drag, startPoint x: 315, startPoint y: 390, endPoint x: 286, endPoint y: 391, distance: 28.5
click at [286, 391] on span "This tincture’s shelf life can be several years, thanks to the protective bioph…" at bounding box center [330, 408] width 277 height 52
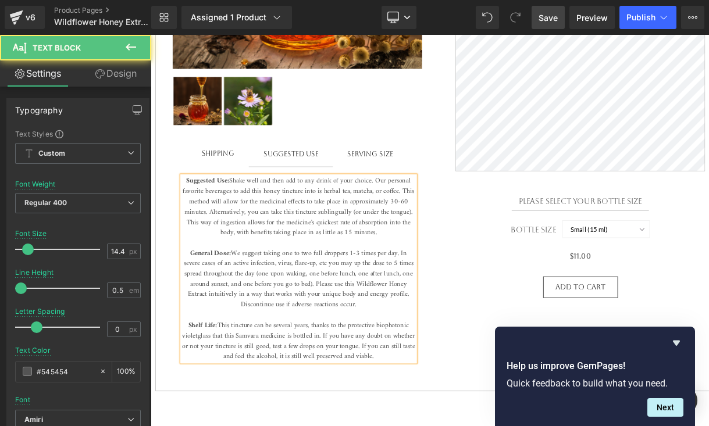
click at [291, 391] on span "This tincture can be several years, thanks to the protective biophotonic violet…" at bounding box center [331, 408] width 284 height 52
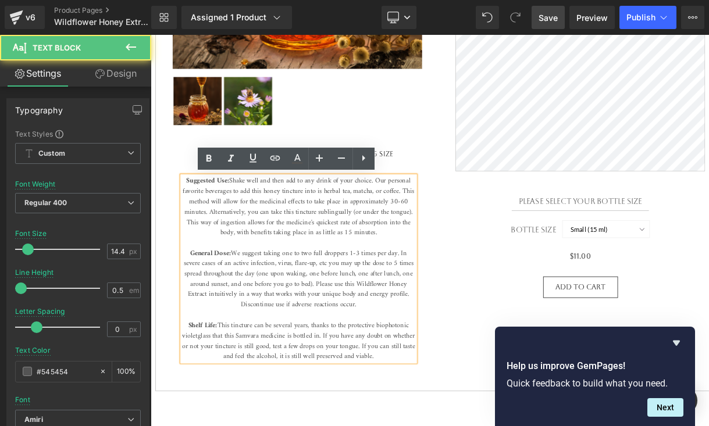
click at [340, 385] on span "This tincture can be several years, thanks to the protective biophotonic violet…" at bounding box center [331, 408] width 284 height 52
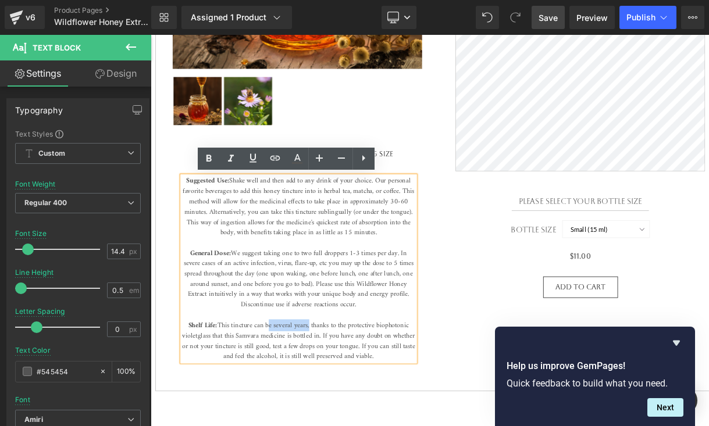
drag, startPoint x: 343, startPoint y: 390, endPoint x: 292, endPoint y: 390, distance: 50.6
click at [292, 389] on span "This tincture can be several years, thanks to the protective biophotonic violet…" at bounding box center [331, 408] width 284 height 52
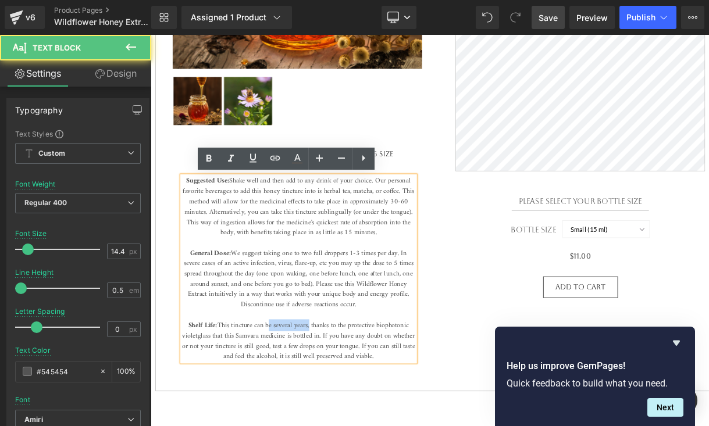
click at [292, 390] on span "This tincture can be several years, thanks to the protective biophotonic violet…" at bounding box center [331, 408] width 284 height 52
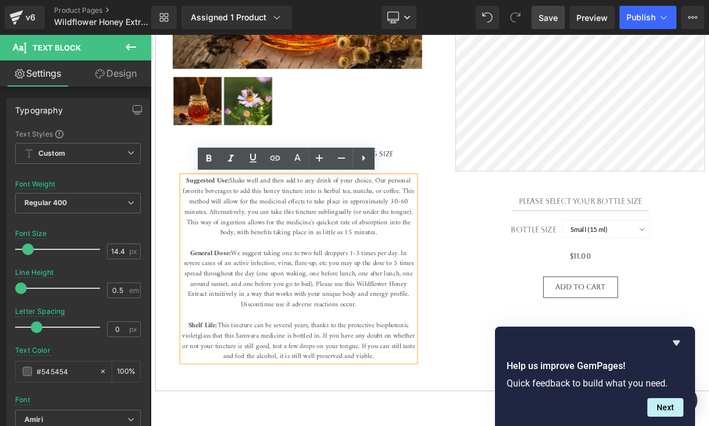
click at [337, 388] on span "This tincture can be several years, thanks to the protective biophotonic violet…" at bounding box center [331, 408] width 284 height 52
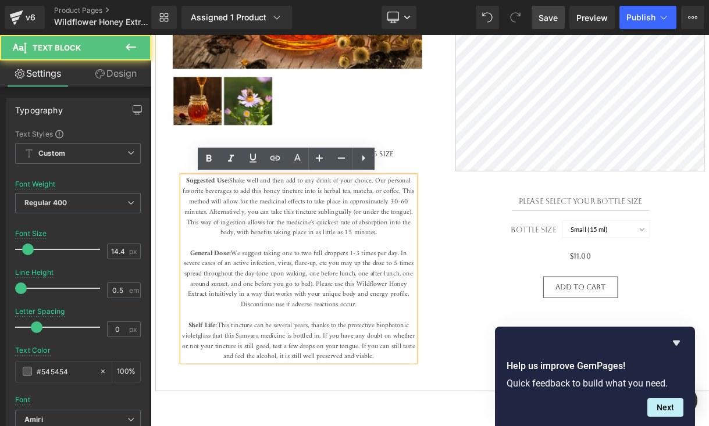
click at [290, 390] on span "This tincture can be several years, thanks to the protective biophotonic violet…" at bounding box center [331, 408] width 284 height 52
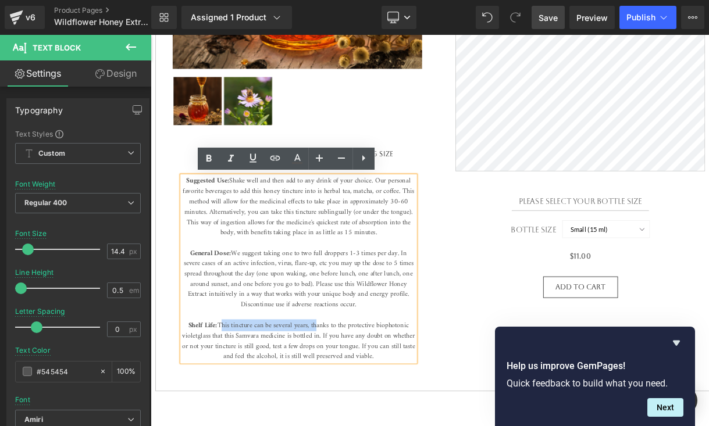
drag, startPoint x: 349, startPoint y: 388, endPoint x: 234, endPoint y: 389, distance: 114.6
click at [234, 389] on span "This tincture can be several years, thanks to the protective biophotonic violet…" at bounding box center [331, 408] width 284 height 52
copy span "This tincture can be several years, t"
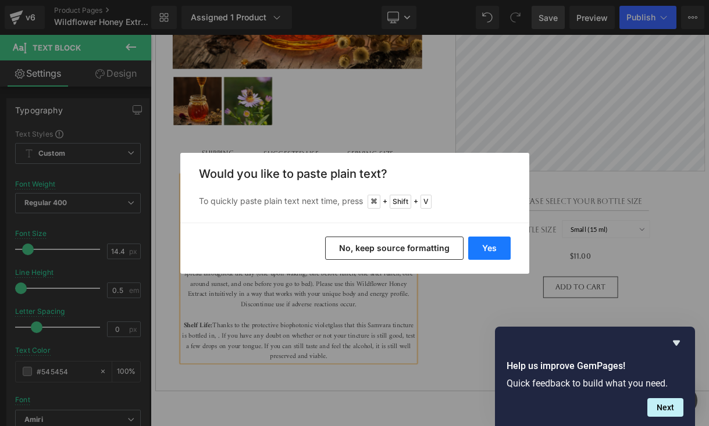
drag, startPoint x: 485, startPoint y: 253, endPoint x: 409, endPoint y: 266, distance: 77.3
click at [485, 253] on button "Yes" at bounding box center [489, 248] width 42 height 23
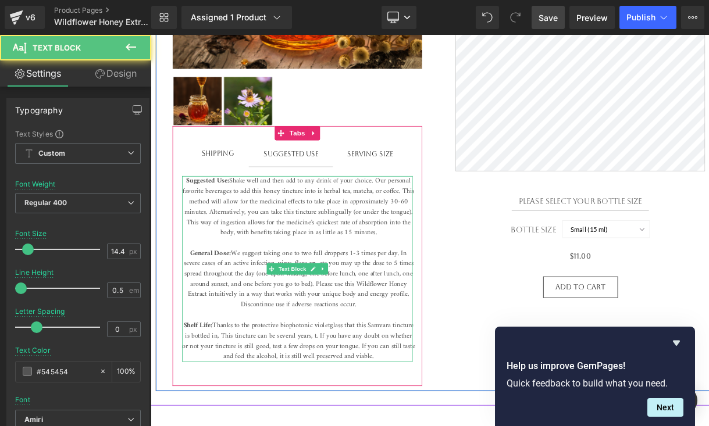
click at [272, 402] on span "Thanks to the protective biophotonic violetglass that this Samvara tincture is …" at bounding box center [331, 408] width 284 height 52
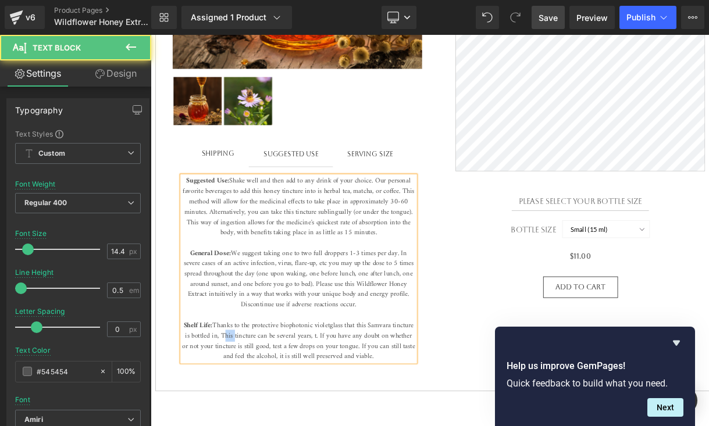
click at [272, 402] on span "Thanks to the protective biophotonic violetglass that this Samvara tincture is …" at bounding box center [331, 408] width 284 height 52
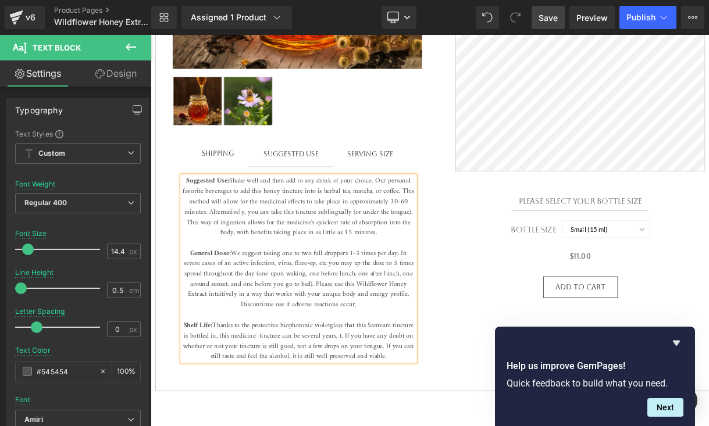
click at [361, 399] on span "Thanks to the protective biophotonic violetglass that this Samvara tincture is …" at bounding box center [331, 408] width 281 height 52
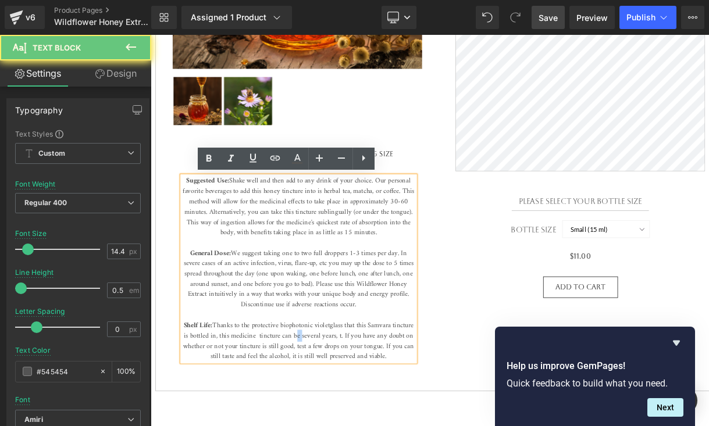
click at [361, 399] on span "Thanks to the protective biophotonic violetglass that this Samvara tincture is …" at bounding box center [331, 408] width 281 height 52
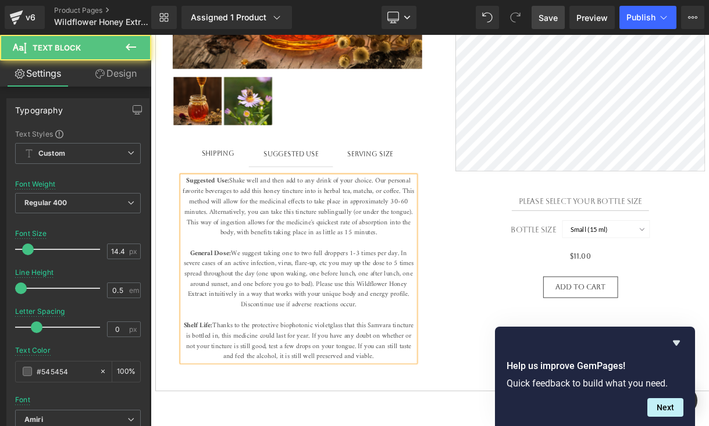
click at [373, 402] on span "Thanks to the protective biophotonic violetglass that this Samvara tincture is …" at bounding box center [333, 408] width 278 height 52
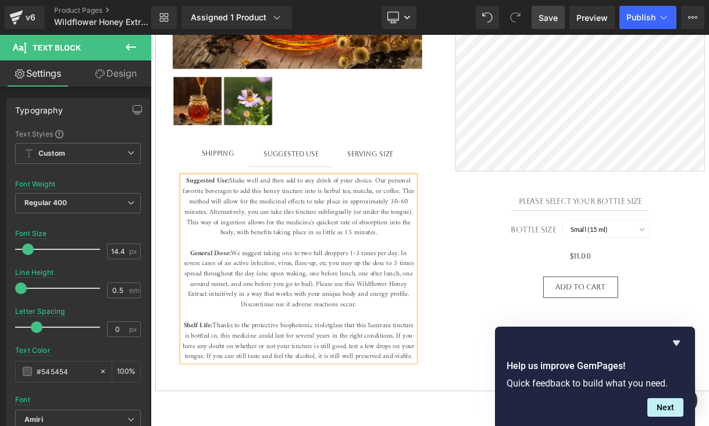
click at [449, 388] on span "Thanks to the protective biophotonic violetglass that this Samvara tincture is …" at bounding box center [331, 408] width 283 height 52
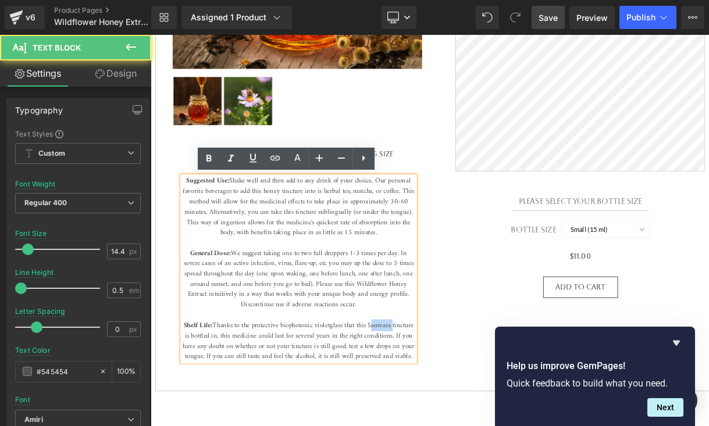
click at [449, 388] on span "Thanks to the protective biophotonic violetglass that this Samvara tincture is …" at bounding box center [331, 408] width 283 height 52
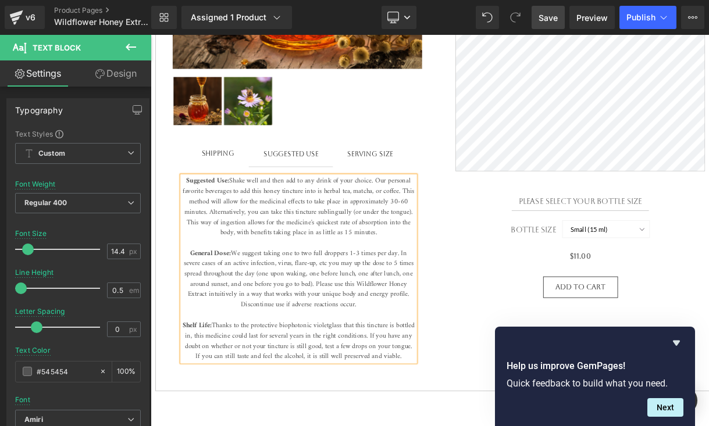
click at [238, 402] on span "Thanks to the protective biophotonic violetglass that this tincture is bottled …" at bounding box center [332, 408] width 280 height 52
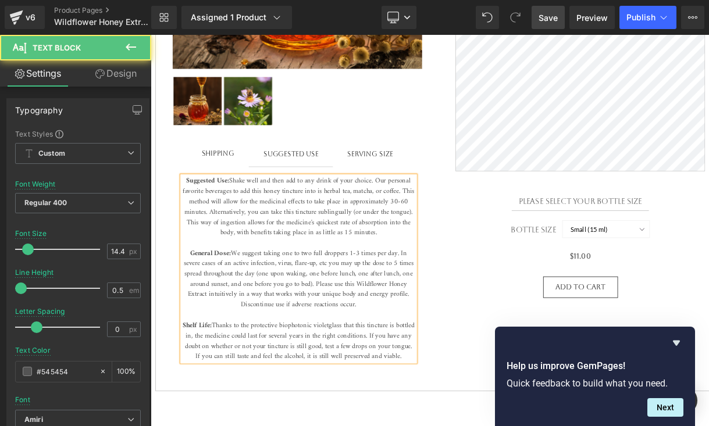
click at [416, 406] on span "Thanks to the protective biophotonic violetglass that this tincture is bottled …" at bounding box center [332, 408] width 280 height 52
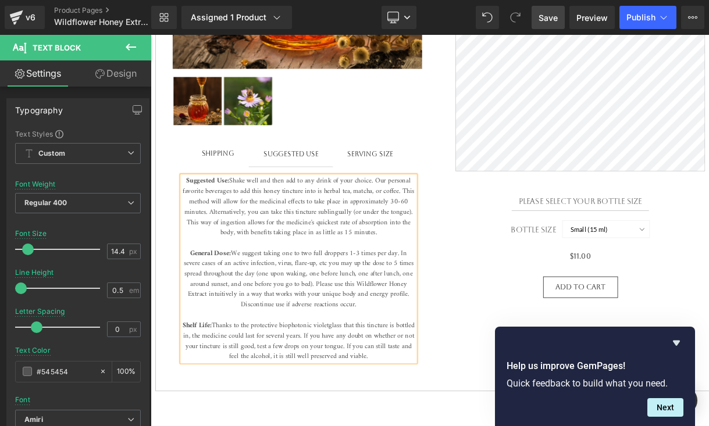
click at [309, 413] on span "Thanks to the protective biophotonic violetglass that this tincture is bottled …" at bounding box center [331, 408] width 283 height 52
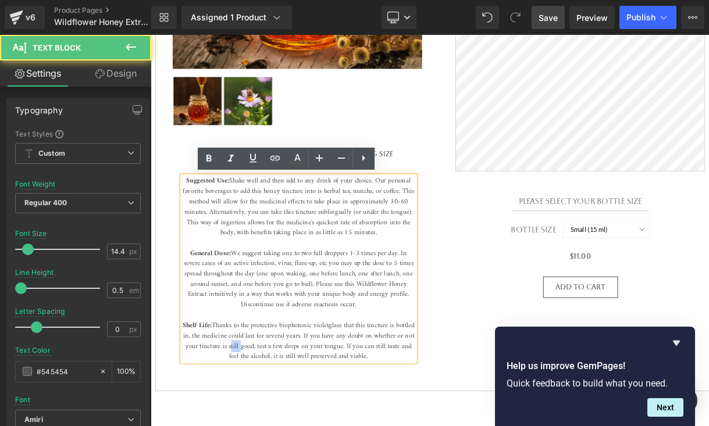
click at [309, 413] on span "Thanks to the protective biophotonic violetglass that this tincture is bottled …" at bounding box center [331, 408] width 283 height 52
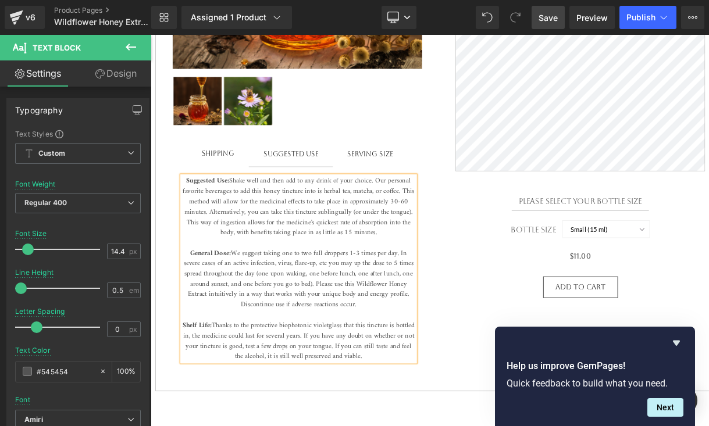
click at [310, 416] on span "Thanks to the protective biophotonic violetglass that this tincture is bottled …" at bounding box center [331, 408] width 283 height 52
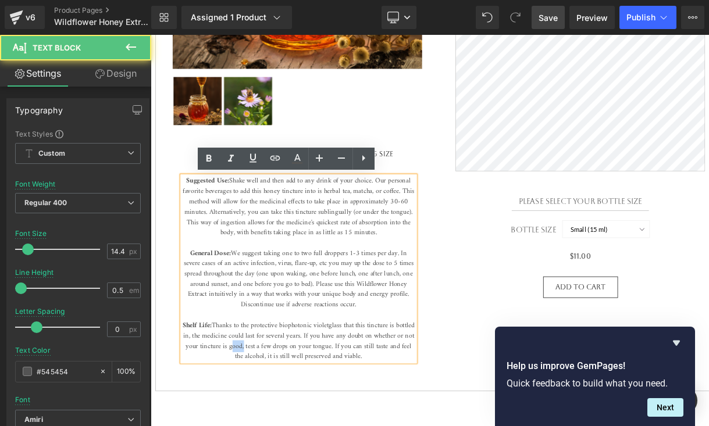
click at [310, 416] on span "Thanks to the protective biophotonic violetglass that this tincture is bottled …" at bounding box center [331, 408] width 283 height 52
click at [419, 397] on span "Thanks to the protective biophotonic violetglass that this tincture is bottled …" at bounding box center [331, 408] width 283 height 52
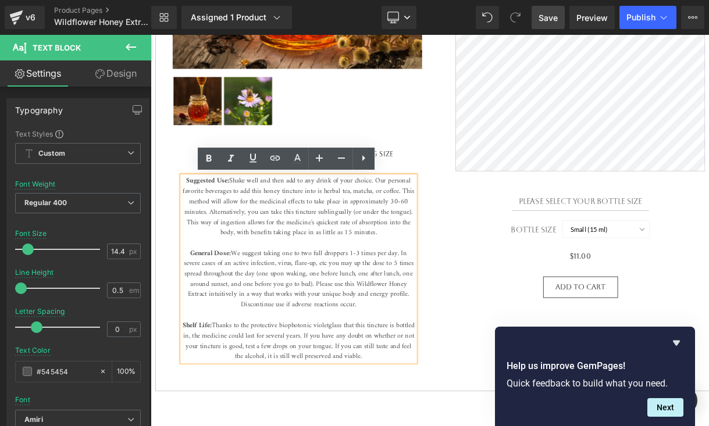
click at [300, 415] on span "Thanks to the protective biophotonic violetglass that this tincture is bottled …" at bounding box center [331, 408] width 283 height 52
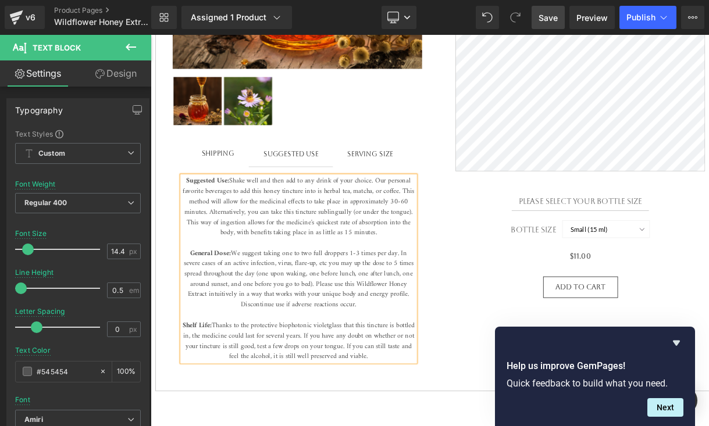
click at [351, 426] on span "Thanks to the protective biophotonic violetglass that this tincture is bottled …" at bounding box center [331, 408] width 283 height 52
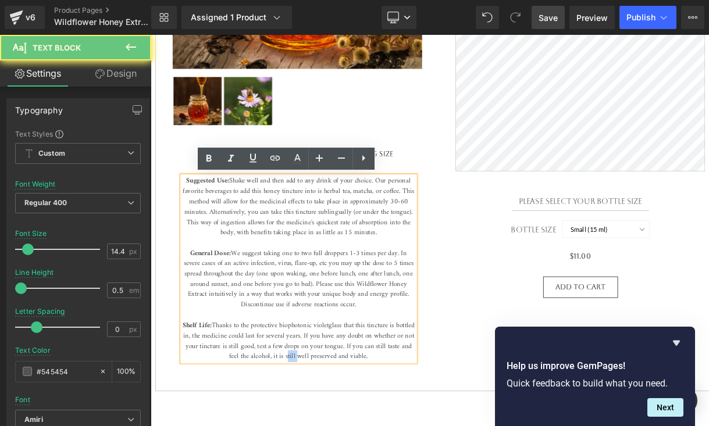
click at [351, 426] on span "Thanks to the protective biophotonic violetglass that this tincture is bottled …" at bounding box center [331, 408] width 283 height 52
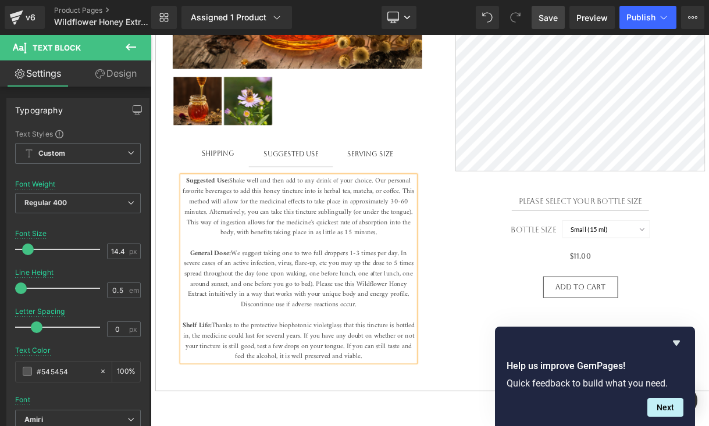
click at [419, 426] on span "Thanks to the protective biophotonic violetglass that this tincture is bottled …" at bounding box center [331, 408] width 283 height 52
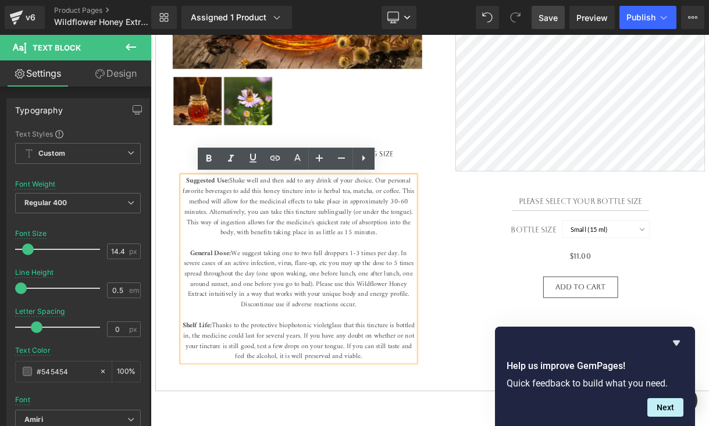
click at [513, 395] on div "Sale Off (P) Image ‹ › (P) Image List Shipping Text Block Suggested use Text Bl…" at bounding box center [502, 110] width 692 height 719
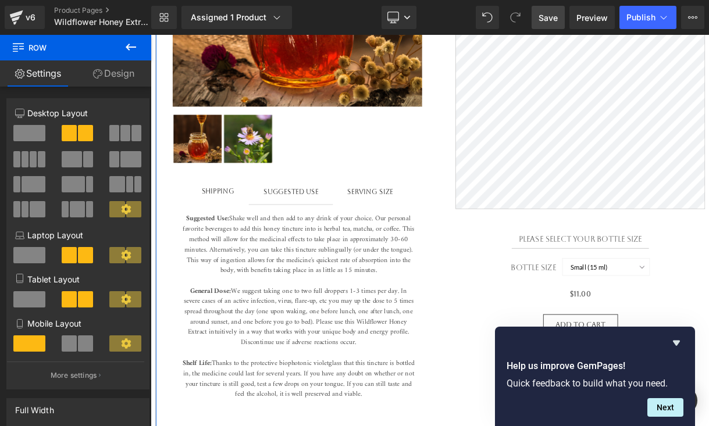
scroll to position [420, 0]
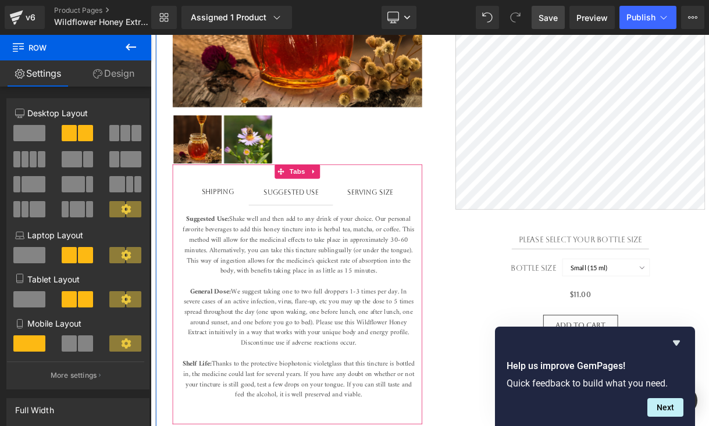
click at [413, 225] on div "SERVING SIZE" at bounding box center [419, 226] width 56 height 13
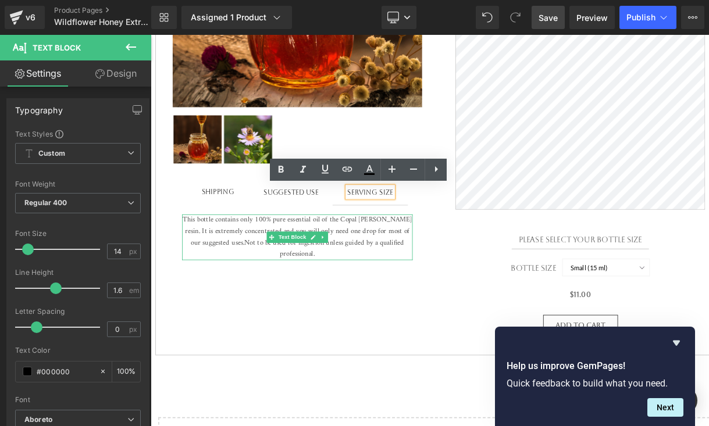
click at [399, 302] on p "This bottle contains only 100% pure essential oil of the Copal Blanco resin. It…" at bounding box center [329, 282] width 281 height 56
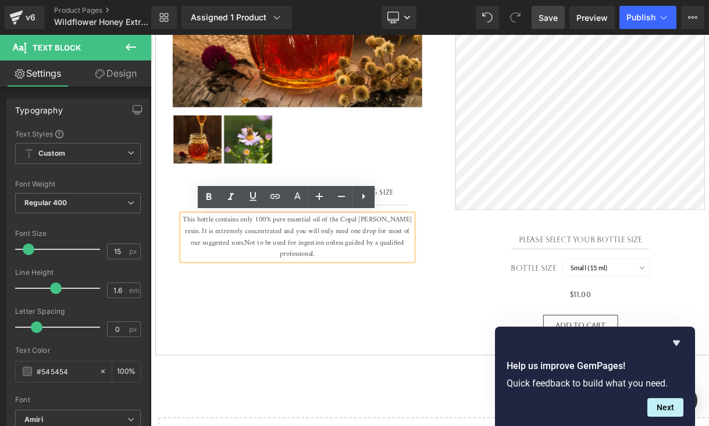
click at [391, 347] on div "Sale Off (P) Image ‹ › (P) Image List Shipping Text Block Suggested use Text Bl…" at bounding box center [502, 112] width 692 height 629
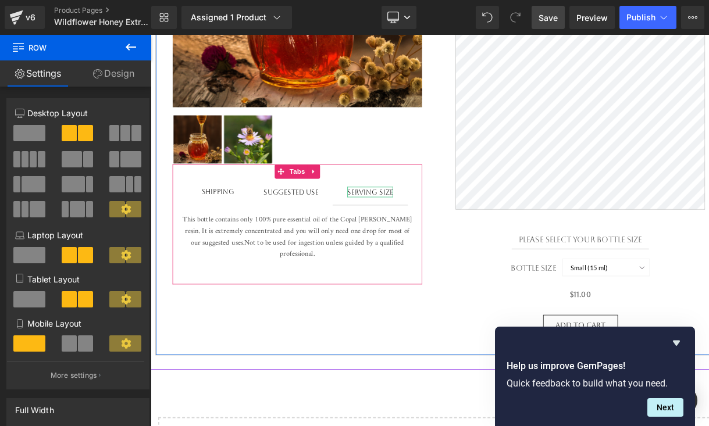
click at [416, 226] on div "SERVING SIZE" at bounding box center [419, 226] width 56 height 13
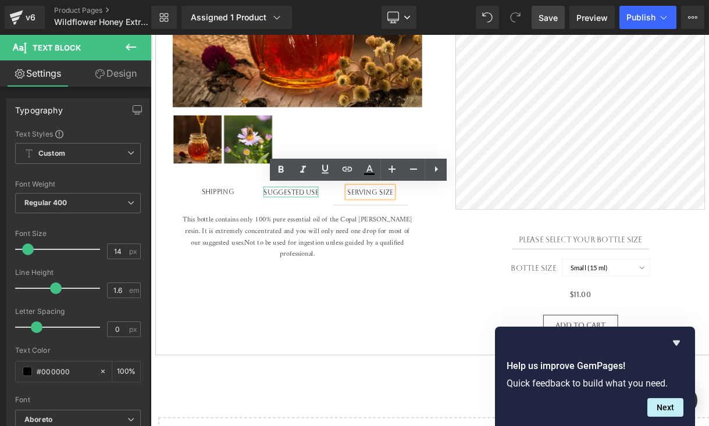
click at [327, 225] on div "Suggested use" at bounding box center [321, 226] width 67 height 13
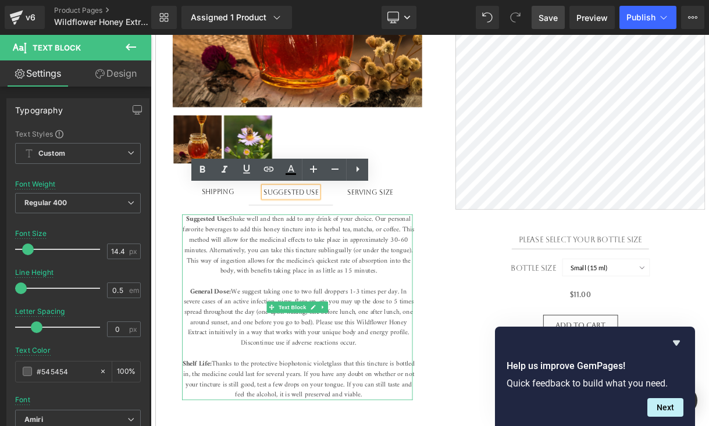
drag, startPoint x: 449, startPoint y: 409, endPoint x: 194, endPoint y: 357, distance: 260.5
click at [194, 352] on p "General Dose: We suggest taking one to two full droppers 1-3 times per day. In …" at bounding box center [331, 412] width 284 height 138
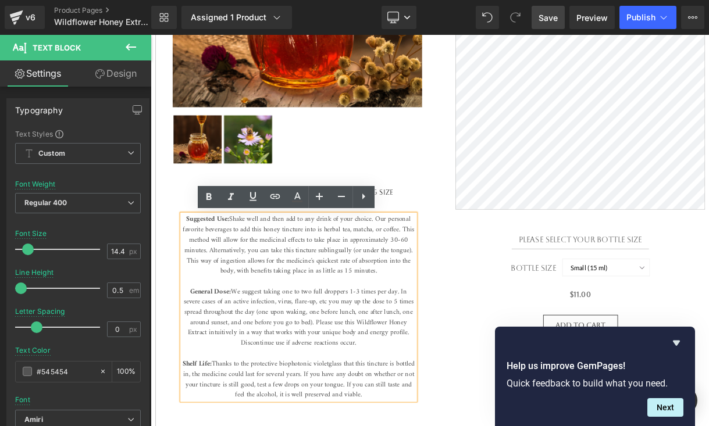
copy span "General Dose: We suggest taking one to two full droppers 1-3 times per day. In …"
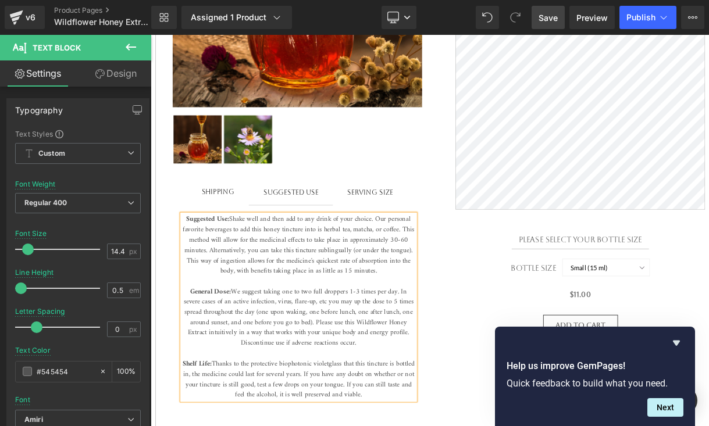
click at [430, 225] on div "SERVING SIZE" at bounding box center [419, 226] width 56 height 13
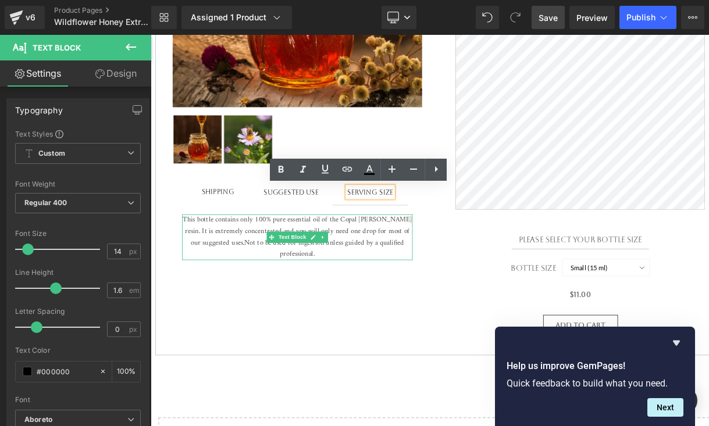
click at [379, 302] on p "This bottle contains only 100% pure essential oil of the Copal Blanco resin. It…" at bounding box center [329, 282] width 281 height 56
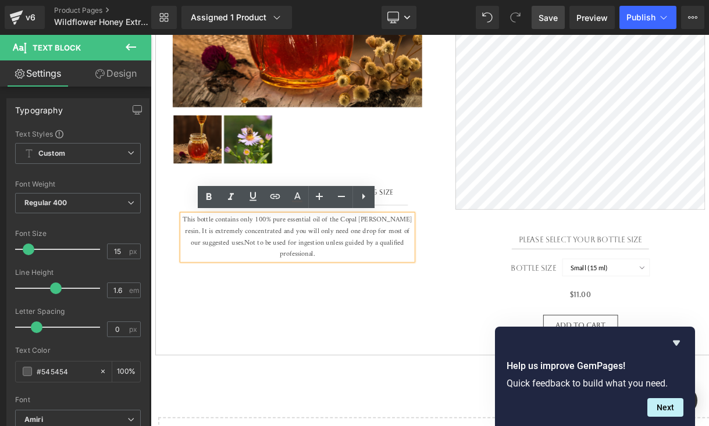
drag, startPoint x: 370, startPoint y: 305, endPoint x: 190, endPoint y: 261, distance: 184.9
click at [190, 261] on p "This bottle contains only 100% pure essential oil of the Copal Blanco resin. It…" at bounding box center [329, 282] width 281 height 56
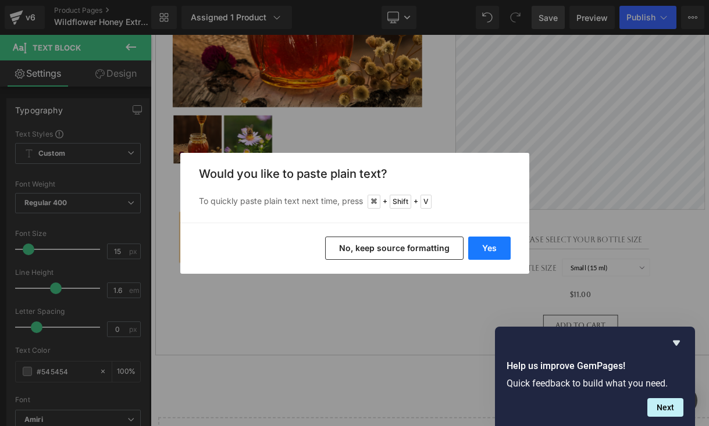
drag, startPoint x: 502, startPoint y: 251, endPoint x: 429, endPoint y: 263, distance: 74.4
click at [502, 251] on button "Yes" at bounding box center [489, 248] width 42 height 23
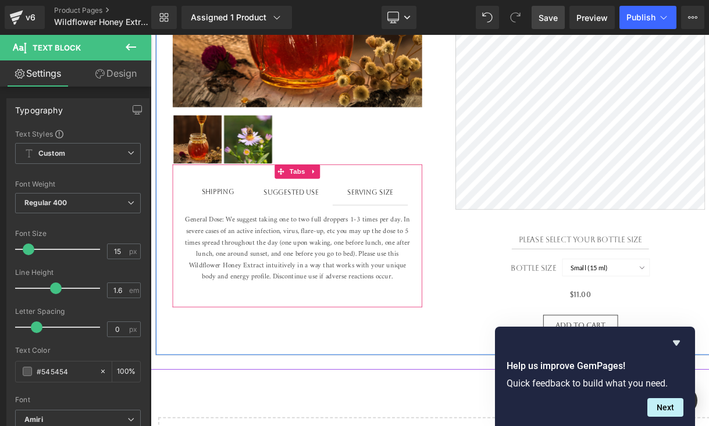
click at [432, 227] on div "SERVING SIZE" at bounding box center [419, 226] width 56 height 13
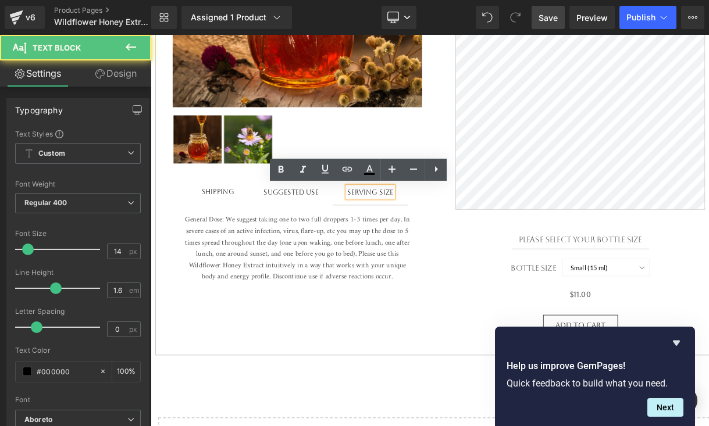
click at [425, 227] on div "SERVING SIZE" at bounding box center [419, 226] width 56 height 13
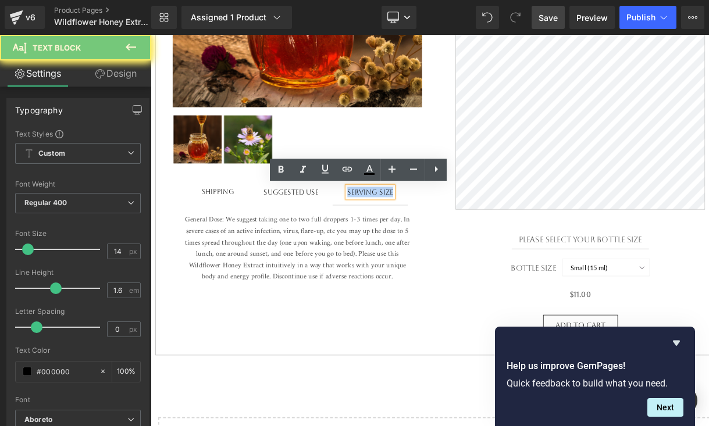
click at [425, 227] on div "SERVING SIZE" at bounding box center [419, 226] width 56 height 13
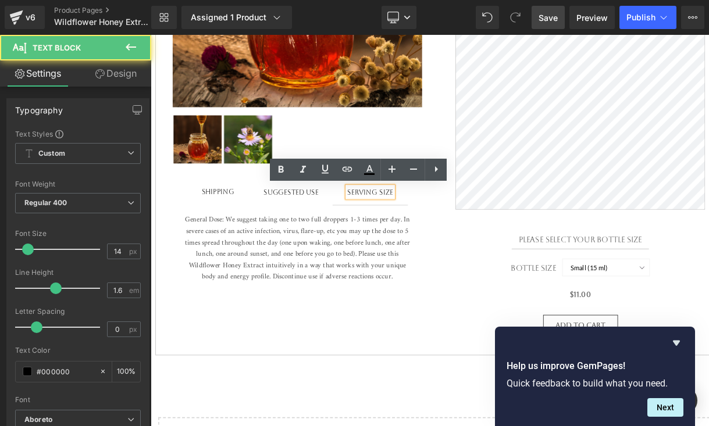
click at [425, 227] on div "SERVING SIZE" at bounding box center [419, 226] width 56 height 13
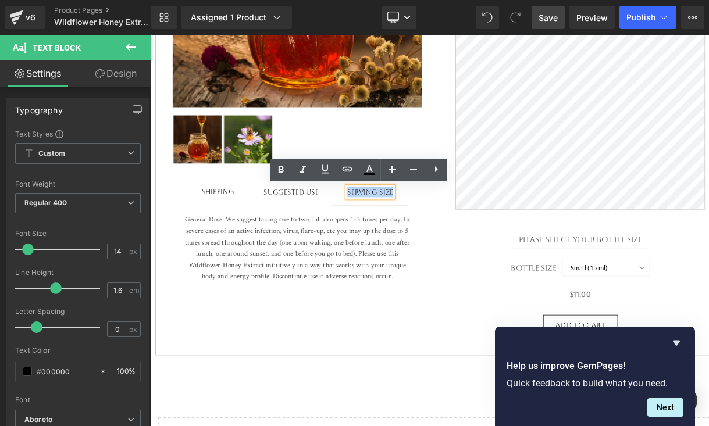
click at [425, 227] on div "SERVING SIZE" at bounding box center [419, 226] width 56 height 13
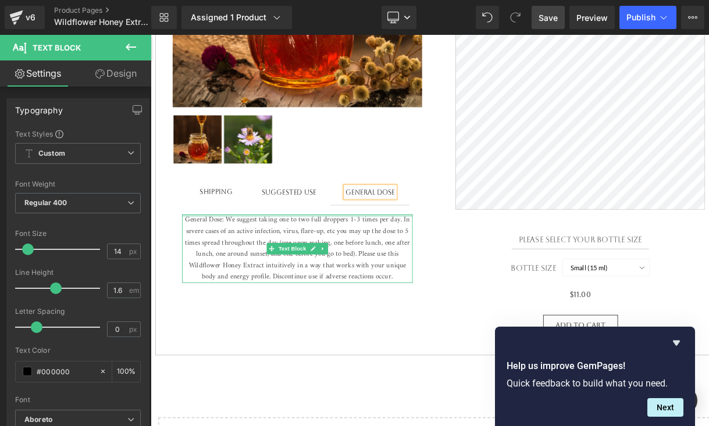
click at [244, 261] on p "General Dose: We suggest taking one to two full droppers 1-3 times per day. In …" at bounding box center [329, 296] width 281 height 84
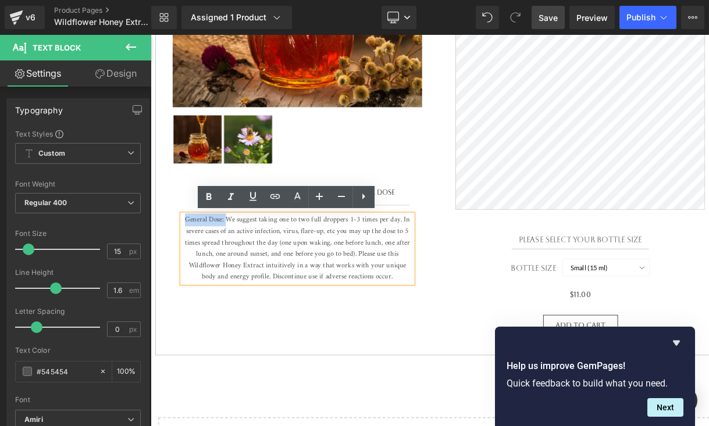
drag, startPoint x: 244, startPoint y: 261, endPoint x: 183, endPoint y: 261, distance: 60.5
click at [183, 261] on div "General Dose: We suggest taking one to two full droppers 1-3 times per day. In …" at bounding box center [329, 295] width 305 height 107
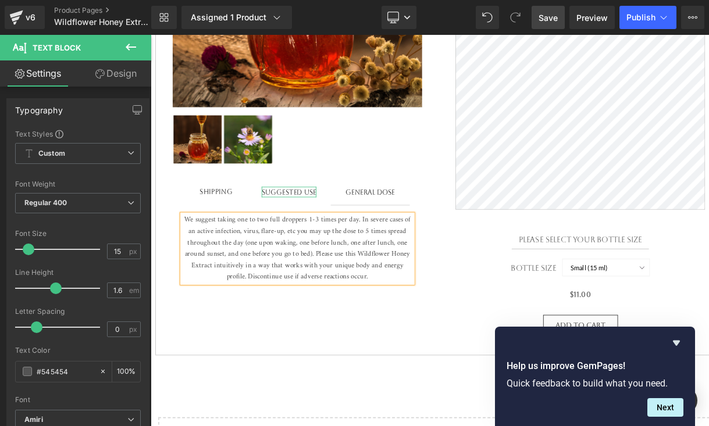
click at [322, 223] on div "Suggested use" at bounding box center [319, 226] width 67 height 13
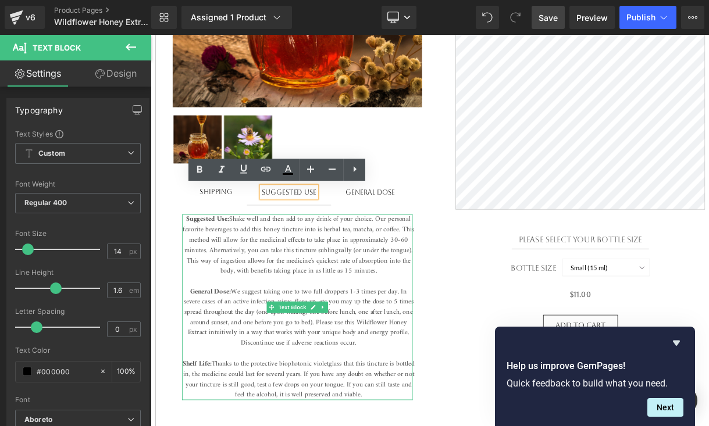
click at [286, 361] on span "General Dose: We suggest taking one to two full droppers 1-3 times per day. In …" at bounding box center [331, 379] width 281 height 77
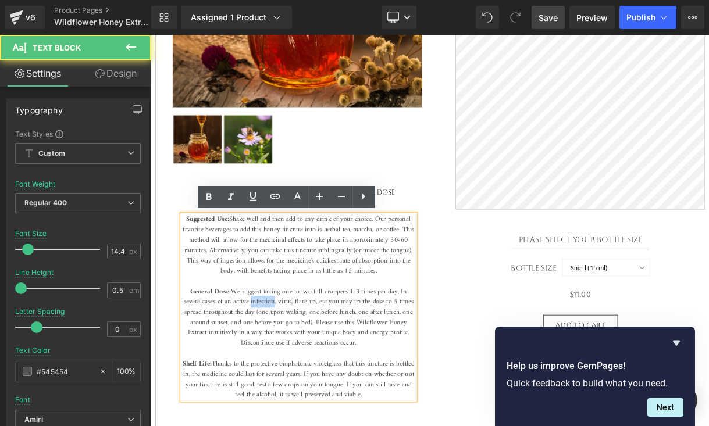
click at [286, 362] on span "General Dose: We suggest taking one to two full droppers 1-3 times per day. In …" at bounding box center [331, 379] width 281 height 77
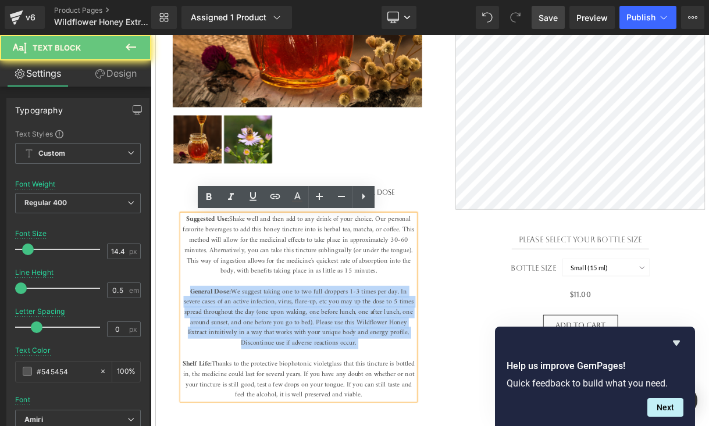
click at [286, 362] on span "General Dose: We suggest taking one to two full droppers 1-3 times per day. In …" at bounding box center [331, 379] width 281 height 77
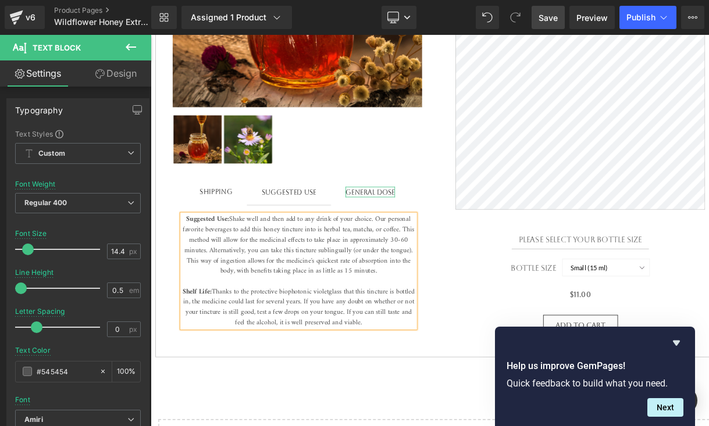
click at [422, 229] on div "General Dose" at bounding box center [418, 226] width 60 height 13
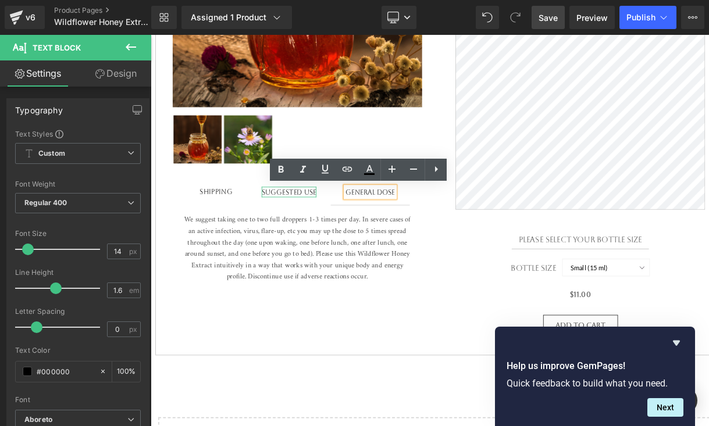
click at [316, 224] on div "Suggested use" at bounding box center [319, 226] width 67 height 13
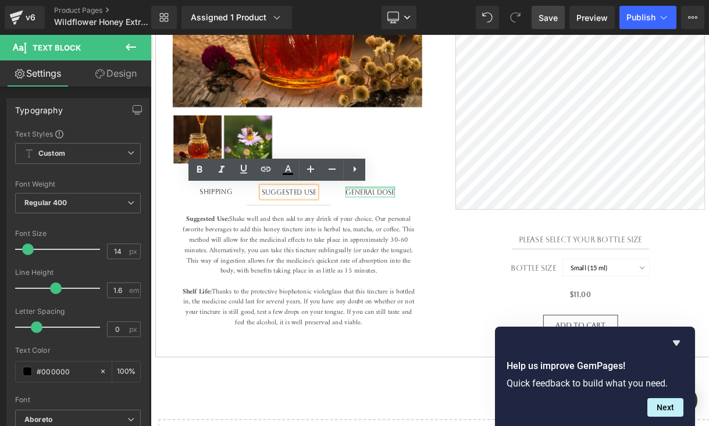
click at [432, 223] on div "General Dose Text Block" at bounding box center [418, 226] width 60 height 13
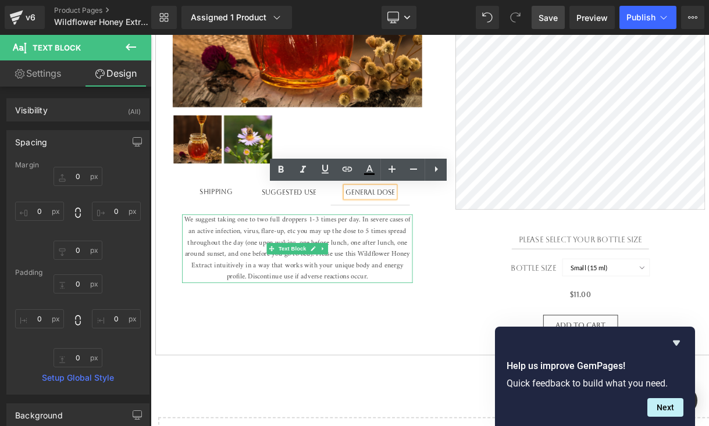
click at [194, 261] on p "We suggest taking one to two full droppers 1-3 times per day. In severe cases o…" at bounding box center [329, 296] width 281 height 84
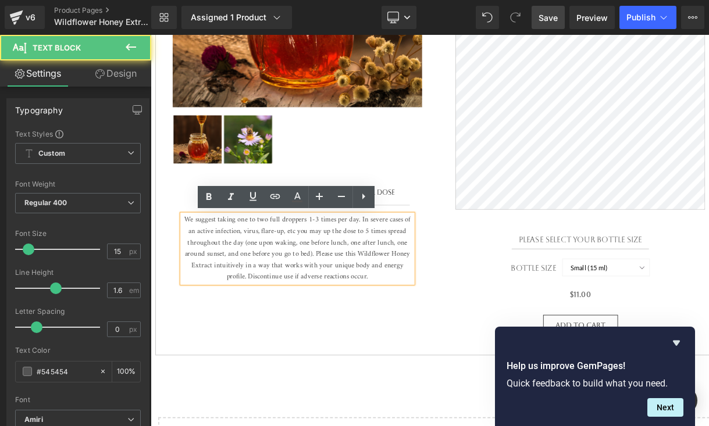
click at [191, 261] on p "We suggest taking one to two full droppers 1-3 times per day. In severe cases o…" at bounding box center [329, 296] width 281 height 84
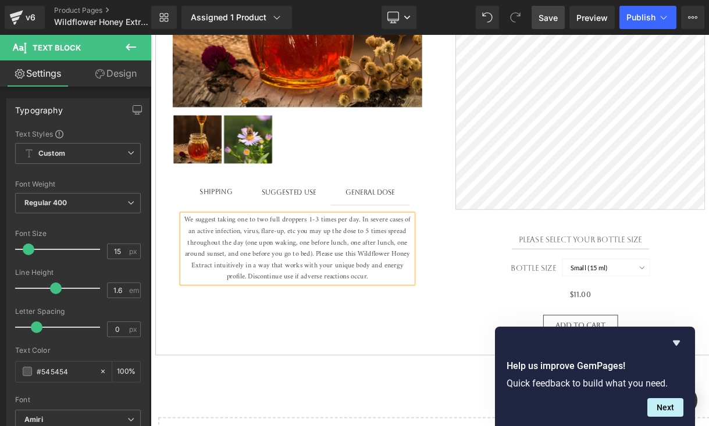
click at [190, 259] on p "We suggest taking one to two full droppers 1-3 times per day. In severe cases o…" at bounding box center [329, 296] width 281 height 84
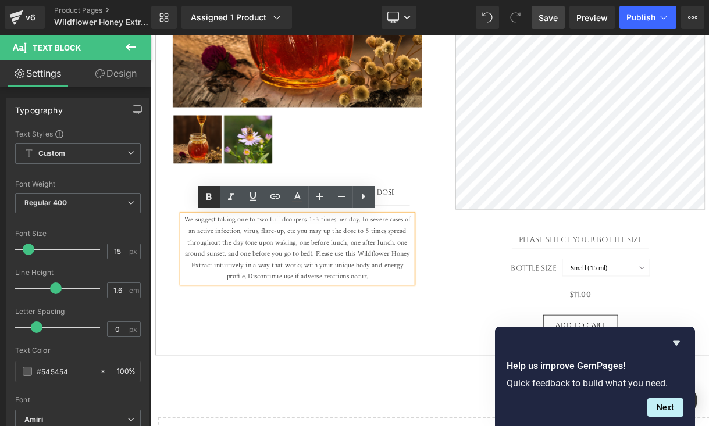
click at [212, 193] on icon at bounding box center [209, 197] width 14 height 14
click at [519, 221] on div "Wildflower Honey Extract (P) Title (P) Description Please select your BOTTLE si…" at bounding box center [674, 119] width 345 height 601
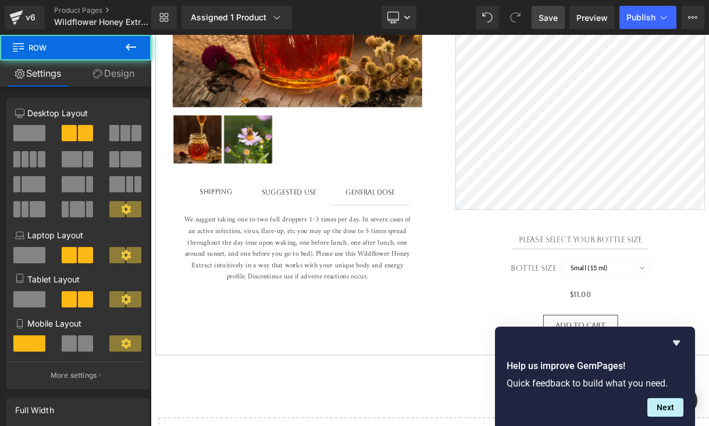
click at [315, 226] on div "Suggested use" at bounding box center [319, 226] width 67 height 13
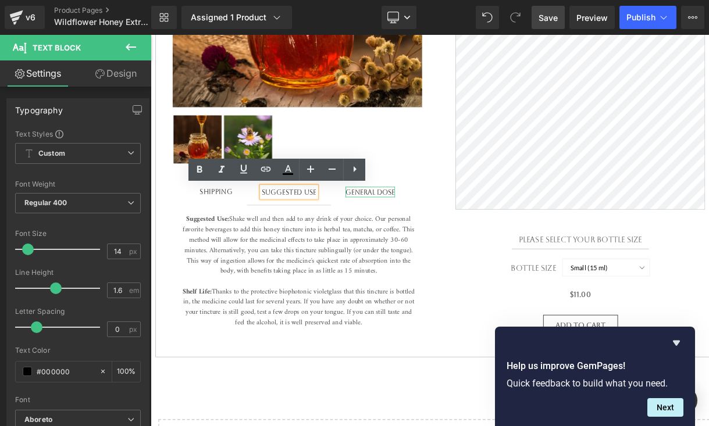
click at [414, 229] on div "General Dose" at bounding box center [418, 226] width 60 height 13
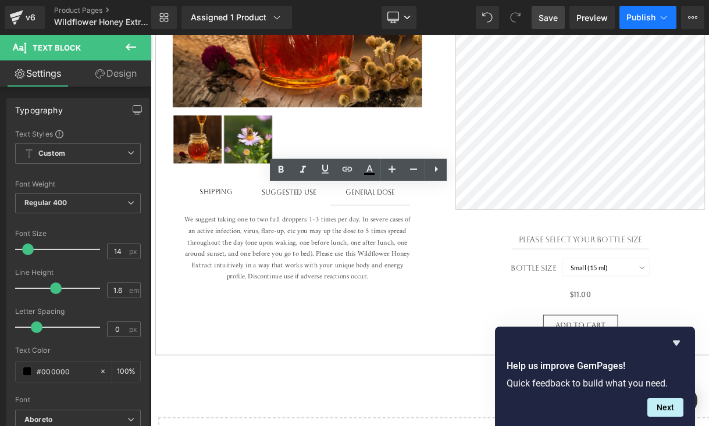
click at [641, 23] on button "Publish" at bounding box center [647, 17] width 57 height 23
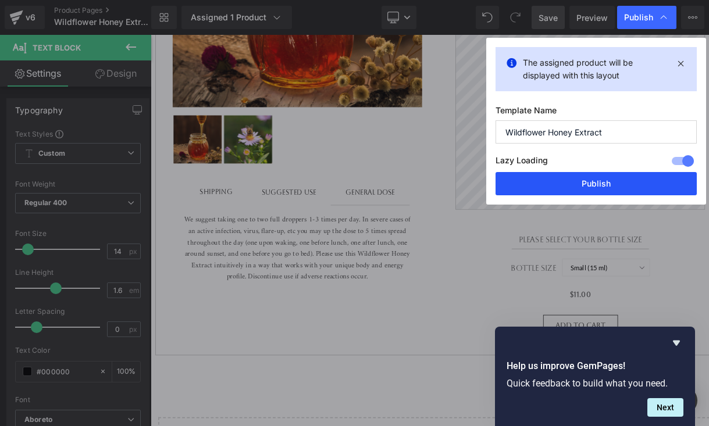
click at [609, 186] on button "Publish" at bounding box center [595, 183] width 201 height 23
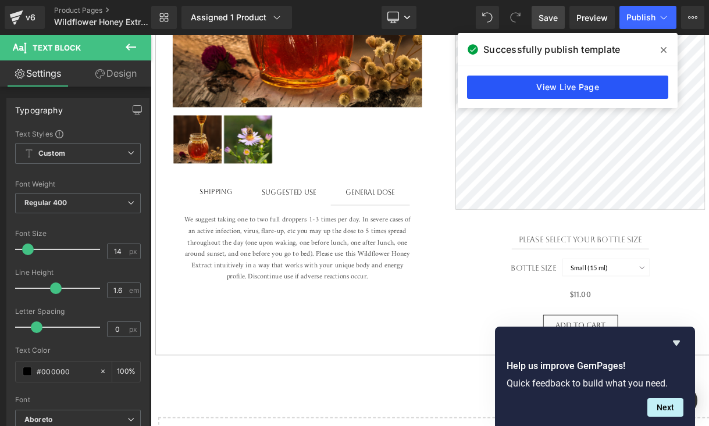
click at [580, 94] on link "View Live Page" at bounding box center [567, 87] width 201 height 23
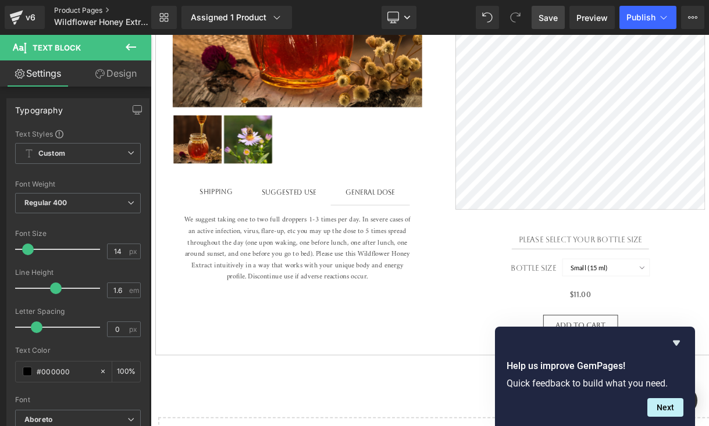
click at [97, 9] on link "Product Pages" at bounding box center [112, 10] width 116 height 9
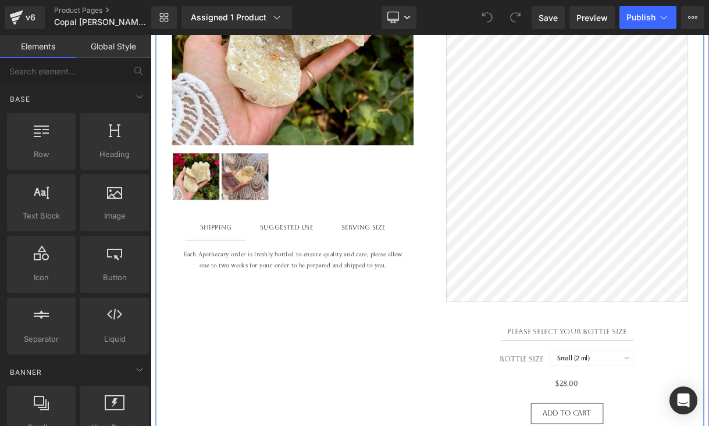
scroll to position [387, 0]
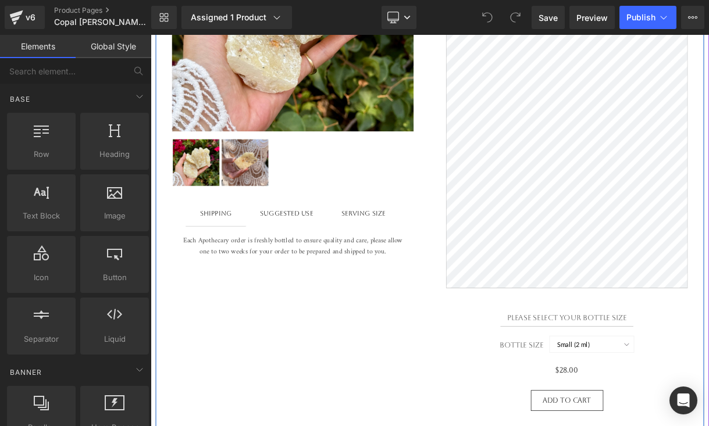
click at [426, 257] on div "SERVING SIZE" at bounding box center [419, 260] width 56 height 13
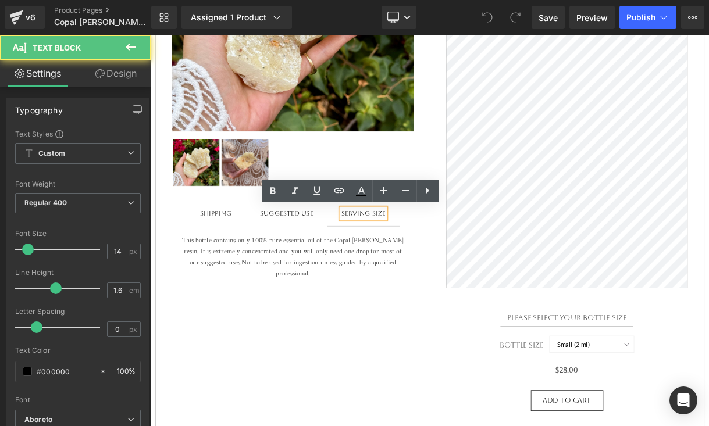
click at [426, 258] on div "SERVING SIZE" at bounding box center [419, 260] width 56 height 13
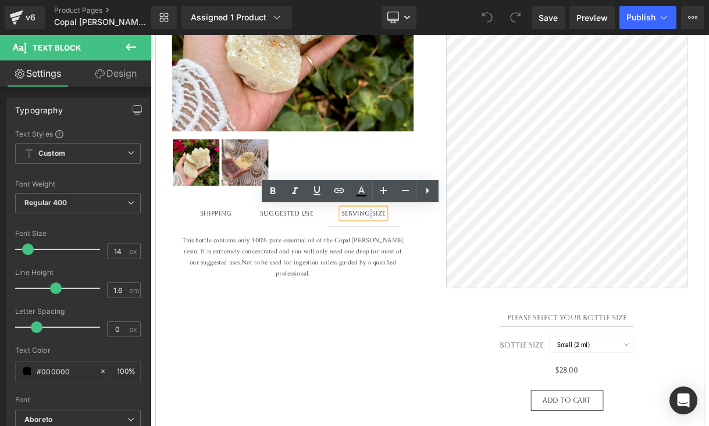
click at [426, 258] on div "SERVING SIZE" at bounding box center [419, 260] width 56 height 13
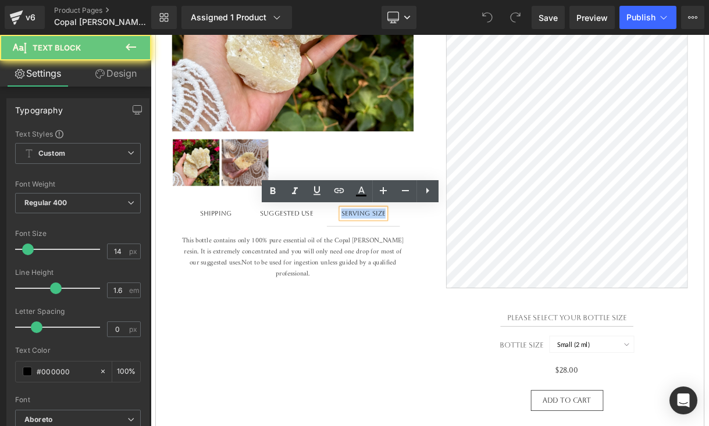
click at [426, 258] on div "SERVING SIZE" at bounding box center [419, 260] width 56 height 13
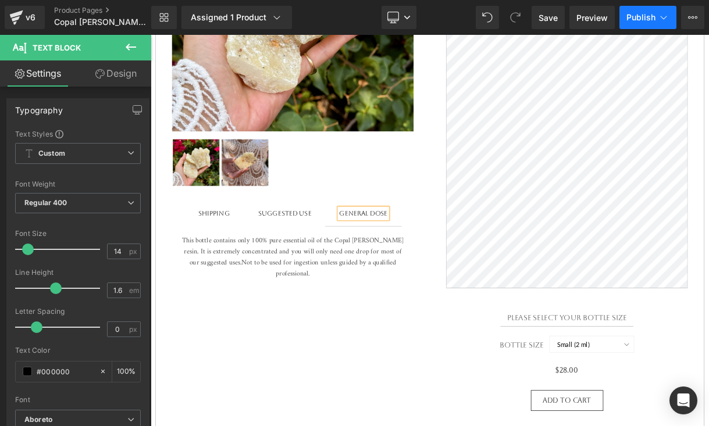
click at [648, 23] on button "Publish" at bounding box center [647, 17] width 57 height 23
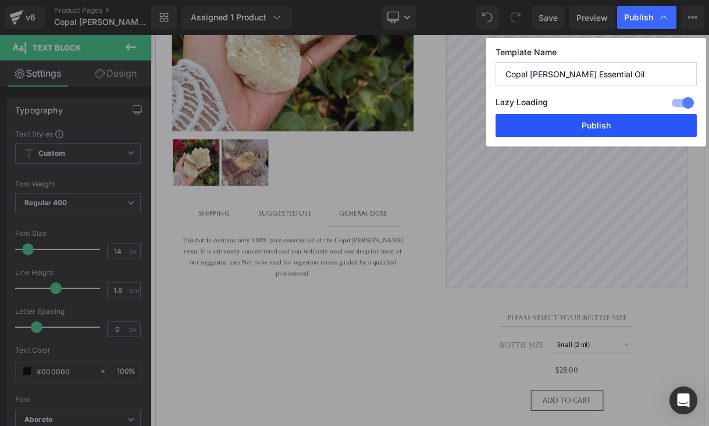
click at [603, 122] on button "Publish" at bounding box center [595, 125] width 201 height 23
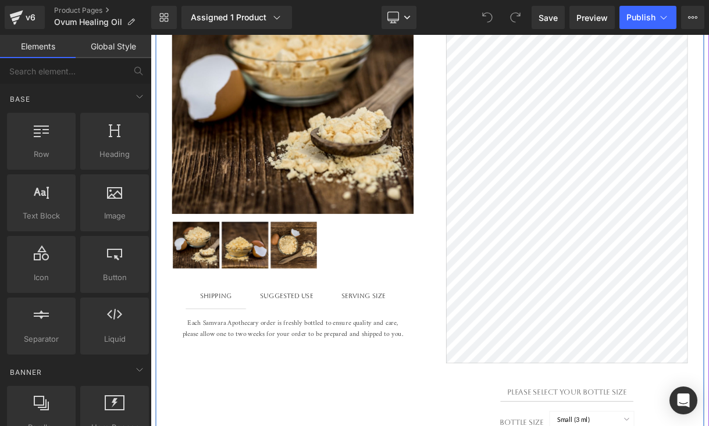
scroll to position [284, 0]
click at [411, 359] on div "SERVING SIZE Text Block" at bounding box center [419, 363] width 56 height 13
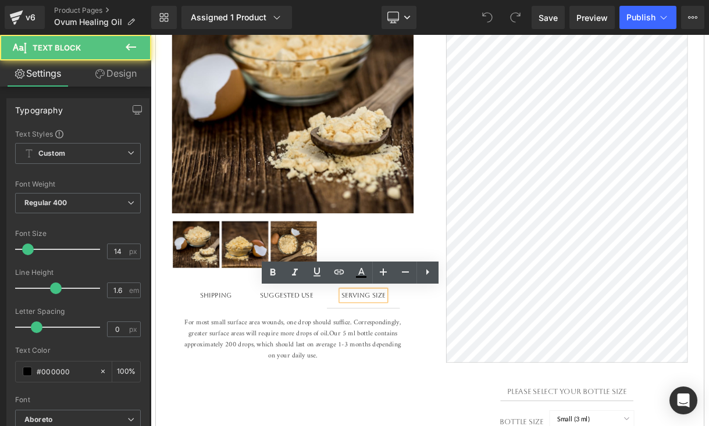
click at [423, 363] on div "SERVING SIZE" at bounding box center [419, 363] width 56 height 13
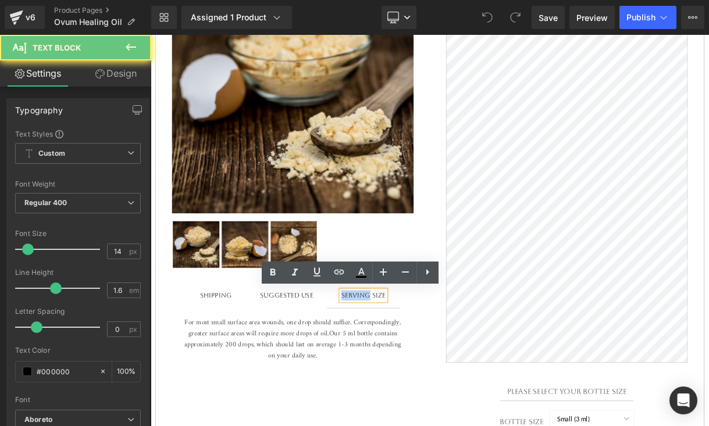
click at [423, 363] on div "SERVING SIZE" at bounding box center [419, 363] width 56 height 13
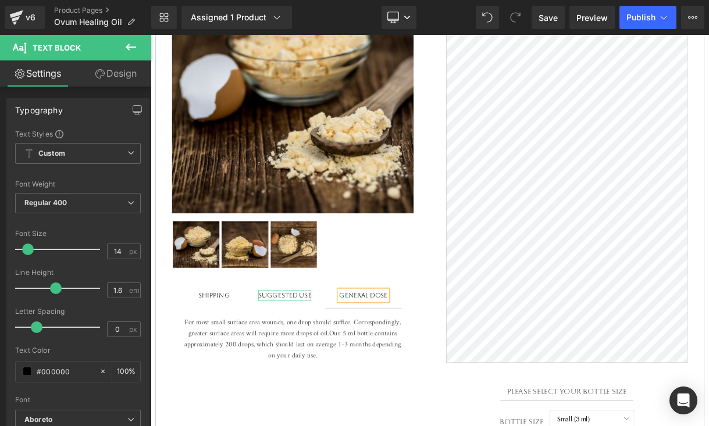
click at [324, 362] on div "Suggested use" at bounding box center [319, 363] width 67 height 13
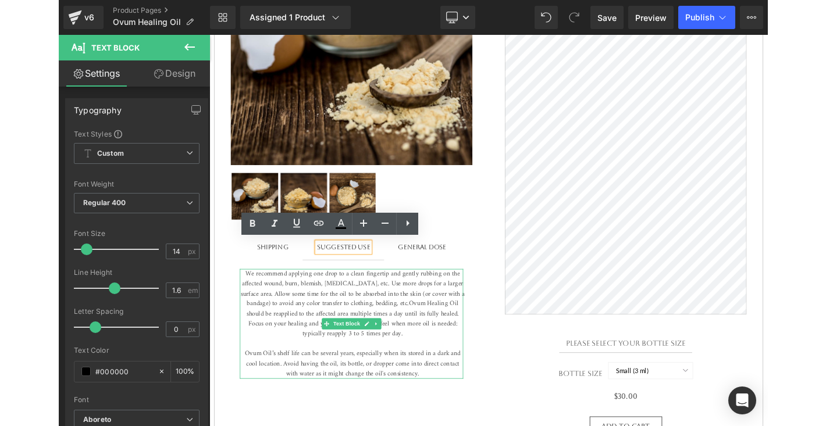
scroll to position [346, 0]
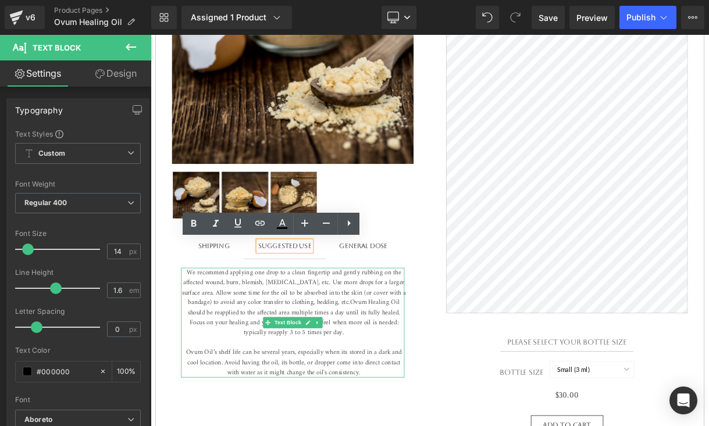
click at [195, 334] on p "We recommend applying one drop to a clean fingertip and gently rubbing on the a…" at bounding box center [331, 398] width 284 height 138
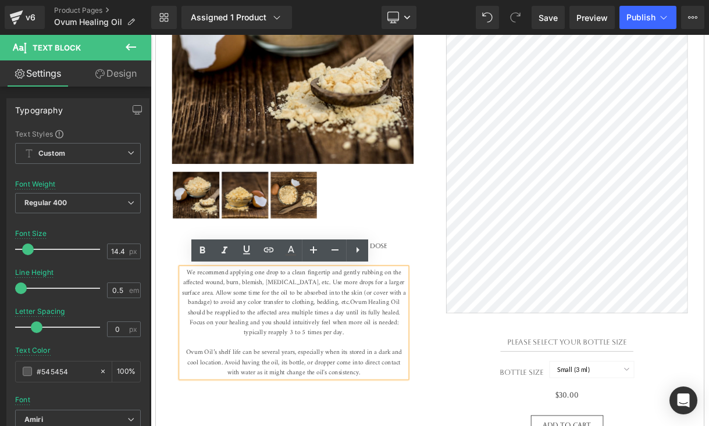
click at [194, 333] on p "We recommend applying one drop to a clean fingertip and gently rubbing on the a…" at bounding box center [331, 398] width 284 height 138
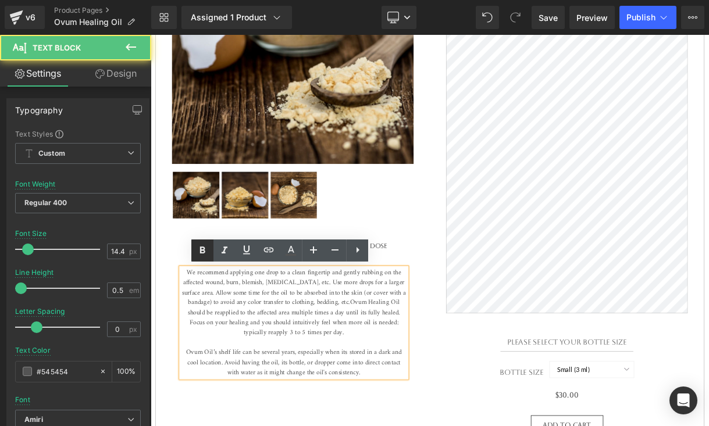
click at [200, 251] on icon at bounding box center [202, 250] width 5 height 7
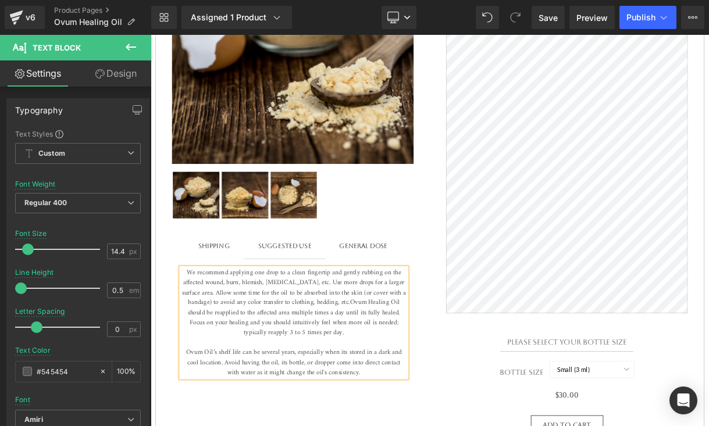
click at [200, 335] on p "We recommend applying one drop to a clean fingertip and gently rubbing on the a…" at bounding box center [331, 398] width 284 height 138
click at [197, 426] on span "Ovum Healing Oil should be reapplied to the affected area multiple times a day …" at bounding box center [331, 423] width 273 height 90
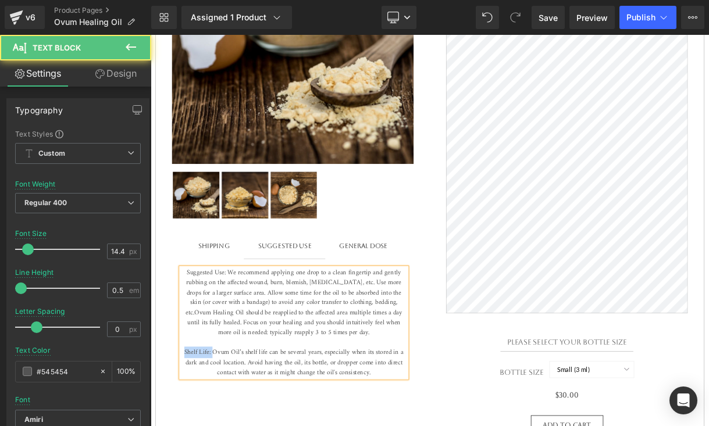
drag, startPoint x: 231, startPoint y: 435, endPoint x: 181, endPoint y: 435, distance: 49.4
click at [181, 426] on div "Suggested Use: We recommend applying one drop to a clean fingertip and gently r…" at bounding box center [329, 398] width 305 height 162
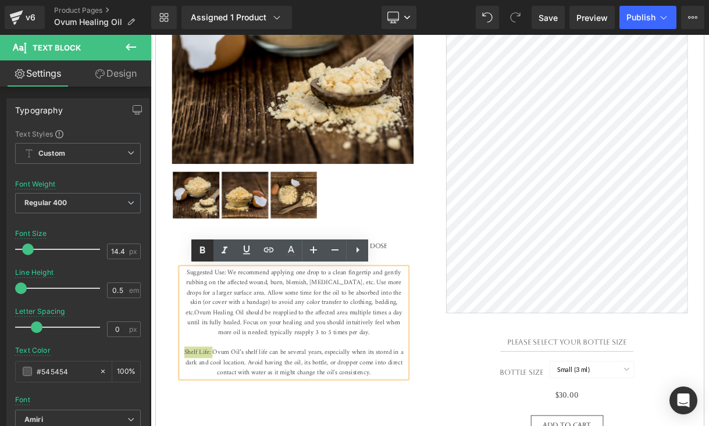
click at [205, 253] on icon at bounding box center [202, 251] width 14 height 14
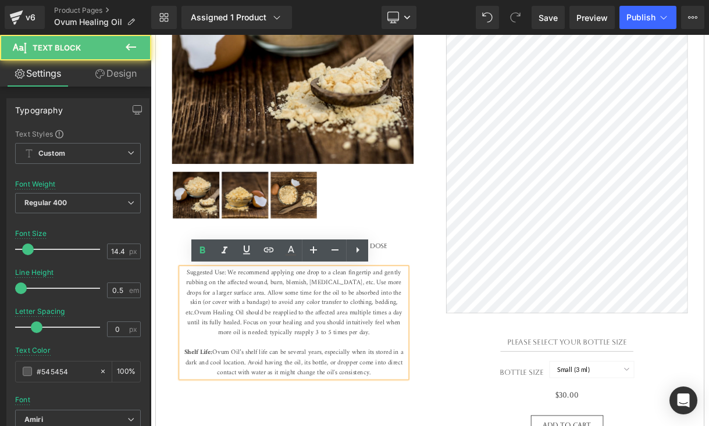
click at [218, 383] on span "Ovum Healing Oil should be reapplied to the affected area multiple times a day …" at bounding box center [330, 410] width 275 height 65
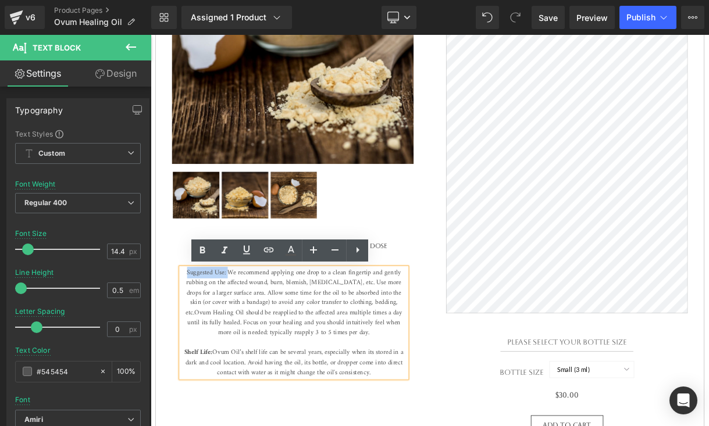
drag, startPoint x: 249, startPoint y: 334, endPoint x: 191, endPoint y: 335, distance: 58.2
click at [191, 335] on p "Suggested Use: We recommend applying one drop to a clean fingertip and gently r…" at bounding box center [331, 398] width 284 height 138
click at [203, 253] on icon at bounding box center [202, 250] width 5 height 7
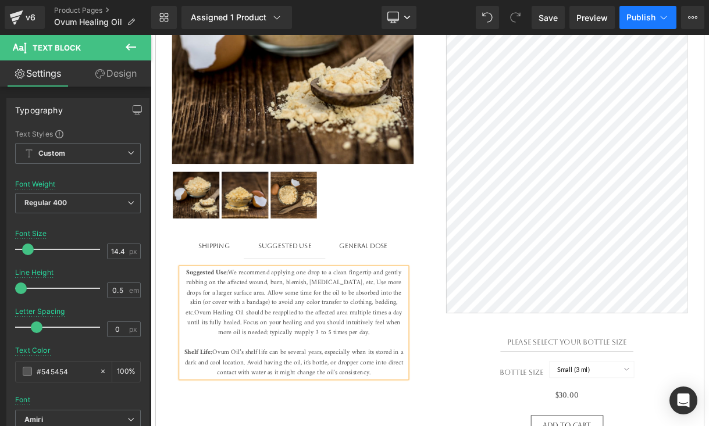
click at [638, 24] on button "Publish" at bounding box center [647, 17] width 57 height 23
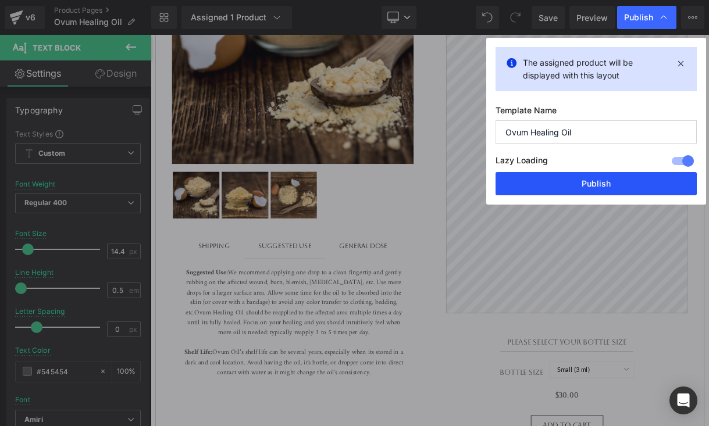
click at [611, 187] on button "Publish" at bounding box center [595, 183] width 201 height 23
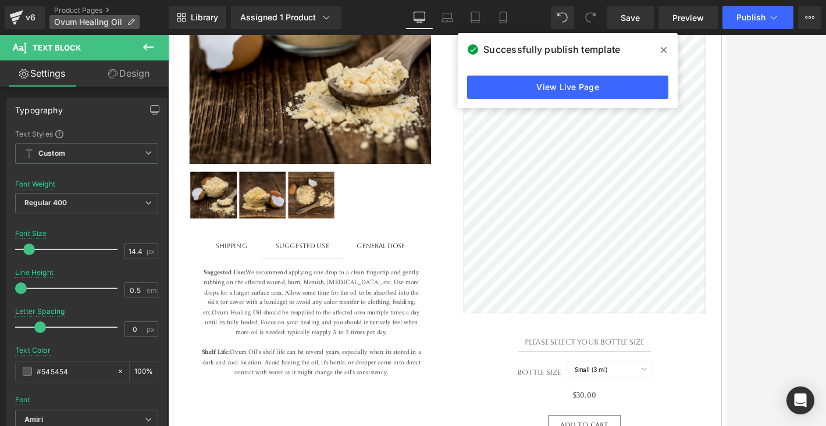
click at [107, 19] on span "Ovum Healing Oil" at bounding box center [88, 21] width 68 height 9
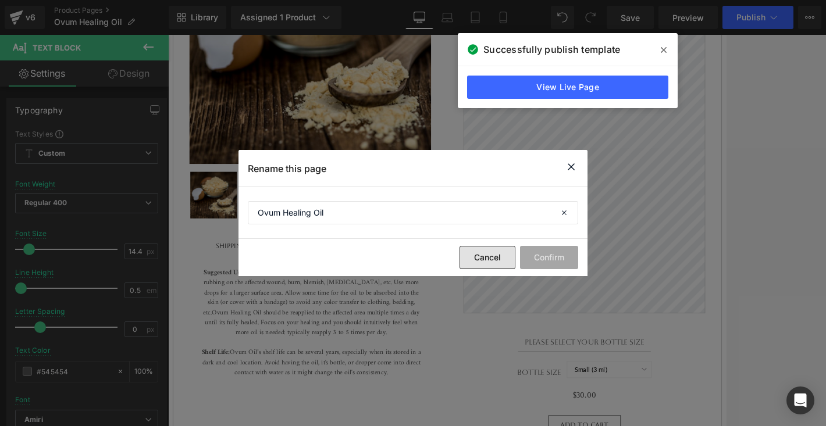
click at [501, 264] on button "Cancel" at bounding box center [487, 257] width 56 height 23
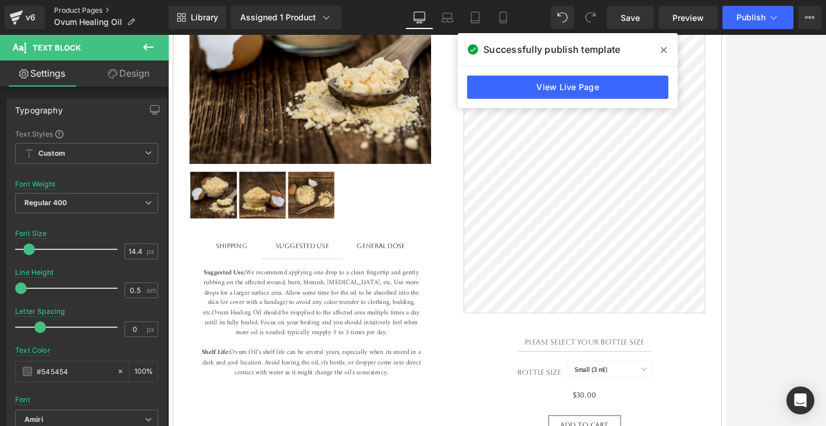
click at [94, 6] on link "Product Pages" at bounding box center [111, 10] width 115 height 9
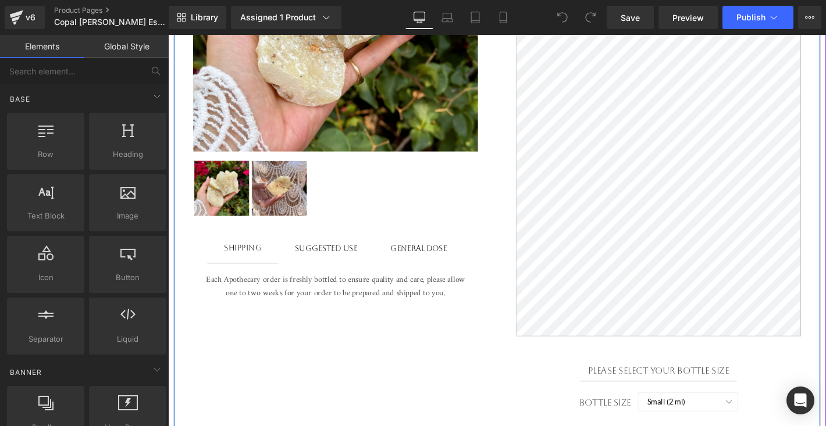
scroll to position [396, 0]
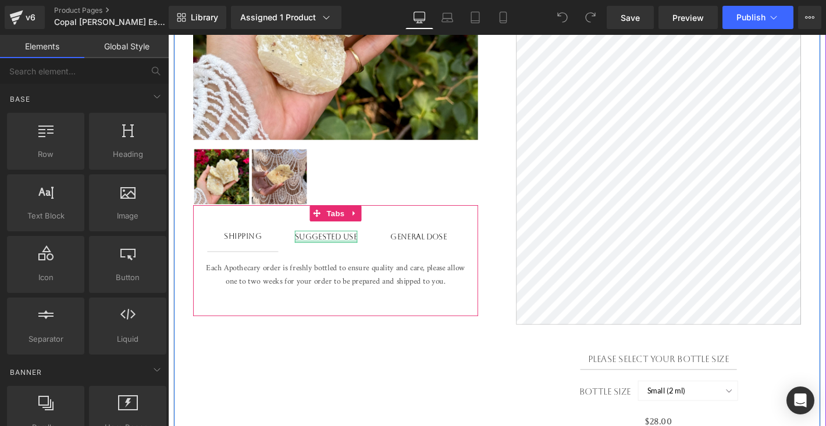
click at [341, 254] on div "Suggested use" at bounding box center [337, 251] width 67 height 13
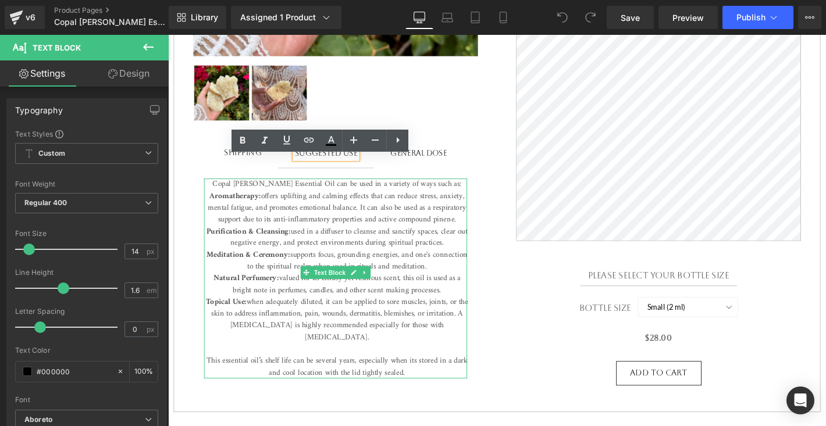
scroll to position [488, 0]
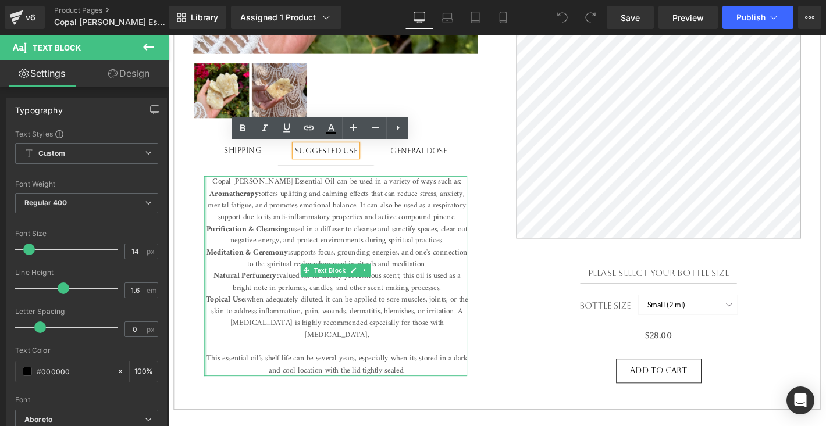
click at [208, 369] on div at bounding box center [207, 293] width 3 height 214
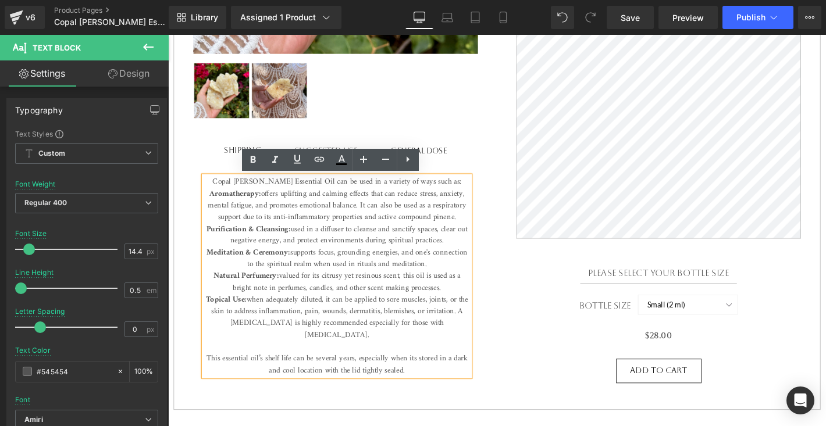
click at [209, 368] on span "when adequately diluted, it can be applied to sore muscles, joints, or the skin…" at bounding box center [349, 356] width 280 height 90
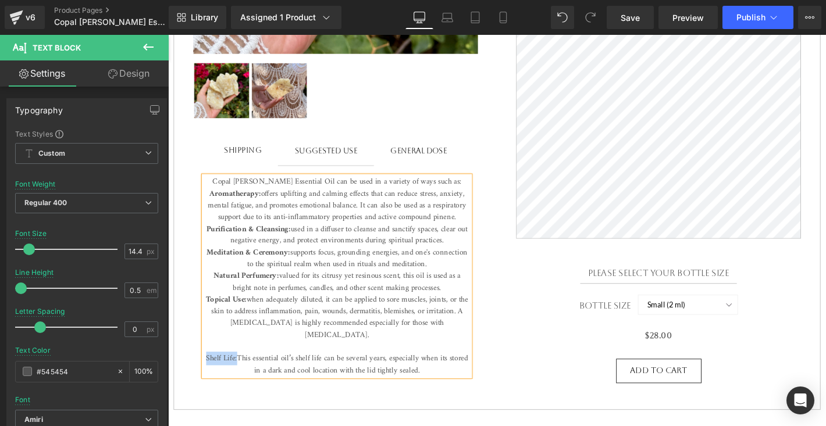
drag, startPoint x: 242, startPoint y: 369, endPoint x: 203, endPoint y: 368, distance: 39.0
click at [203, 368] on div "Copal Blanco Essential Oil can be used in a variety of ways such as: Aromathera…" at bounding box center [347, 292] width 305 height 237
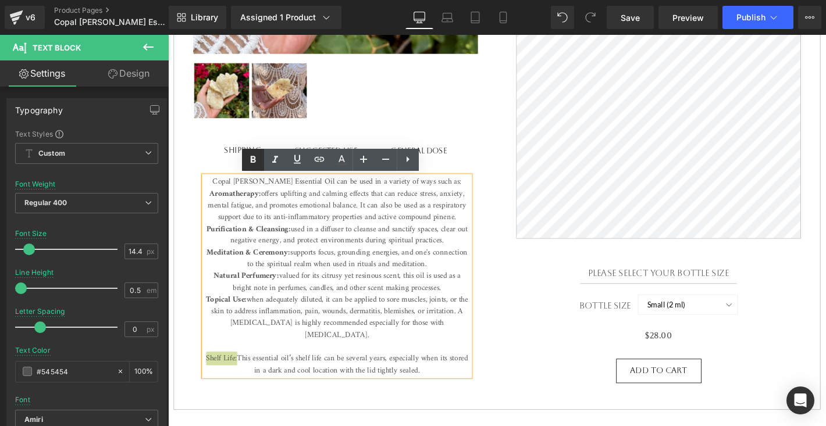
click at [254, 160] on icon at bounding box center [253, 159] width 5 height 7
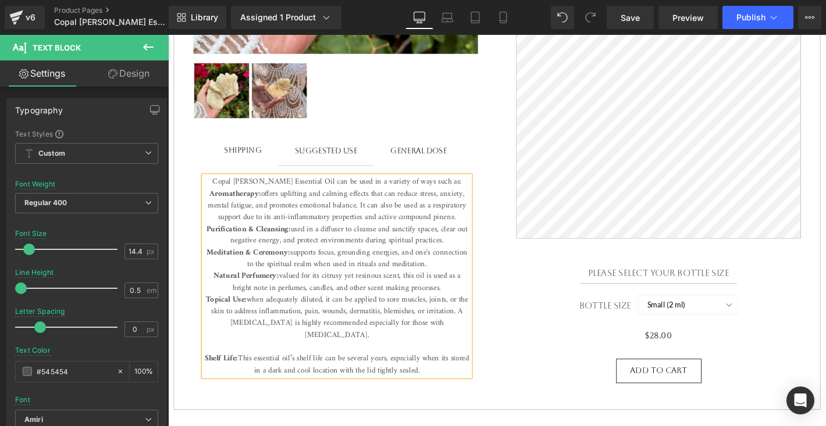
click at [243, 374] on strong "Shelf Life:" at bounding box center [225, 381] width 35 height 15
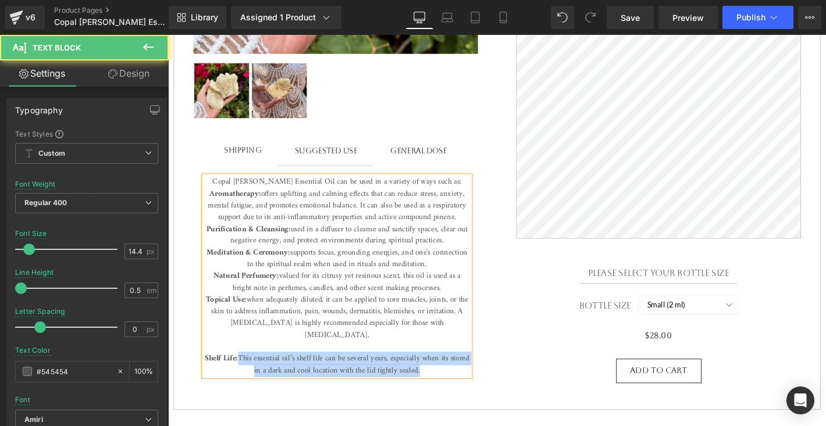
drag, startPoint x: 256, startPoint y: 368, endPoint x: 204, endPoint y: 368, distance: 52.9
click at [206, 368] on div "Copal Blanco Essential Oil can be used in a variety of ways such as: Aromathera…" at bounding box center [348, 293] width 284 height 214
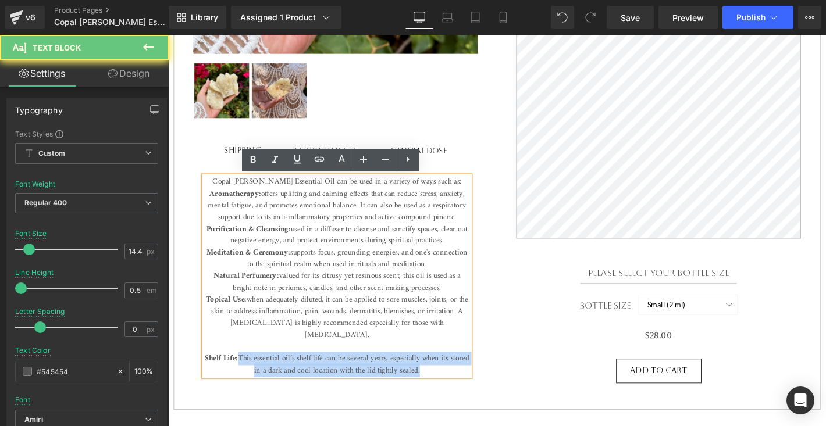
click at [206, 368] on div "Copal Blanco Essential Oil can be used in a variety of ways such as: Aromathera…" at bounding box center [348, 293] width 284 height 214
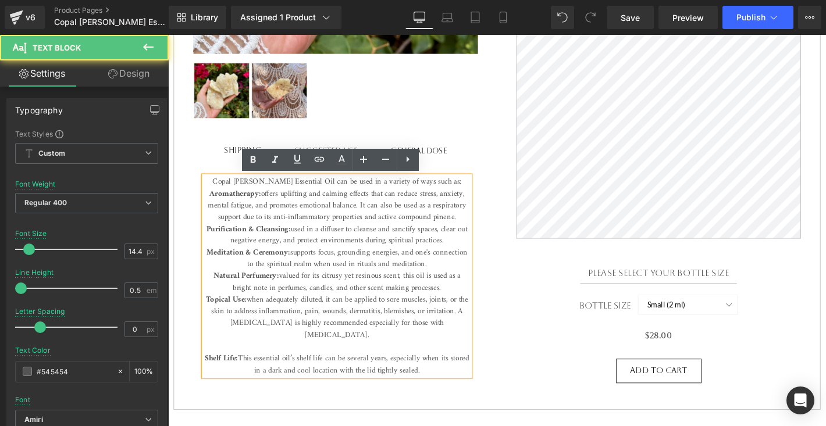
drag, startPoint x: 255, startPoint y: 370, endPoint x: 210, endPoint y: 370, distance: 45.4
click at [210, 370] on p "Copal Blanco Essential Oil can be used in a variety of ways such as: Aromathera…" at bounding box center [348, 293] width 284 height 214
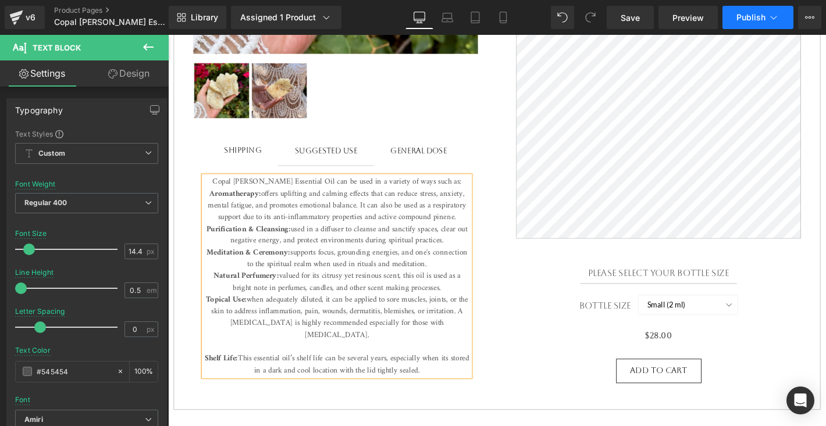
click at [751, 19] on span "Publish" at bounding box center [750, 17] width 29 height 9
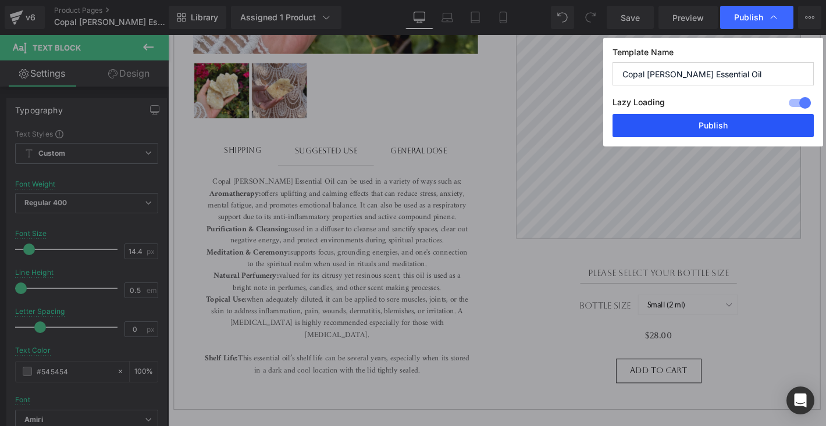
click at [722, 121] on button "Publish" at bounding box center [712, 125] width 201 height 23
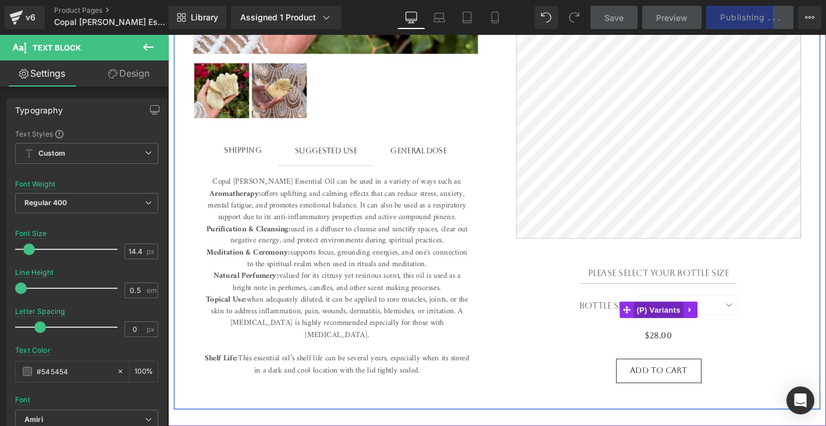
click at [707, 320] on span "(P) Variants" at bounding box center [692, 328] width 53 height 17
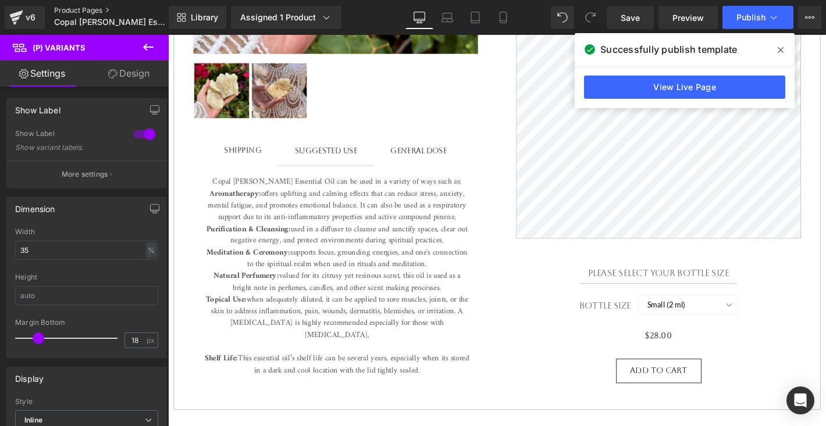
click at [96, 10] on link "Product Pages" at bounding box center [121, 10] width 134 height 9
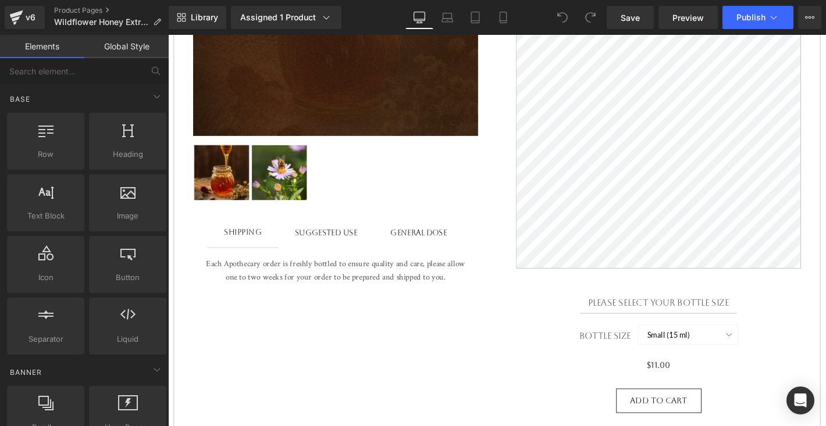
scroll to position [404, 0]
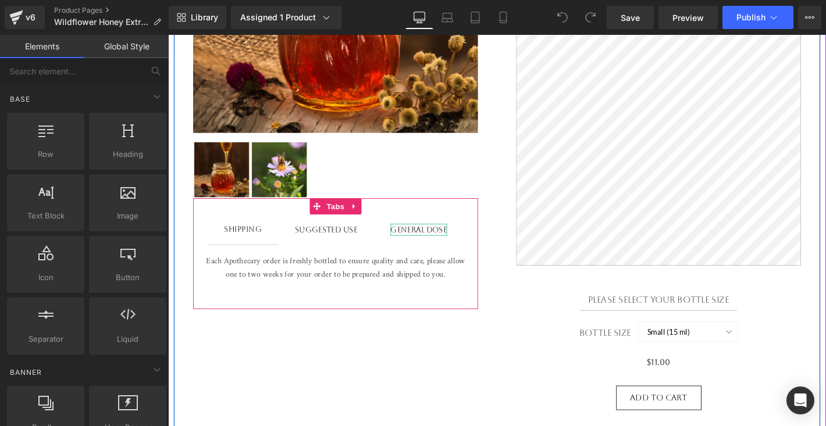
click at [438, 244] on div "General Dose" at bounding box center [436, 243] width 60 height 13
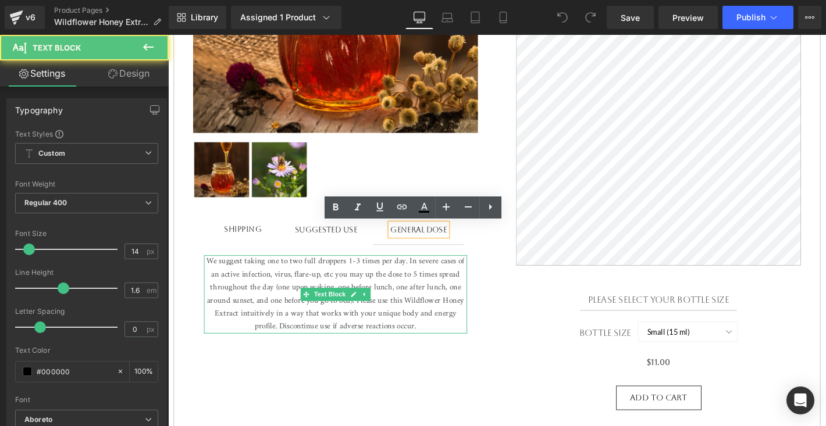
click at [238, 280] on p "We suggest taking one to two full droppers 1-3 times per day. In severe cases o…" at bounding box center [346, 313] width 281 height 84
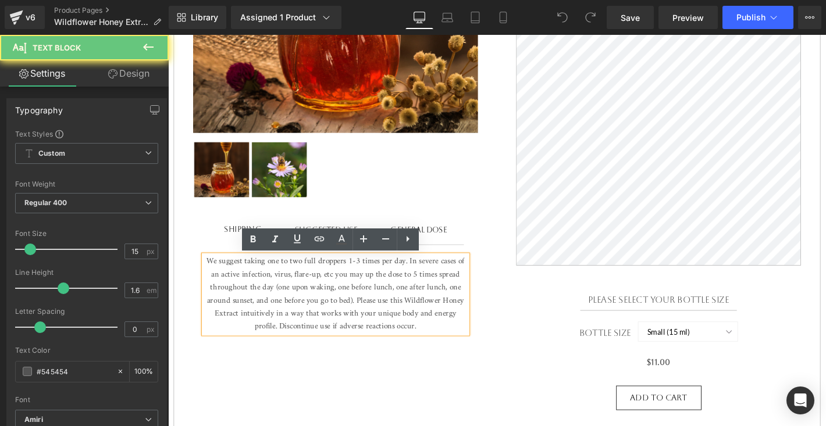
click at [238, 280] on p "We suggest taking one to two full droppers 1-3 times per day. In severe cases o…" at bounding box center [346, 313] width 281 height 84
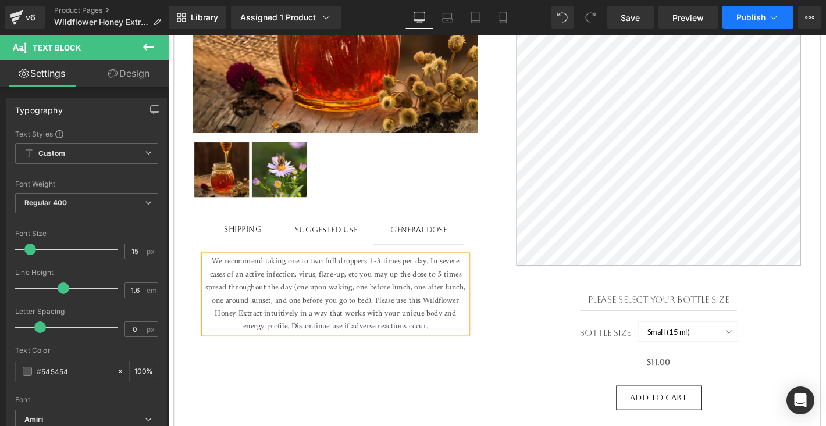
click at [757, 26] on button "Publish" at bounding box center [757, 17] width 71 height 23
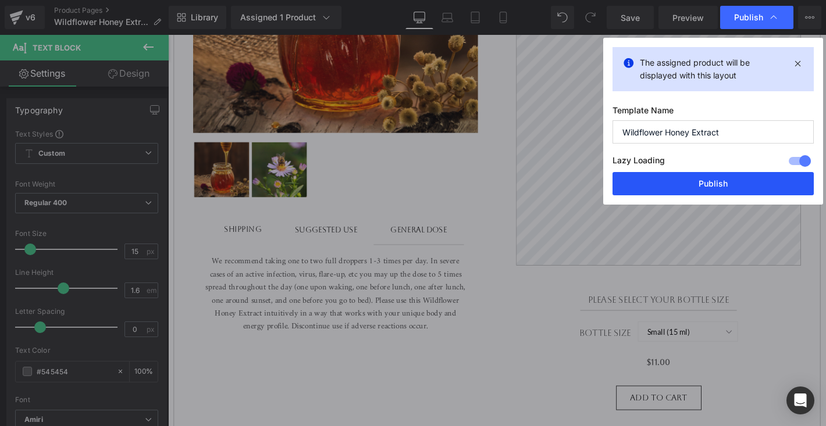
click at [727, 189] on button "Publish" at bounding box center [712, 183] width 201 height 23
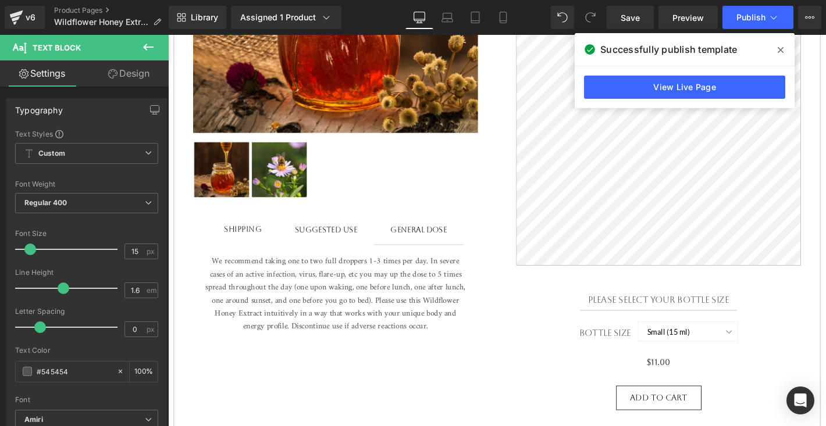
click at [779, 48] on icon at bounding box center [780, 49] width 6 height 9
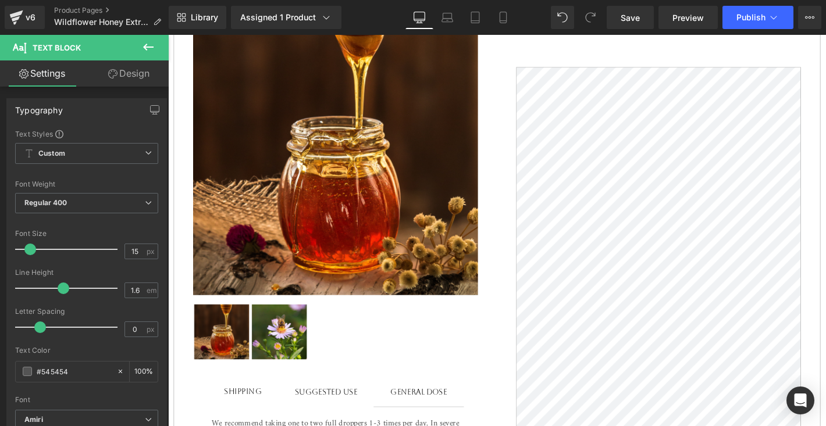
scroll to position [234, 0]
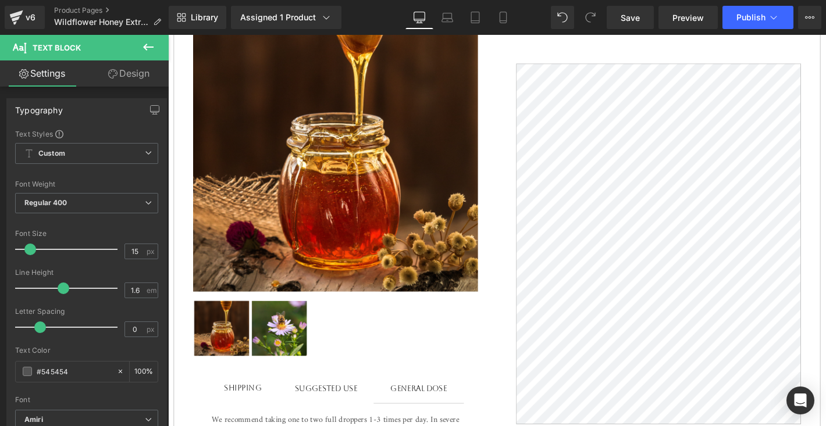
click at [273, 365] on img at bounding box center [287, 349] width 59 height 59
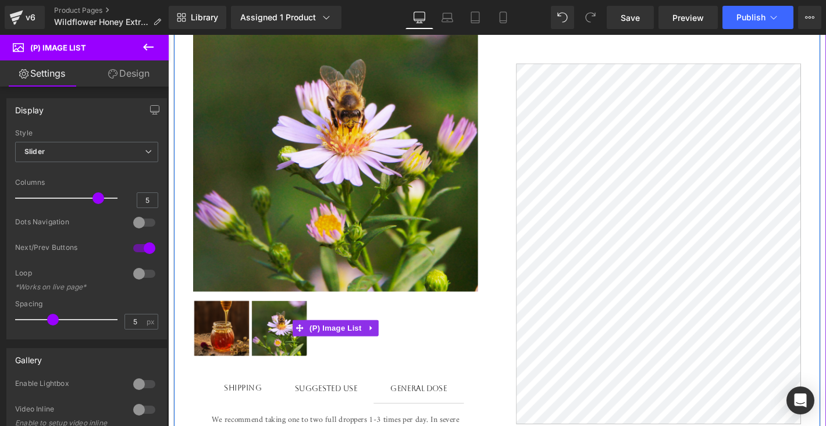
click at [288, 347] on img at bounding box center [287, 349] width 59 height 59
click at [226, 356] on img at bounding box center [225, 349] width 59 height 59
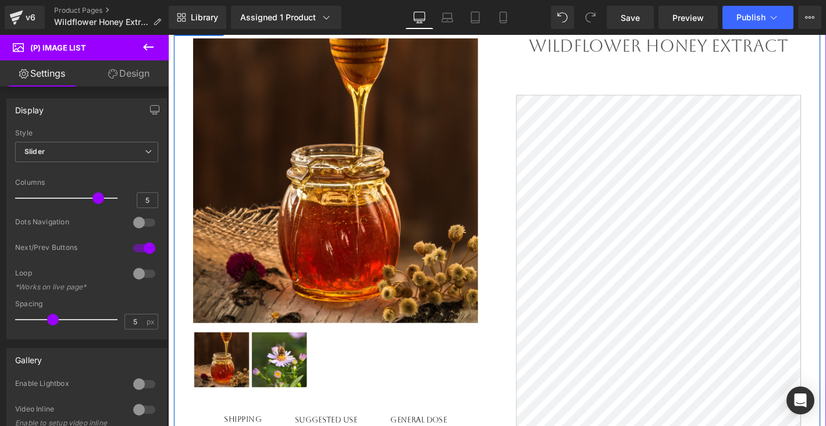
scroll to position [187, 0]
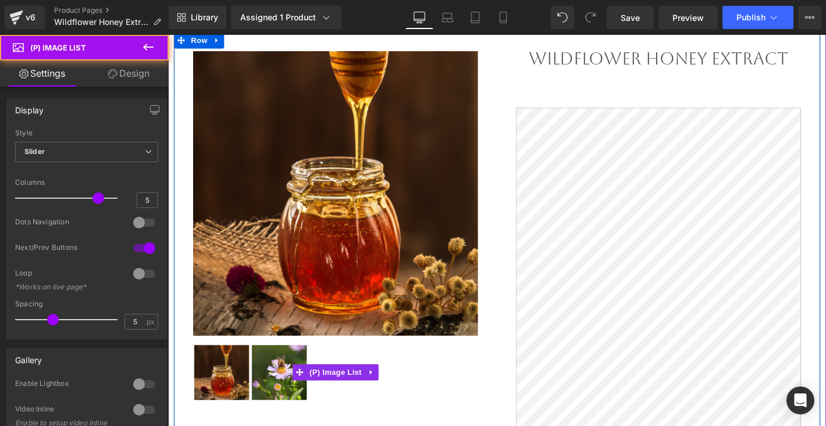
click at [277, 402] on img at bounding box center [287, 396] width 59 height 59
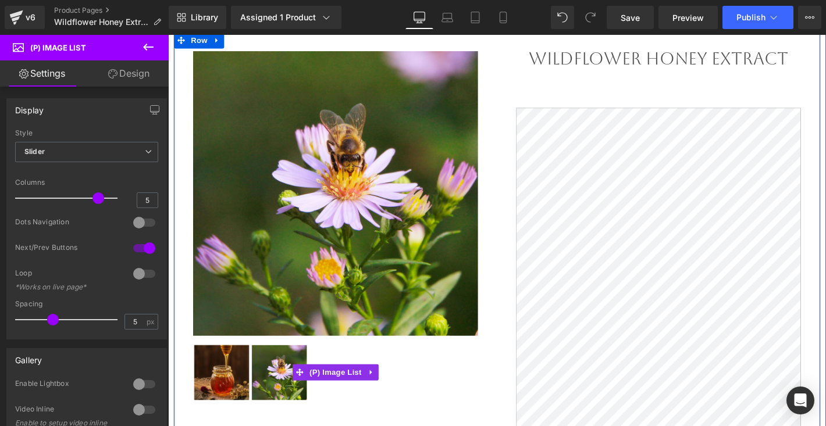
click at [229, 398] on img at bounding box center [225, 396] width 59 height 59
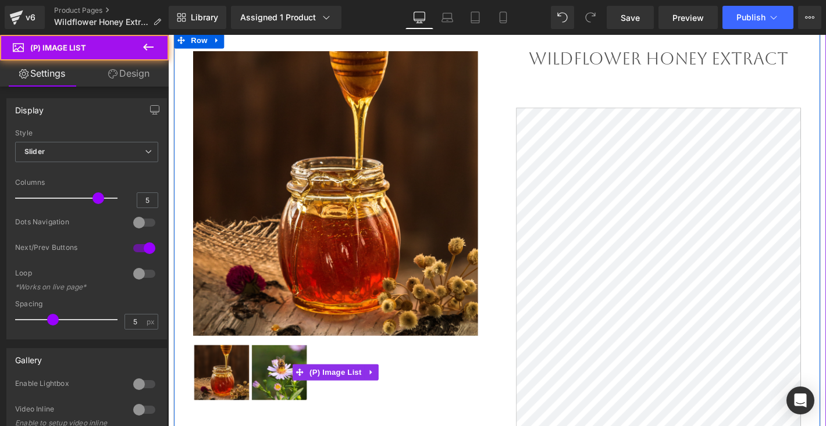
click at [288, 407] on img at bounding box center [287, 396] width 59 height 59
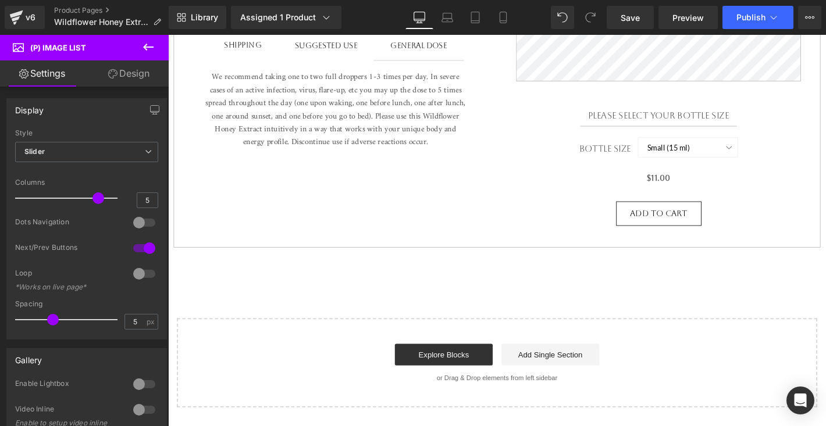
scroll to position [604, 0]
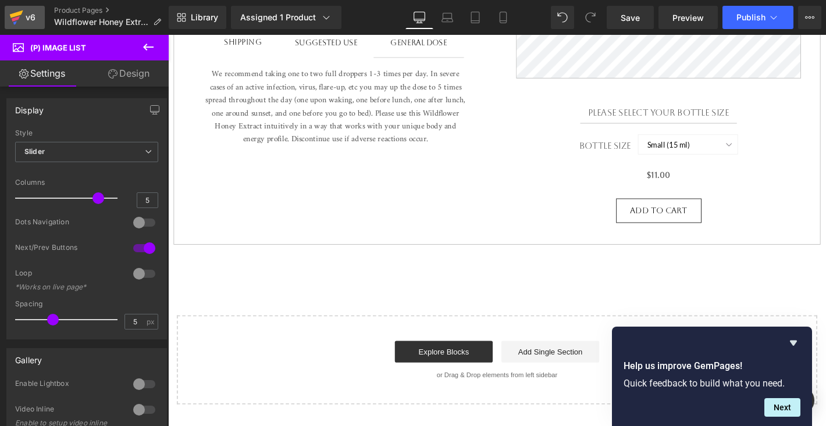
click at [33, 12] on div "v6" at bounding box center [30, 17] width 15 height 15
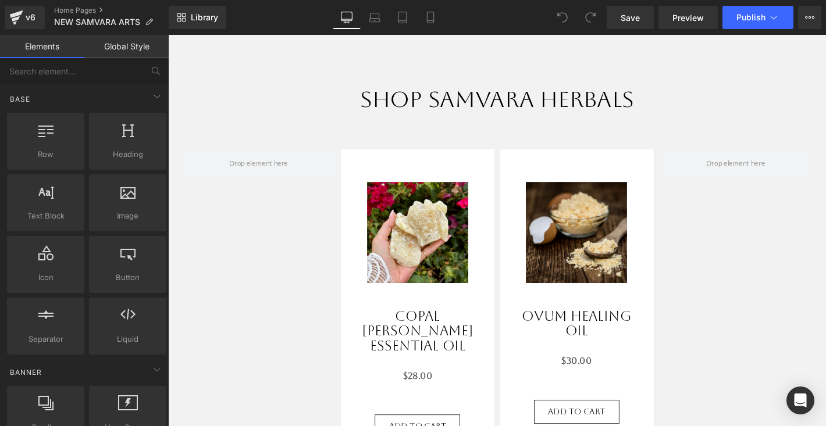
scroll to position [1145, 0]
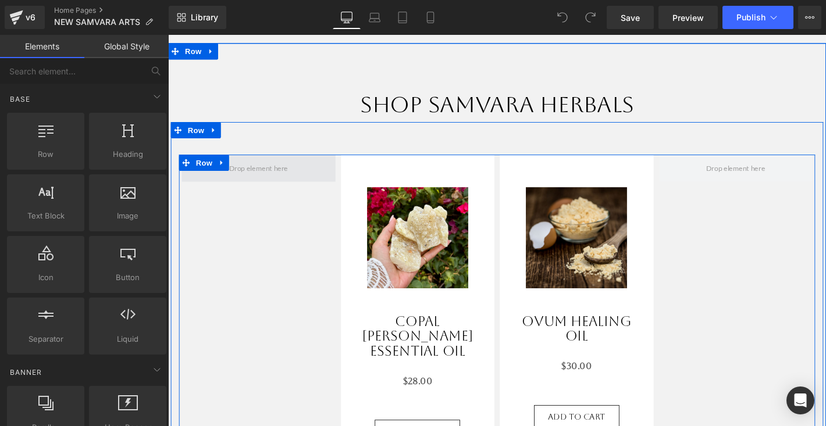
click at [282, 174] on span at bounding box center [264, 177] width 71 height 15
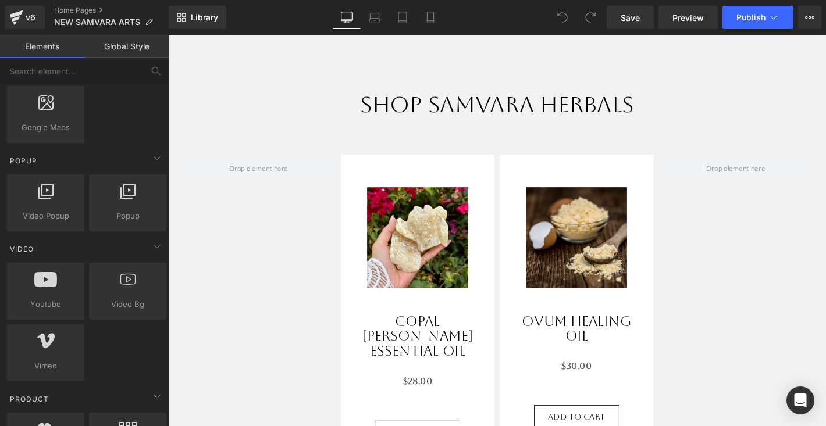
scroll to position [0, 0]
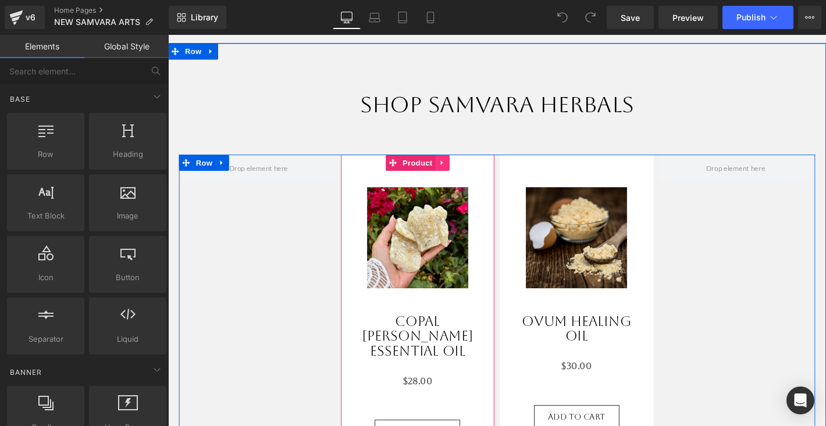
click at [463, 170] on icon at bounding box center [461, 171] width 8 height 9
click at [454, 169] on icon at bounding box center [453, 171] width 8 height 8
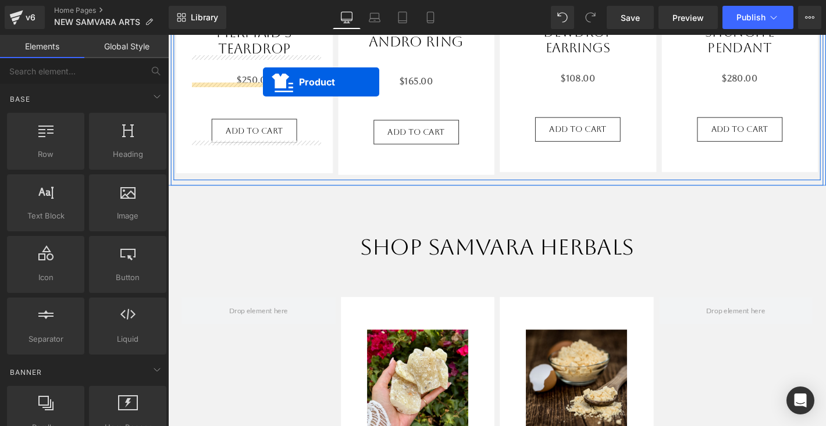
scroll to position [980, 0]
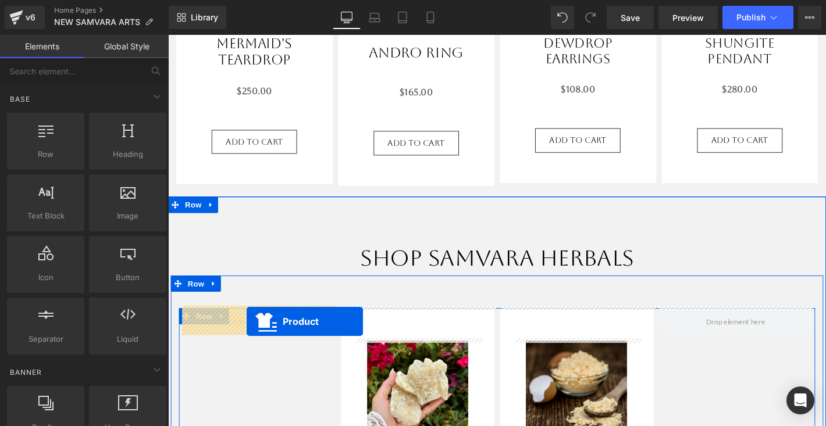
drag, startPoint x: 407, startPoint y: 88, endPoint x: 252, endPoint y: 341, distance: 296.8
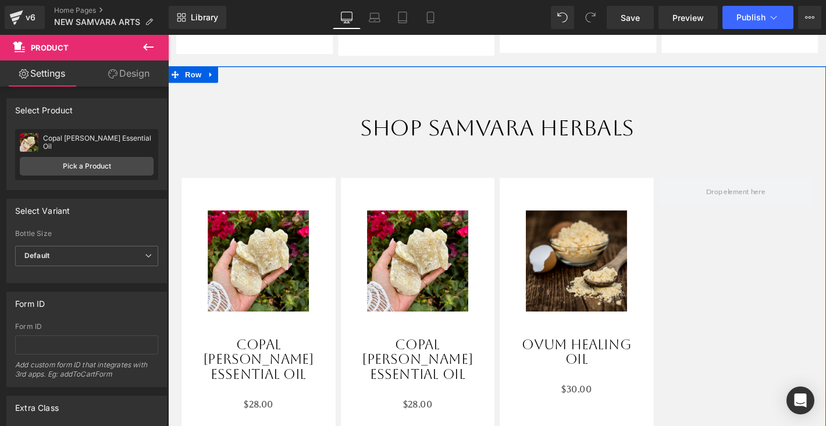
scroll to position [1129, 0]
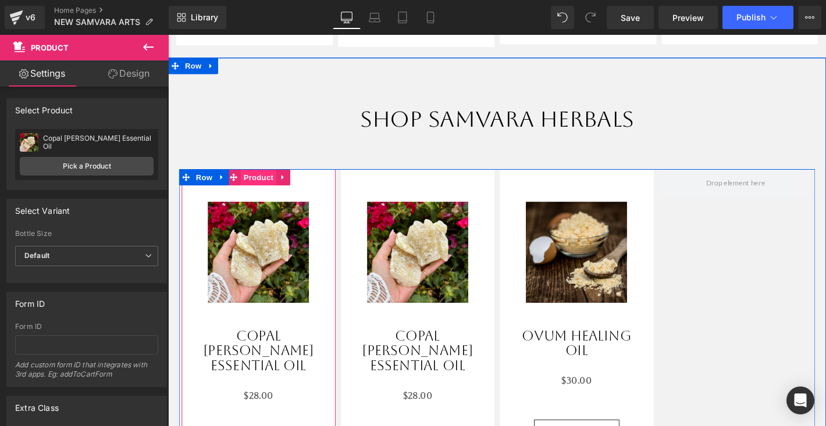
click at [275, 188] on span "Product" at bounding box center [265, 187] width 38 height 17
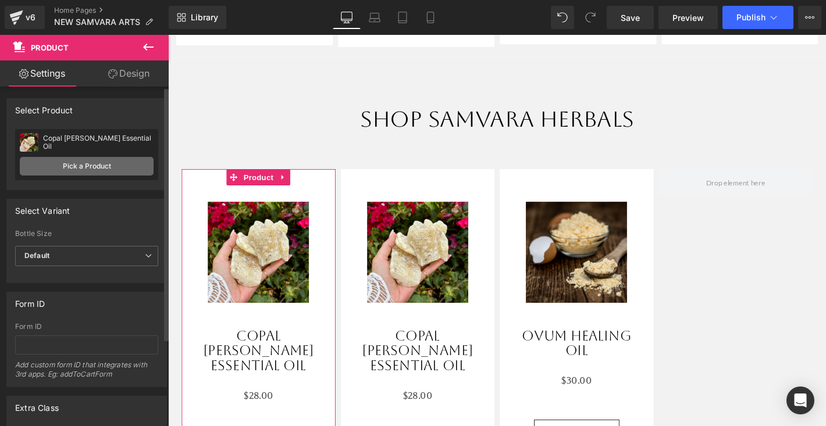
click at [120, 167] on link "Pick a Product" at bounding box center [87, 166] width 134 height 19
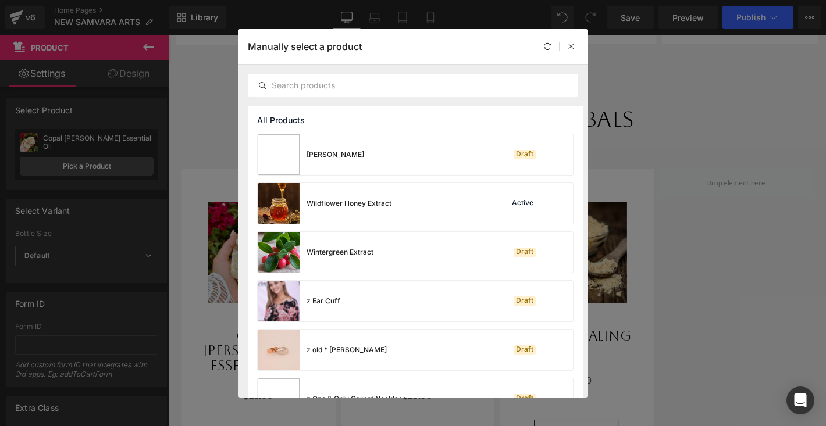
scroll to position [1132, 0]
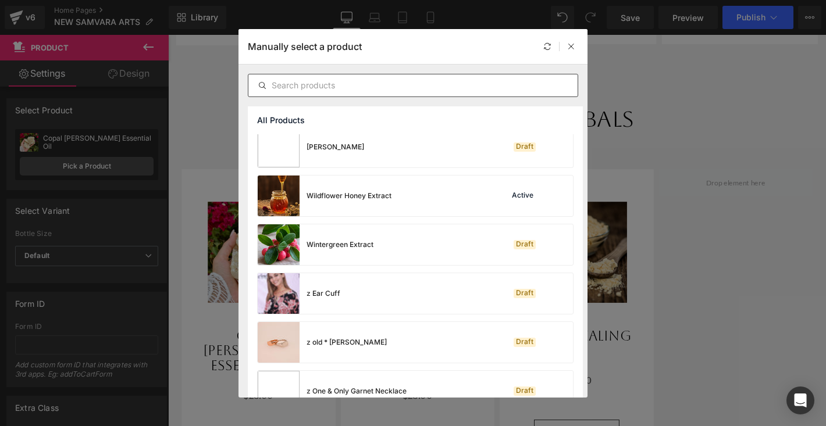
click at [354, 83] on input "text" at bounding box center [412, 86] width 329 height 14
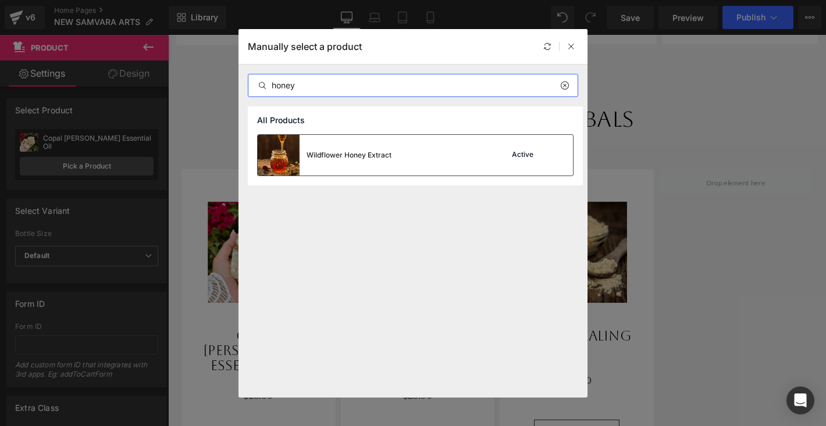
type input "honey"
click at [340, 151] on div "Wildflower Honey Extract" at bounding box center [348, 155] width 85 height 10
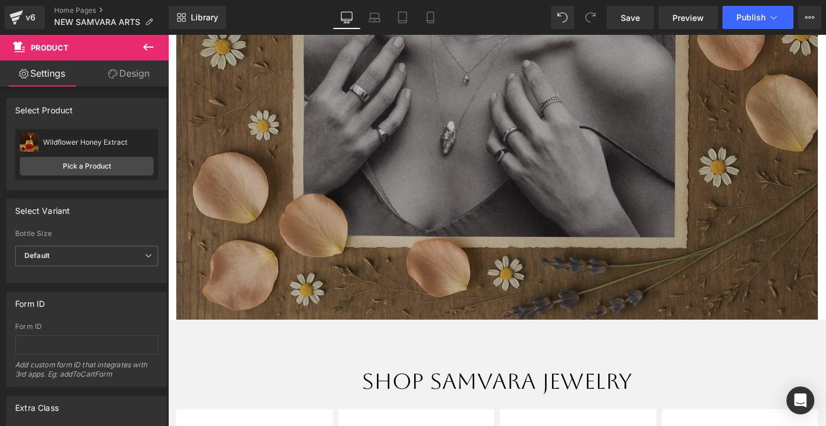
scroll to position [387, 0]
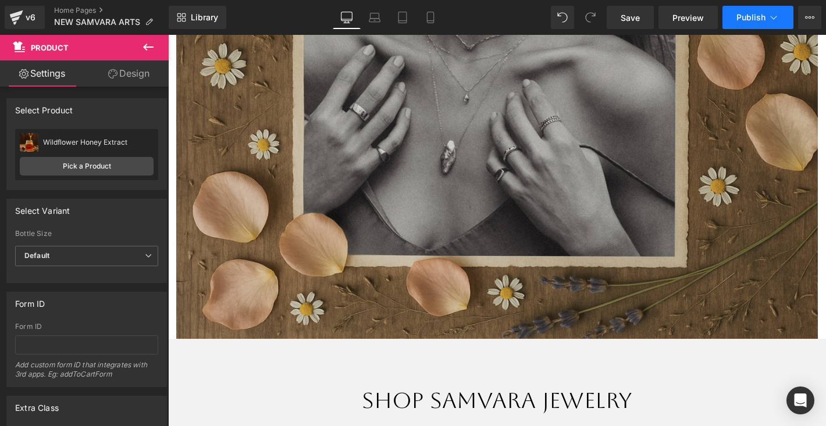
click at [749, 14] on span "Publish" at bounding box center [750, 17] width 29 height 9
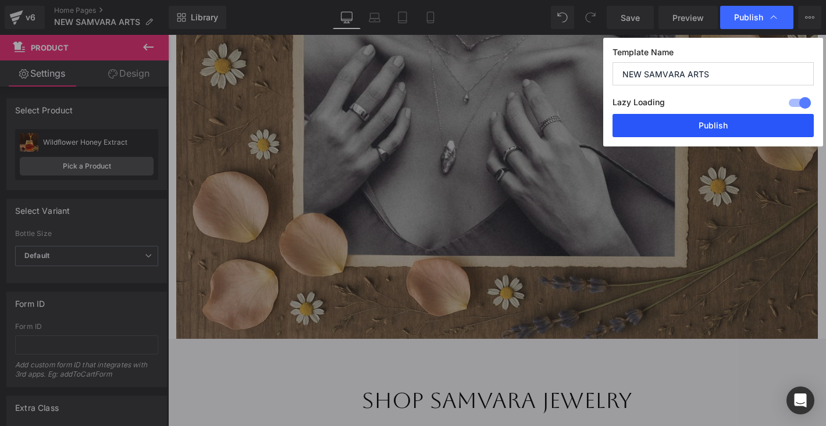
click at [700, 129] on button "Publish" at bounding box center [712, 125] width 201 height 23
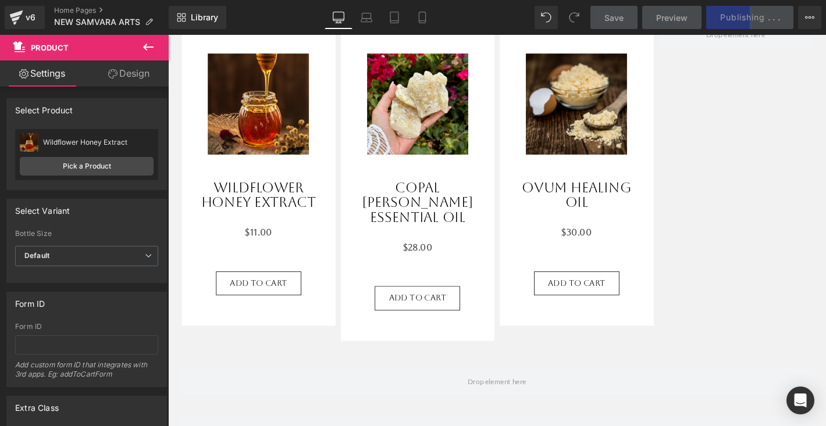
scroll to position [1296, 0]
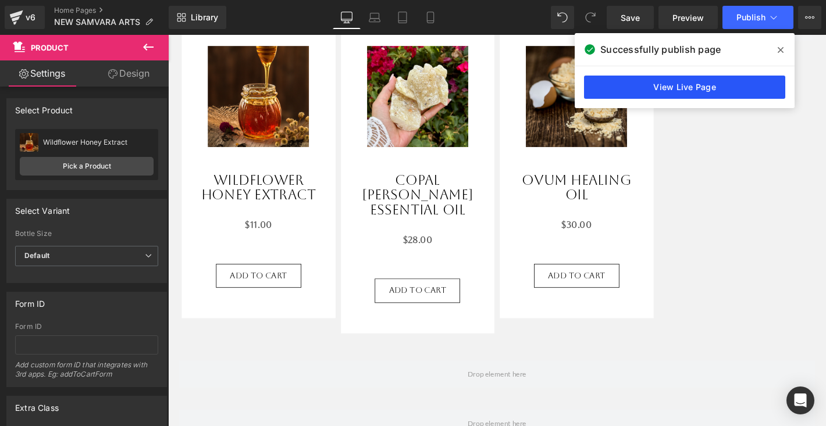
click at [709, 82] on link "View Live Page" at bounding box center [684, 87] width 201 height 23
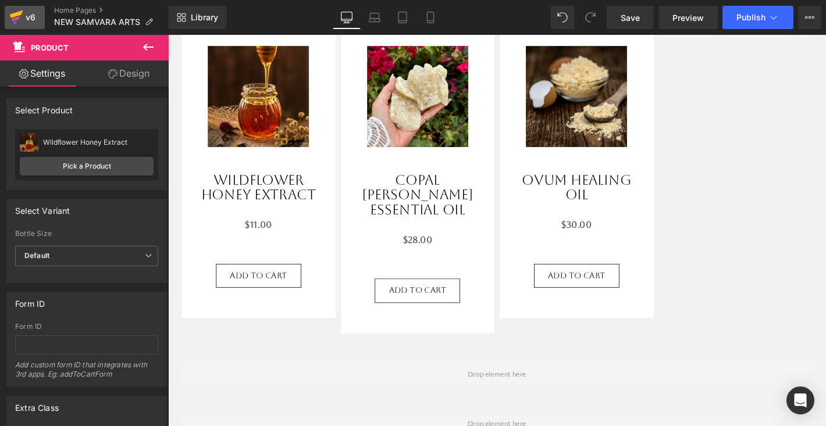
click at [29, 19] on div "v6" at bounding box center [30, 17] width 15 height 15
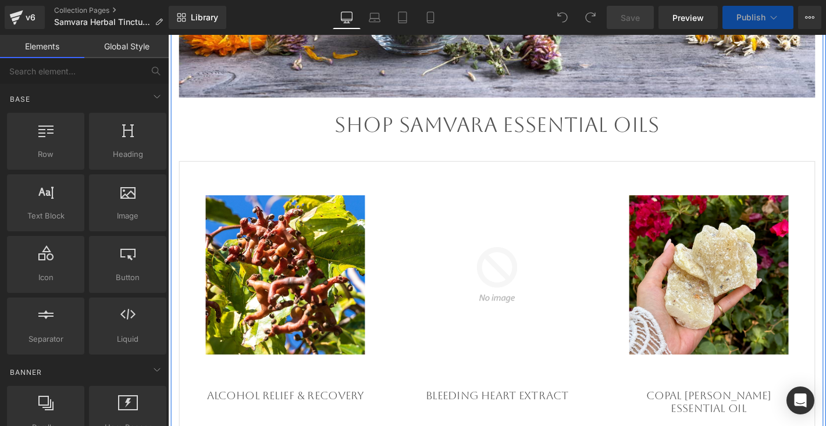
scroll to position [534, 0]
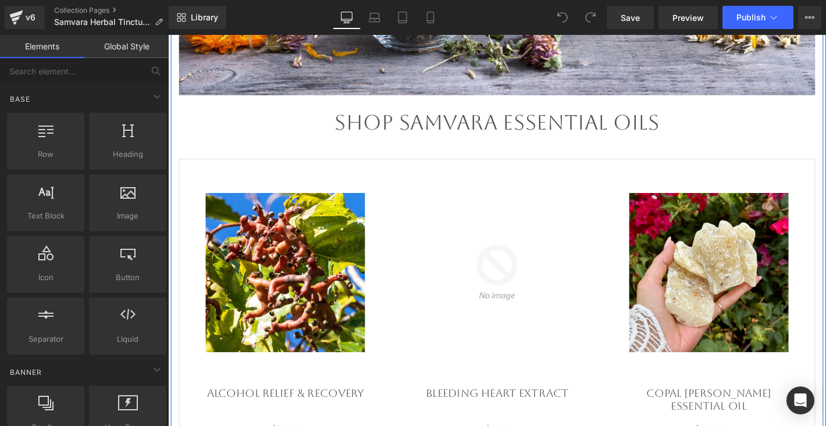
click at [557, 129] on h1 "Shop Samvara Essential Oils" at bounding box center [519, 129] width 663 height 24
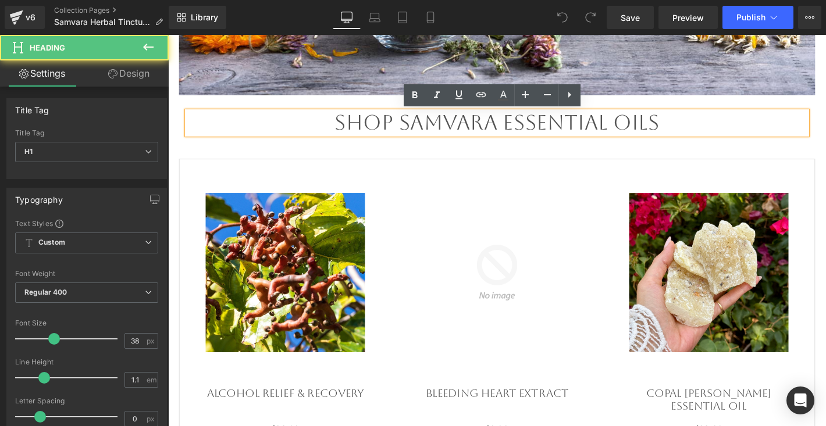
click at [529, 133] on h1 "Shop Samvara Essential Oils" at bounding box center [519, 129] width 663 height 24
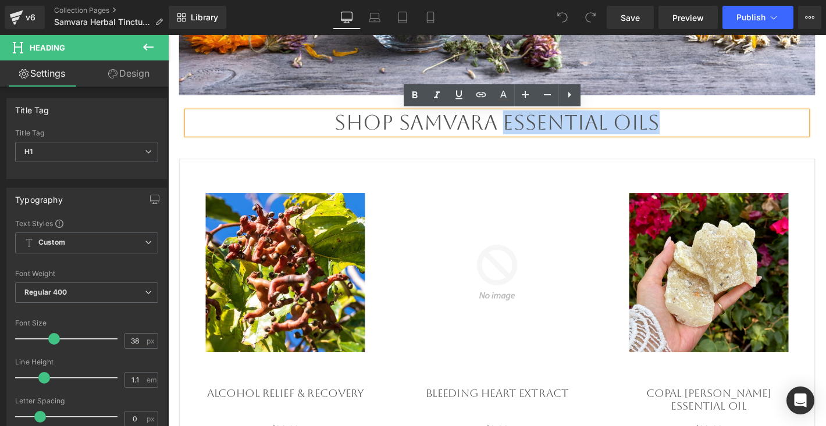
drag, startPoint x: 529, startPoint y: 133, endPoint x: 716, endPoint y: 123, distance: 187.5
click at [716, 123] on h1 "Shop Samvara Essential Oils" at bounding box center [519, 129] width 663 height 24
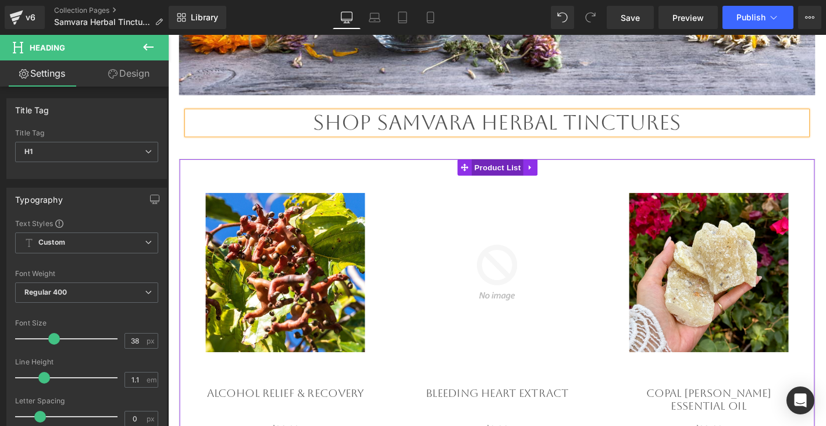
click at [512, 175] on span "Product List" at bounding box center [520, 176] width 55 height 17
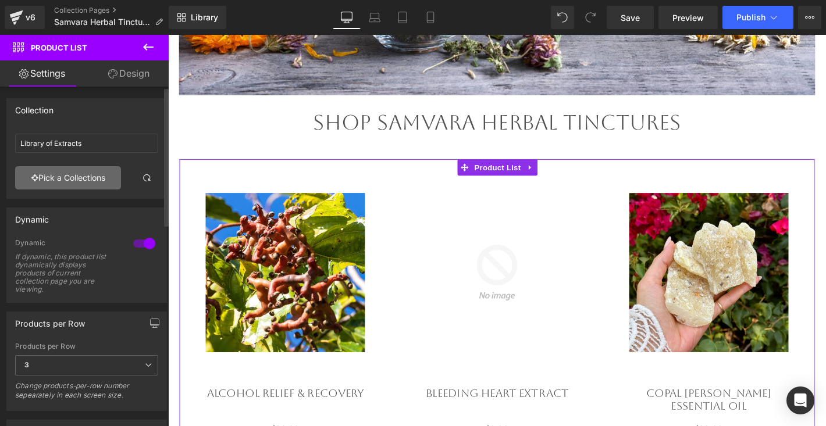
click at [74, 182] on link "Pick a Collections" at bounding box center [68, 177] width 106 height 23
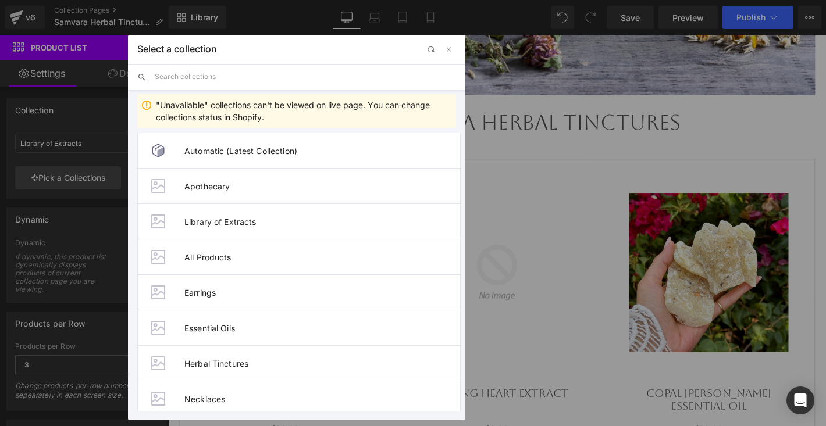
click at [294, 76] on input "text" at bounding box center [305, 77] width 301 height 26
click at [230, 364] on span "Herbal Tinctures" at bounding box center [322, 364] width 276 height 10
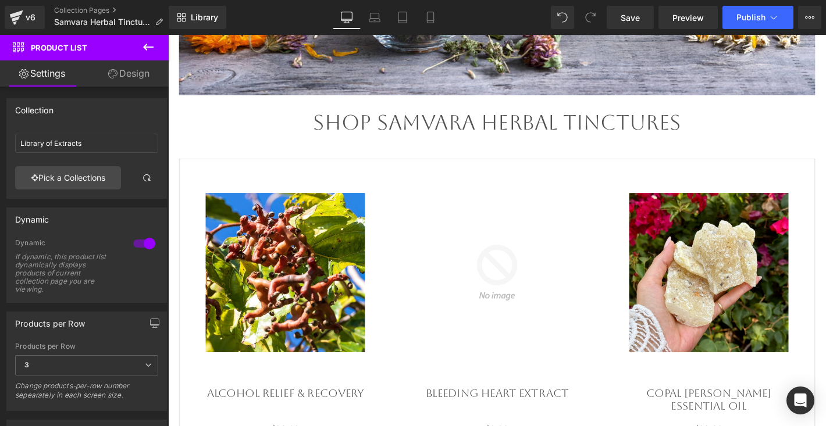
type input "Herbal Tinctures"
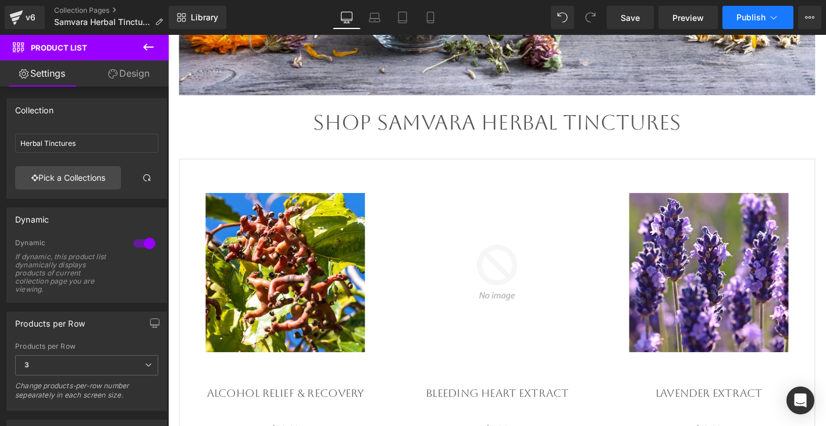
click at [748, 23] on button "Publish" at bounding box center [757, 17] width 71 height 23
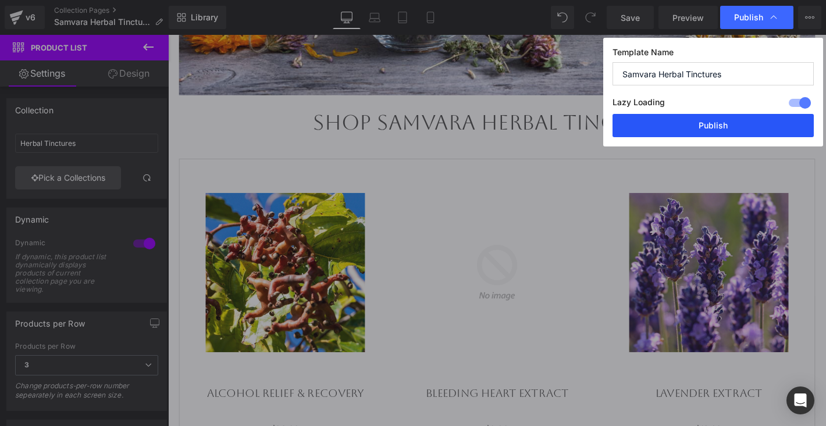
click at [713, 123] on button "Publish" at bounding box center [712, 125] width 201 height 23
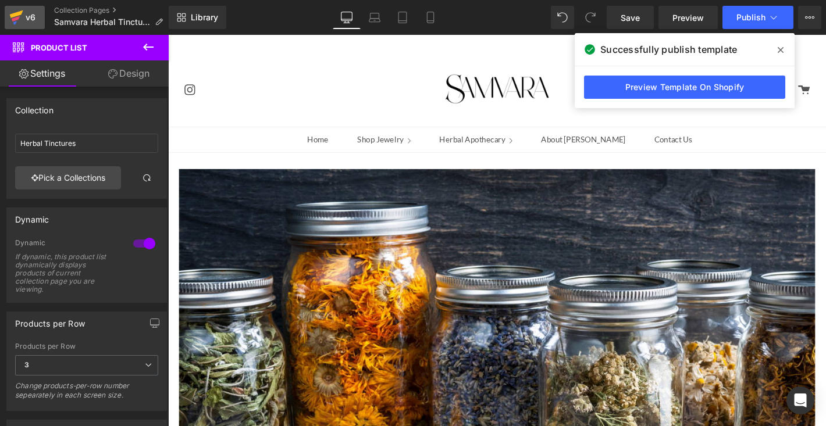
click at [36, 15] on div "v6" at bounding box center [30, 17] width 15 height 15
